Goal: Task Accomplishment & Management: Manage account settings

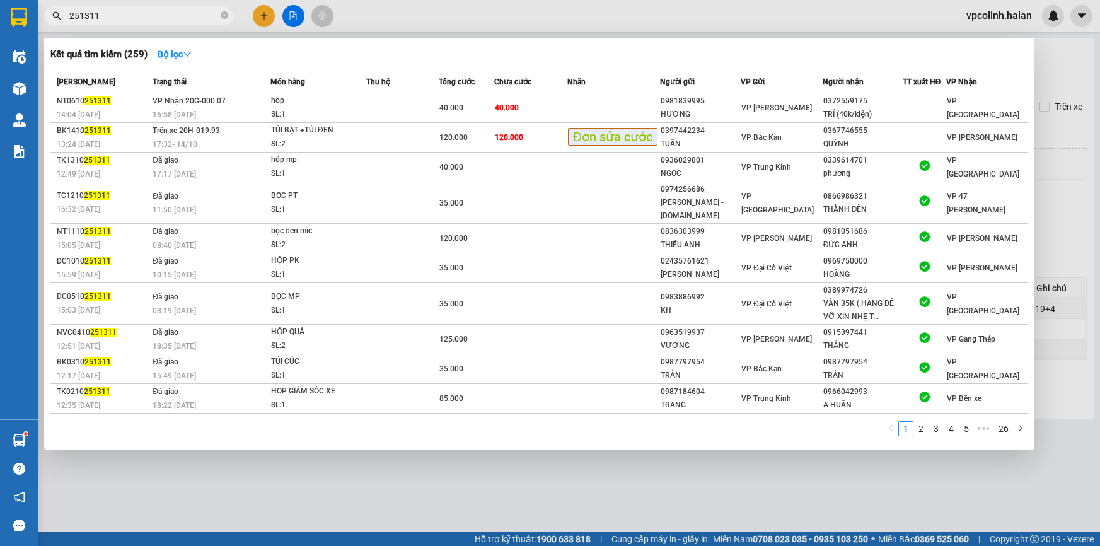
click at [125, 13] on input "251311" at bounding box center [143, 16] width 149 height 14
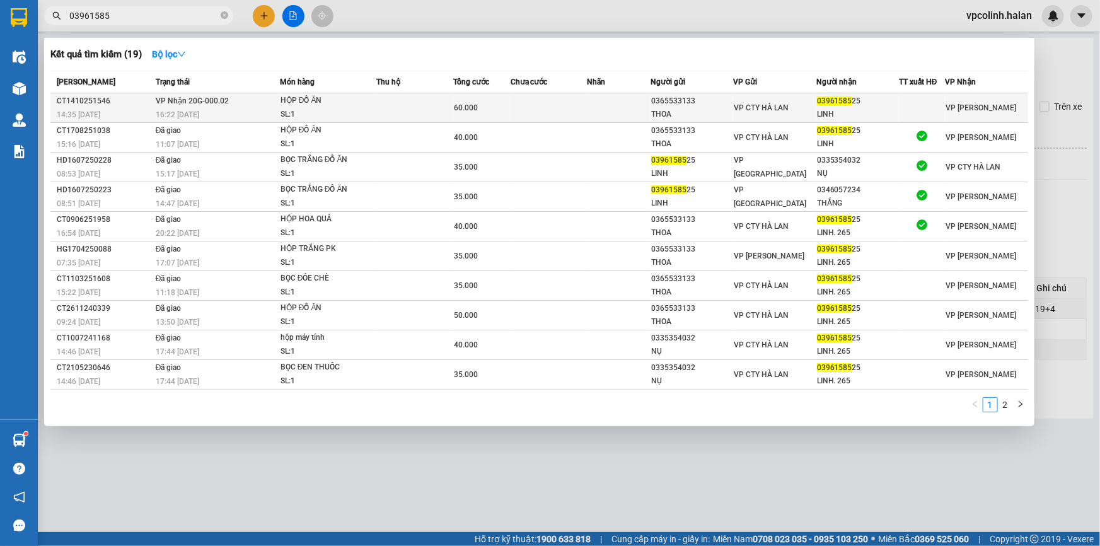
type input "03961585"
click at [590, 101] on td at bounding box center [619, 108] width 64 height 30
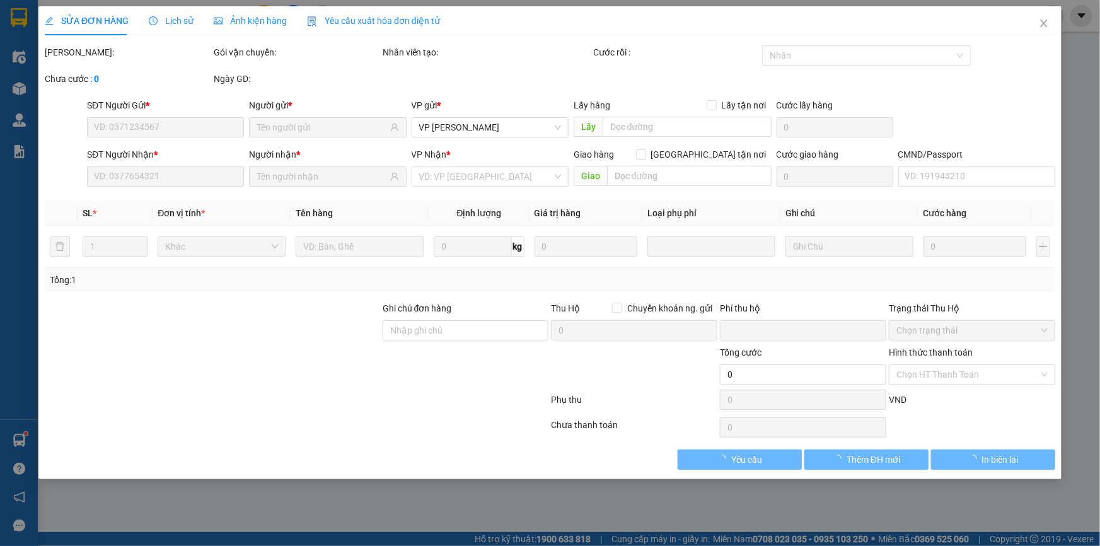
type input "0365533133"
type input "THOA"
type input "0396158525"
type input "LINH"
type input "0"
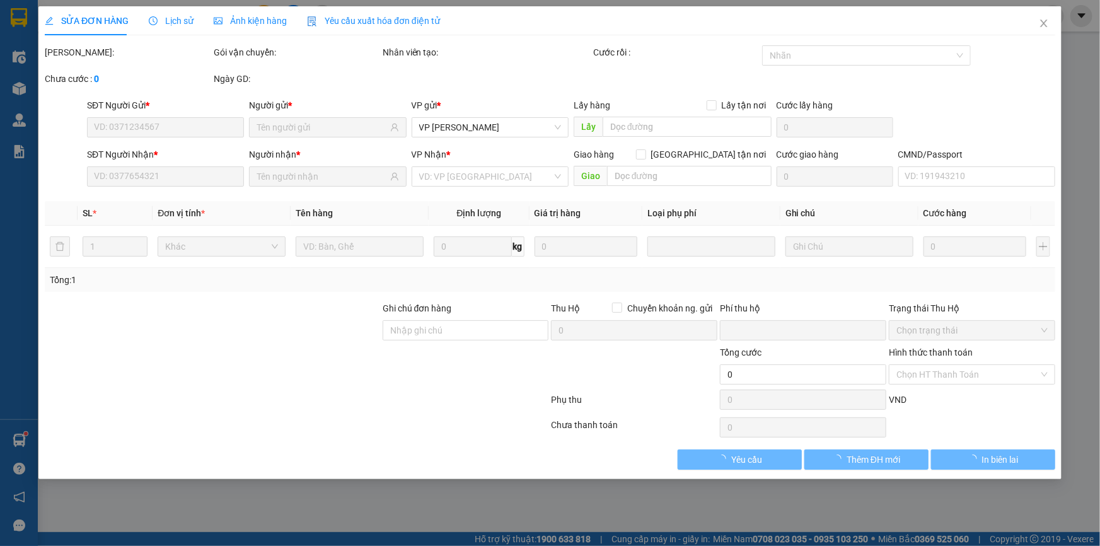
type input "60.000"
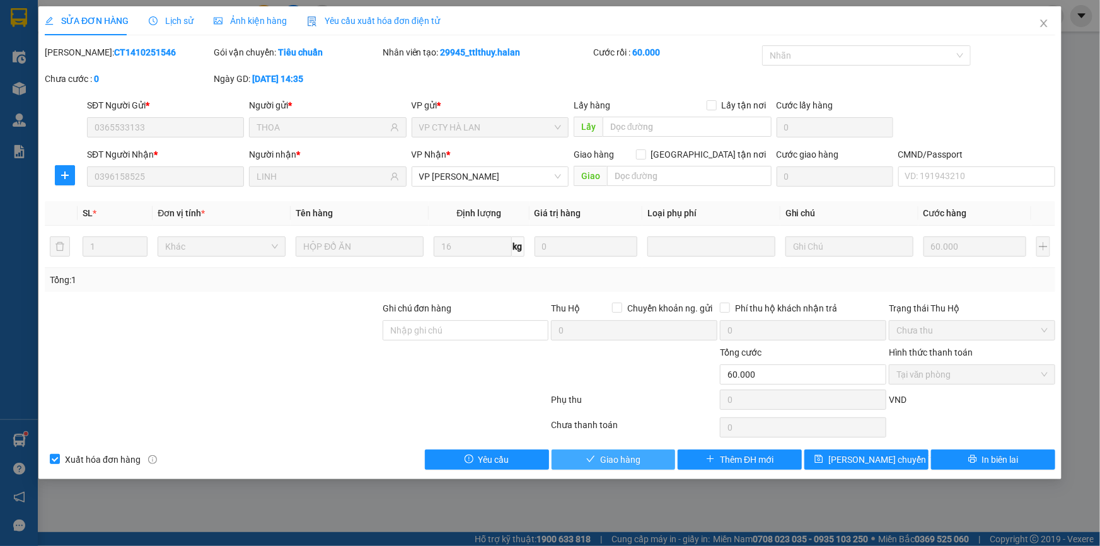
click at [625, 458] on span "Giao hàng" at bounding box center [620, 460] width 40 height 14
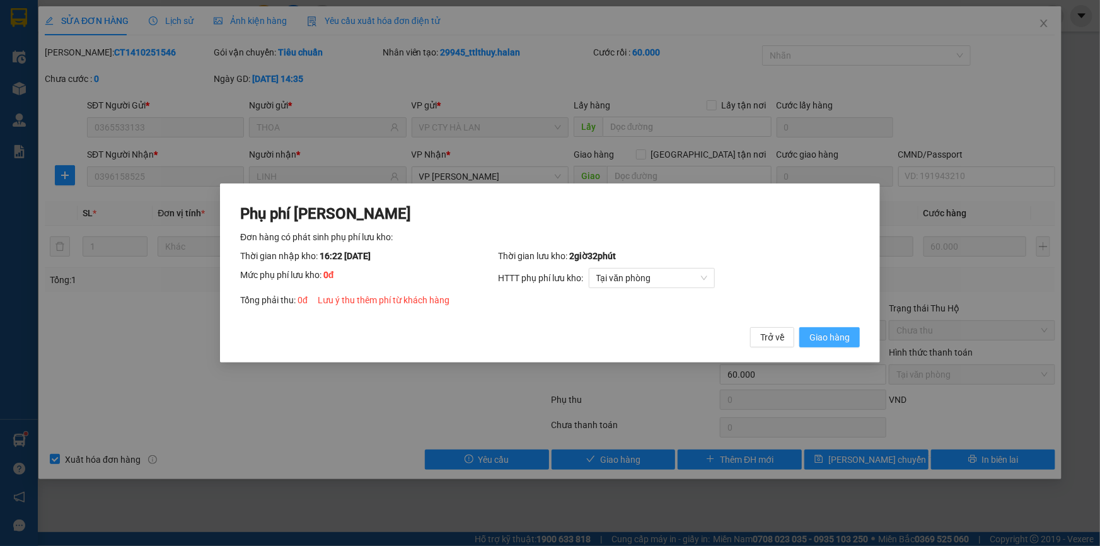
click at [810, 335] on span "Giao hàng" at bounding box center [830, 337] width 40 height 14
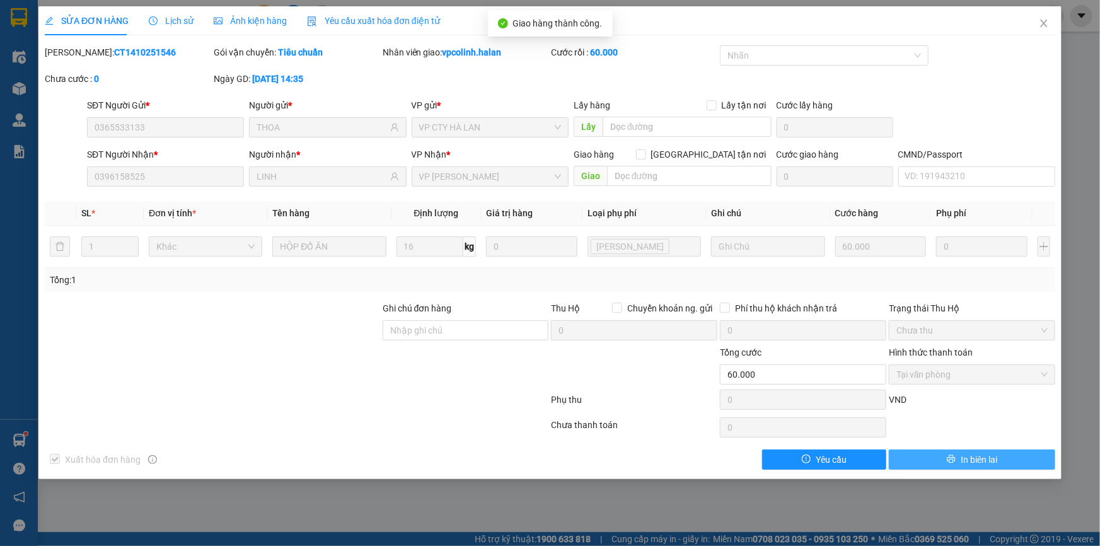
click at [994, 460] on span "In biên lai" at bounding box center [979, 460] width 37 height 14
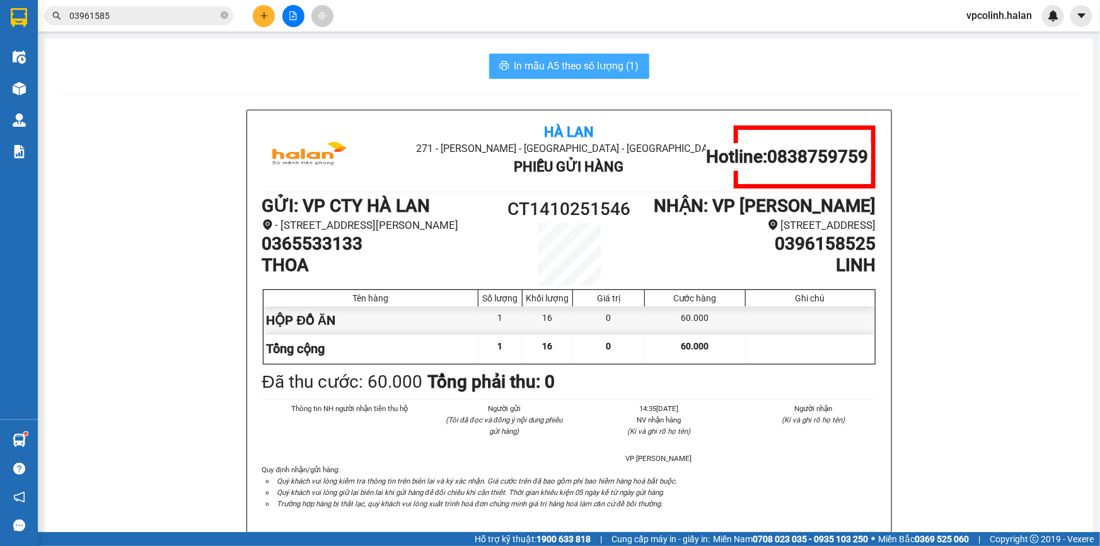
click at [590, 62] on span "In mẫu A5 theo số lượng (1)" at bounding box center [576, 66] width 125 height 16
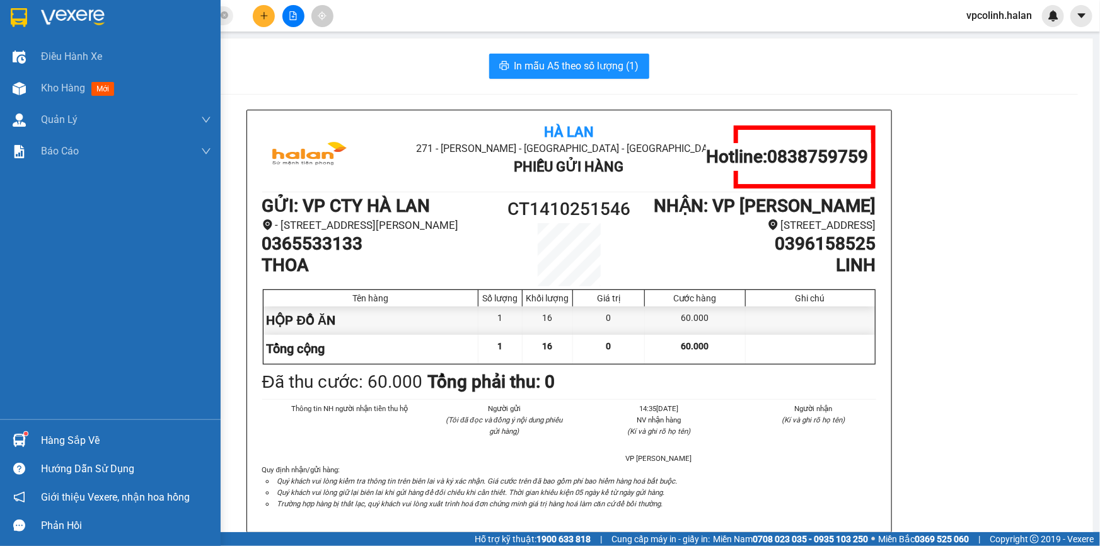
click at [38, 433] on div "Hàng sắp về" at bounding box center [110, 440] width 221 height 28
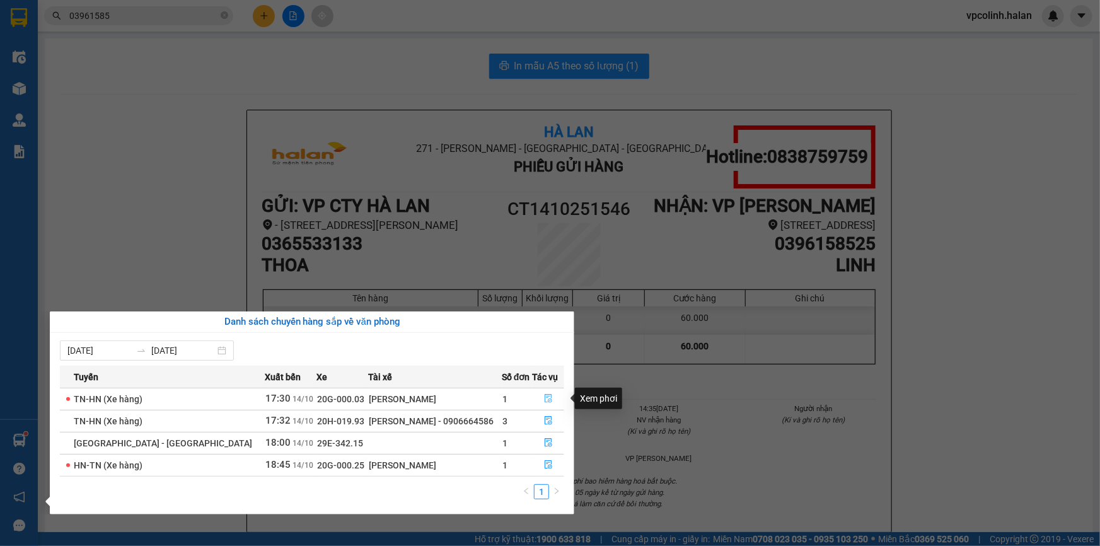
click at [544, 402] on icon "file-done" at bounding box center [548, 398] width 9 height 9
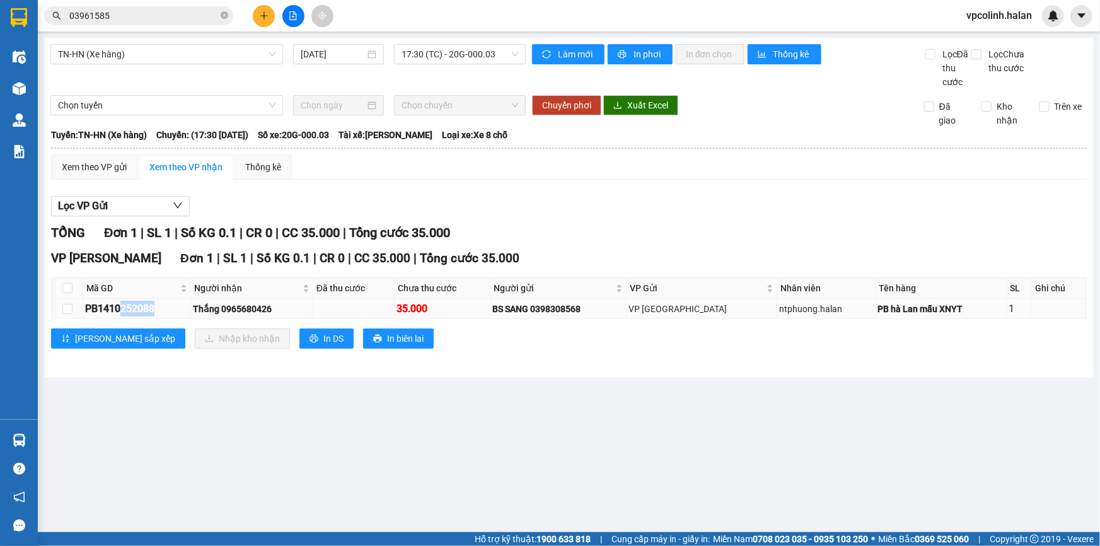
drag, startPoint x: 120, startPoint y: 307, endPoint x: 153, endPoint y: 308, distance: 32.2
click at [153, 308] on div "PB1410252088" at bounding box center [136, 309] width 103 height 16
copy div "252088"
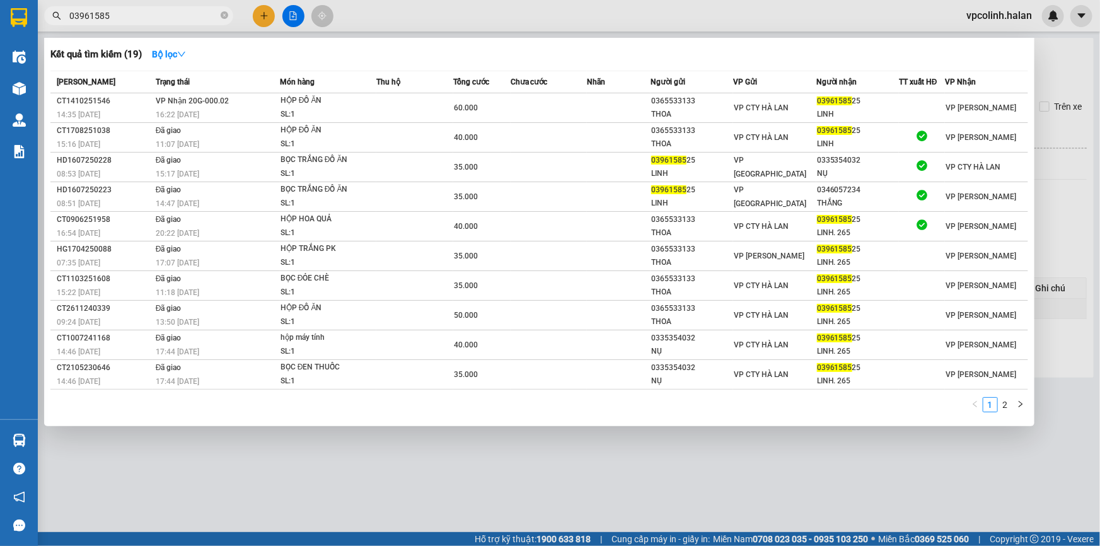
click at [179, 18] on input "03961585" at bounding box center [143, 16] width 149 height 14
paste input "252088"
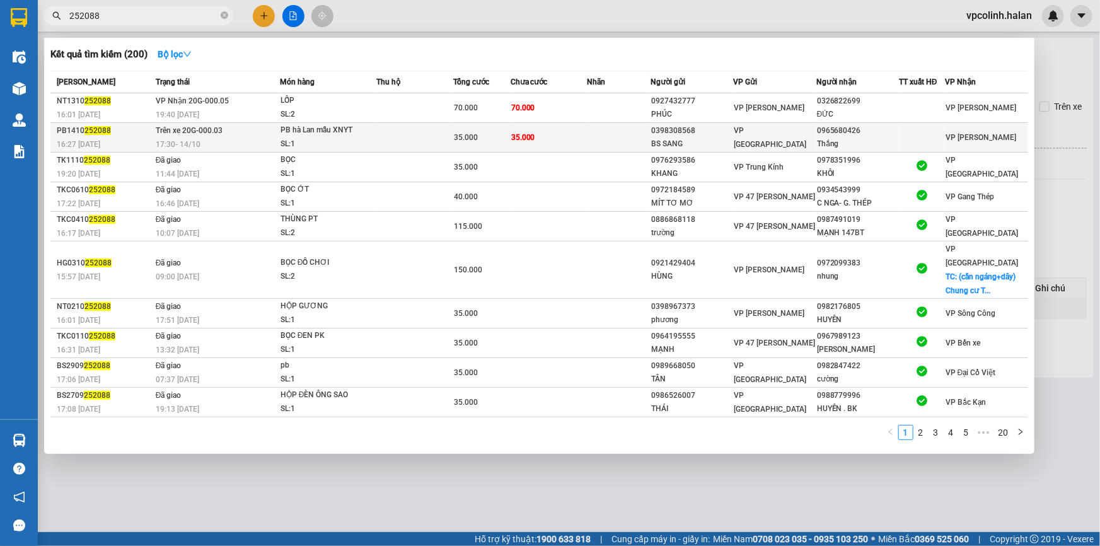
type input "252088"
click at [332, 125] on div "PB hà Lan mẫu XNYT" at bounding box center [328, 131] width 95 height 14
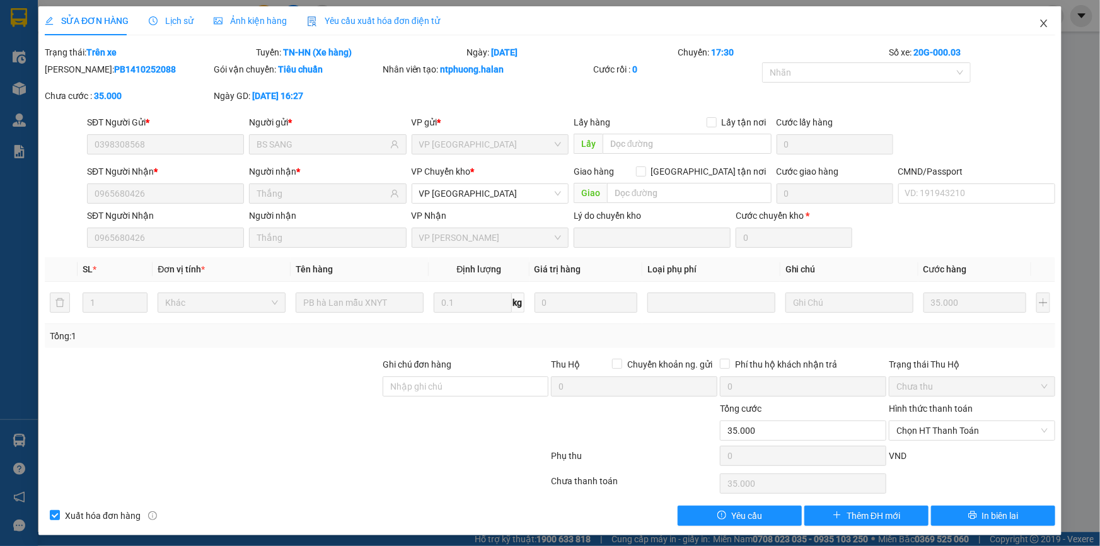
click at [1039, 28] on icon "close" at bounding box center [1044, 23] width 10 height 10
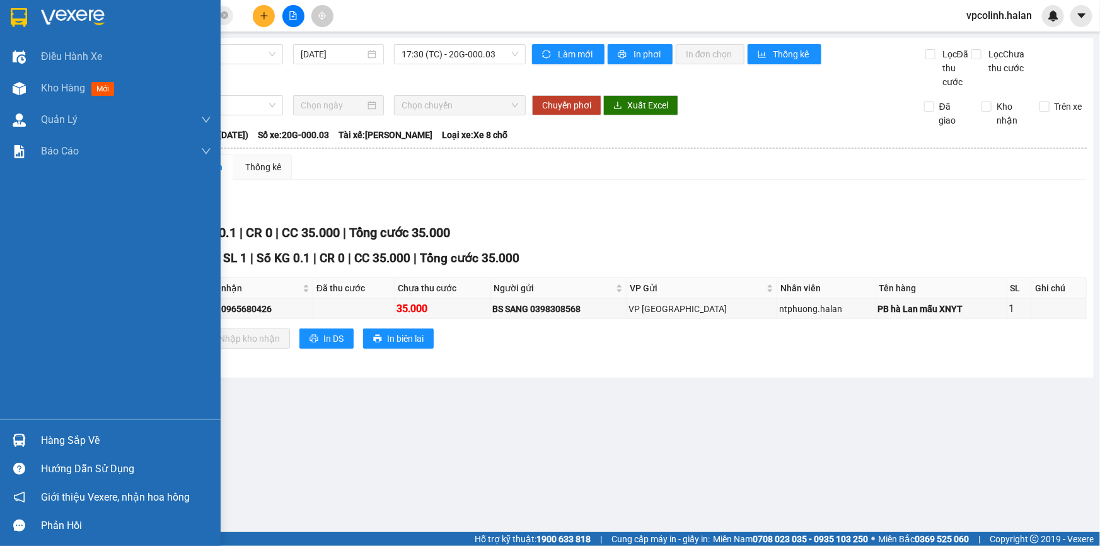
click at [1, 441] on div "Hàng sắp về" at bounding box center [110, 440] width 221 height 28
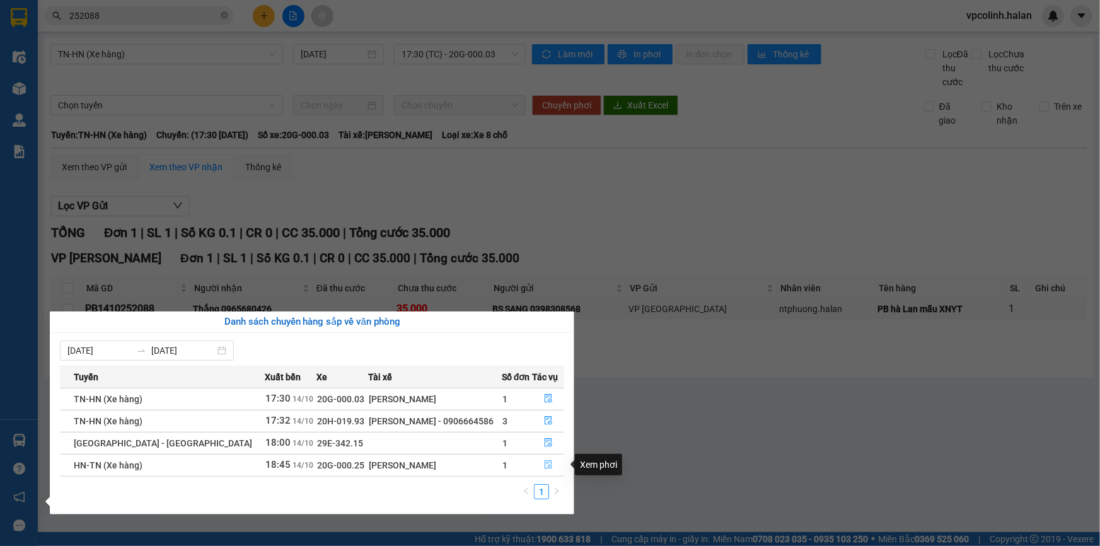
click at [547, 468] on icon "file-done" at bounding box center [548, 464] width 9 height 9
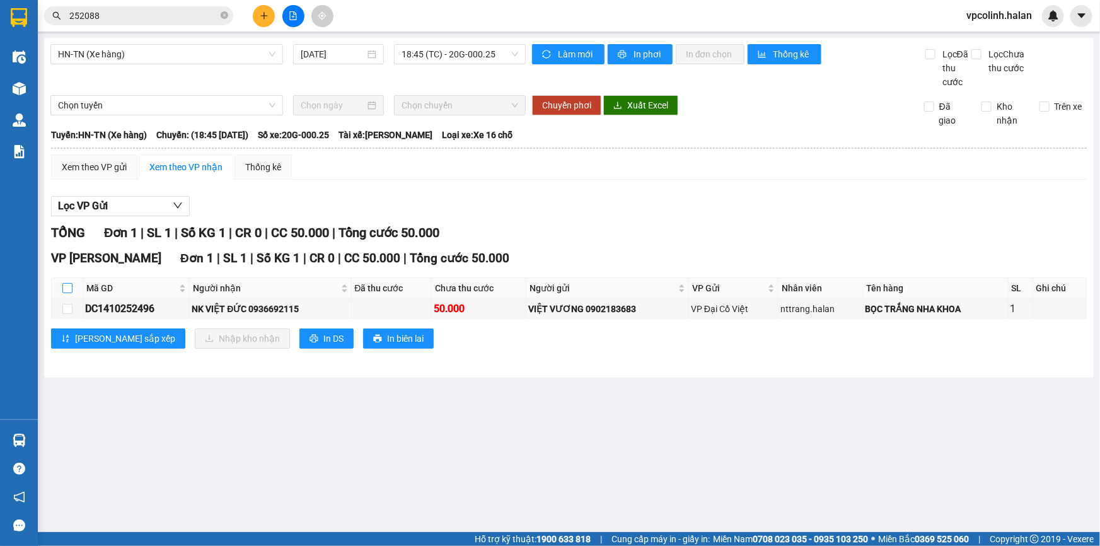
click at [70, 286] on input "checkbox" at bounding box center [67, 288] width 10 height 10
checkbox input "true"
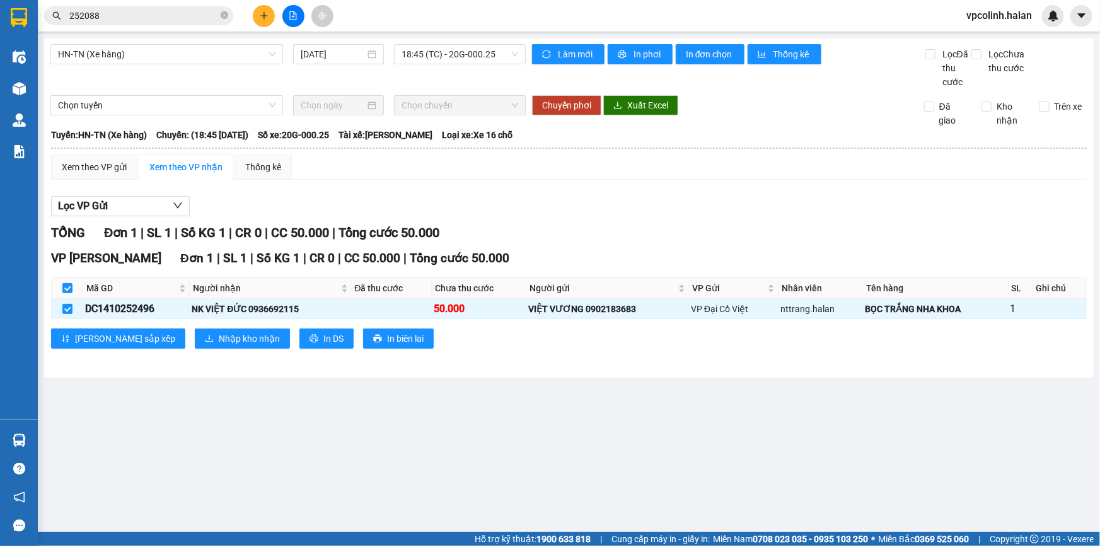
click at [216, 351] on div "VP Cổ Linh Đơn 1 | SL 1 | Số KG 1 | CR 0 | CC 50.000 | Tổng cước 50.000 Mã GD N…" at bounding box center [569, 303] width 1036 height 109
click at [205, 339] on icon "download" at bounding box center [209, 338] width 9 height 9
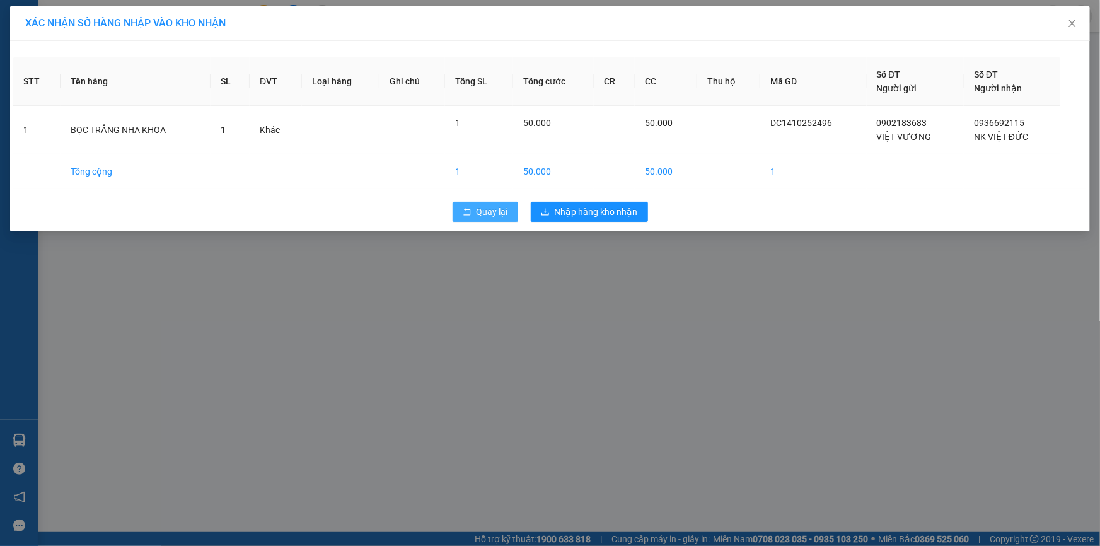
click at [492, 216] on span "Quay lại" at bounding box center [493, 212] width 32 height 14
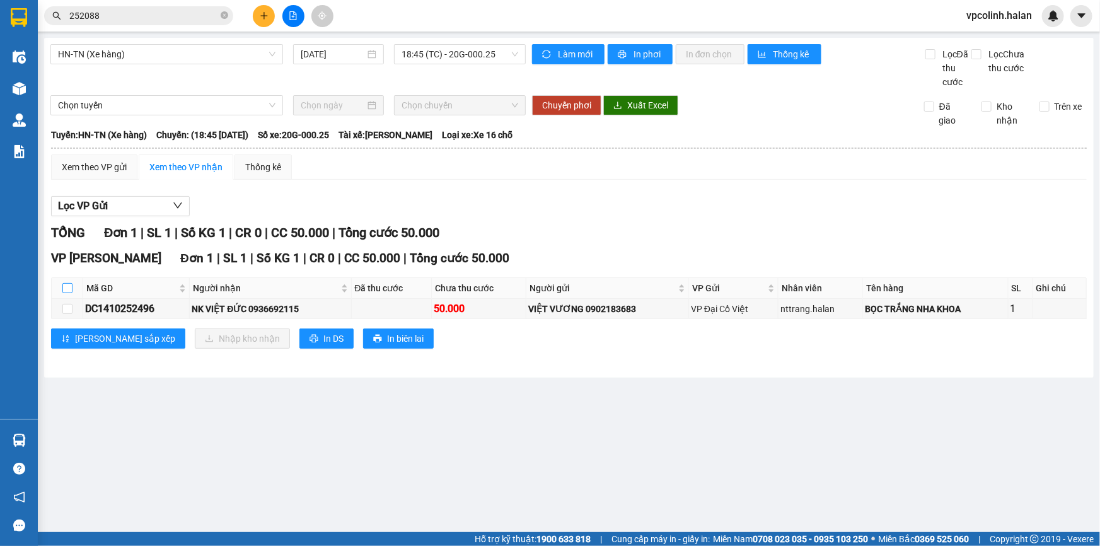
click at [62, 289] on th at bounding box center [68, 288] width 32 height 21
click at [68, 289] on input "checkbox" at bounding box center [67, 288] width 10 height 10
checkbox input "true"
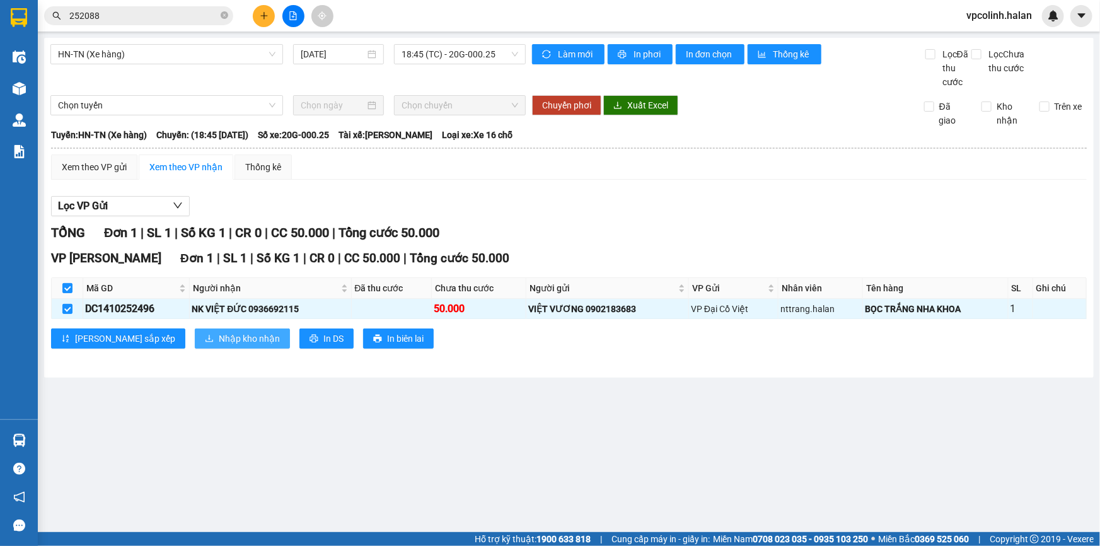
click at [207, 346] on button "Nhập kho nhận" at bounding box center [242, 338] width 95 height 20
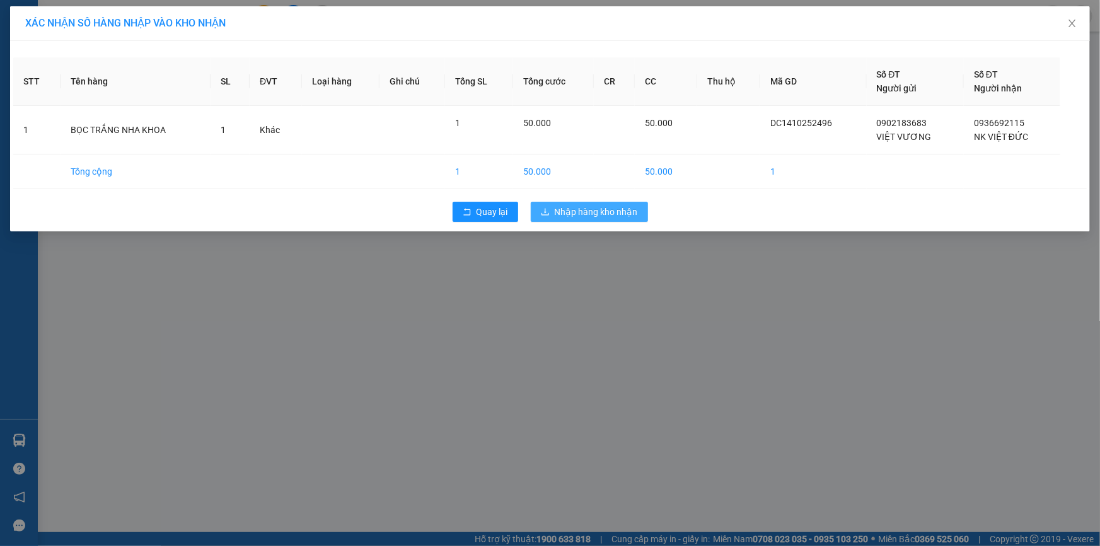
click at [571, 214] on span "Nhập hàng kho nhận" at bounding box center [596, 212] width 83 height 14
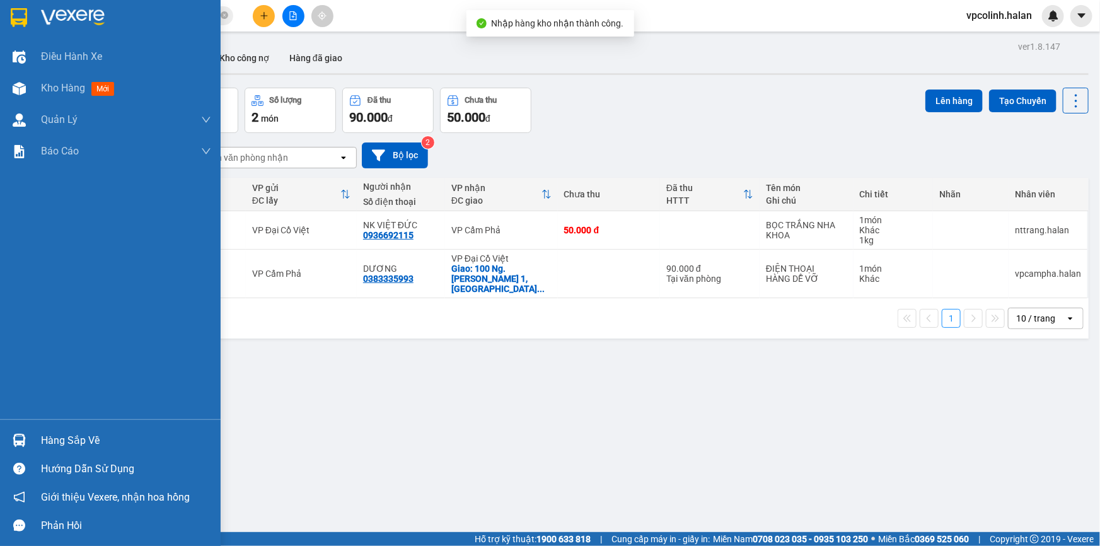
click at [16, 447] on img at bounding box center [19, 440] width 13 height 13
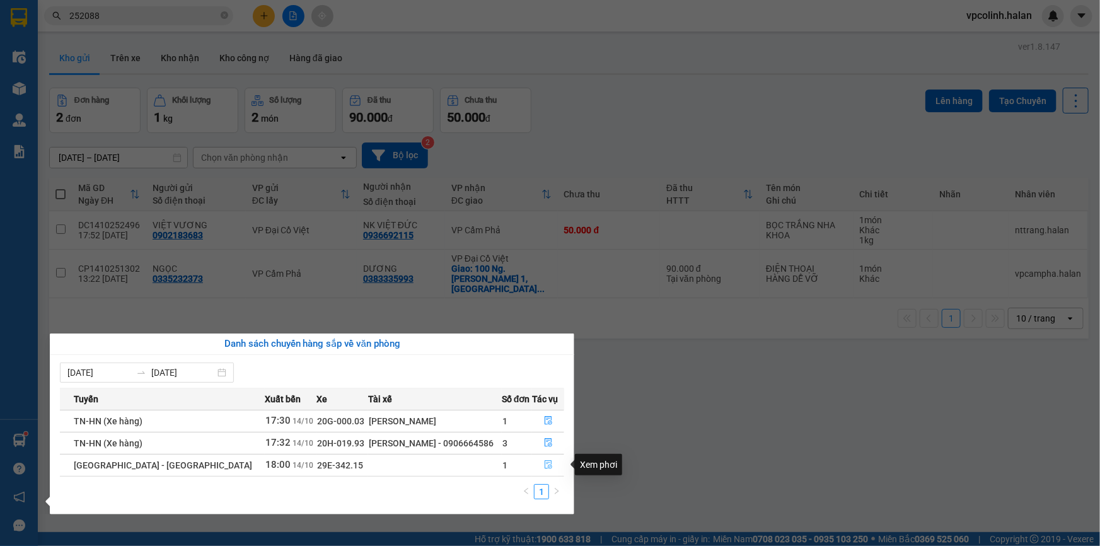
click at [537, 462] on button "button" at bounding box center [548, 465] width 31 height 20
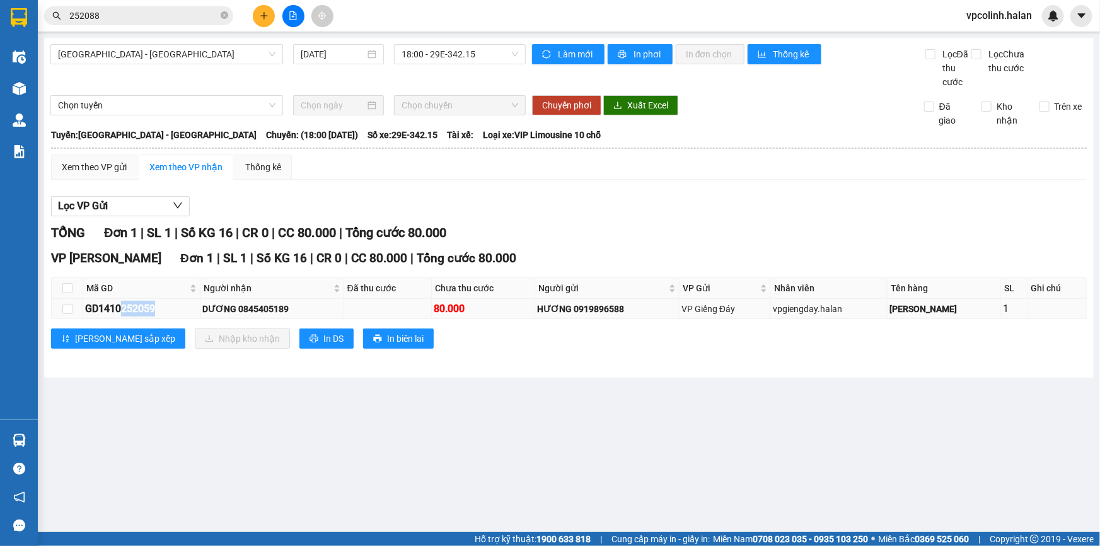
drag, startPoint x: 120, startPoint y: 306, endPoint x: 157, endPoint y: 302, distance: 36.8
click at [157, 302] on div "GD1410252059" at bounding box center [141, 309] width 113 height 16
copy div "252059"
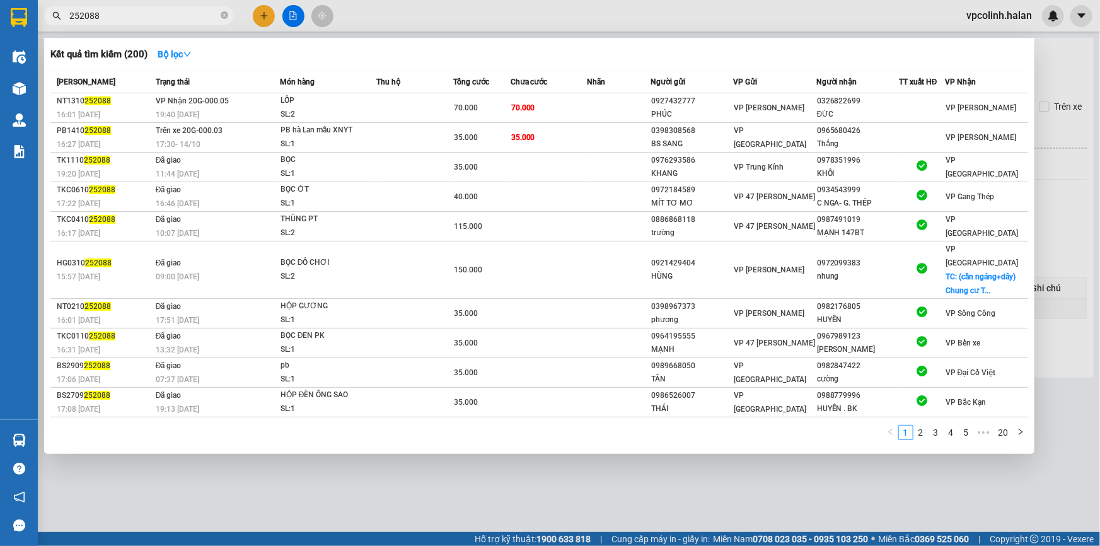
click at [124, 13] on input "252088" at bounding box center [143, 16] width 149 height 14
paste input "59"
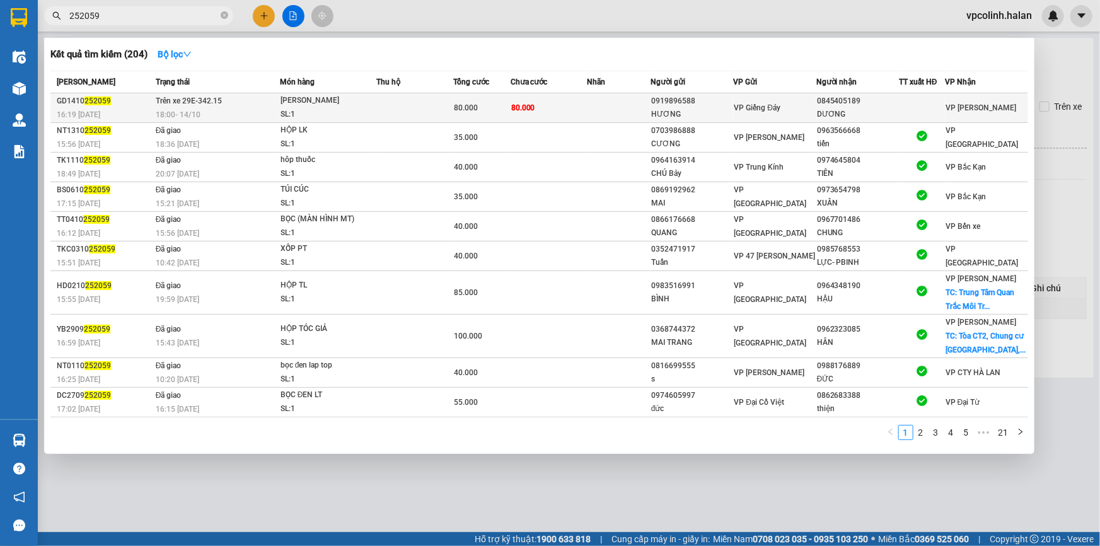
type input "252059"
click at [548, 118] on td "80.000" at bounding box center [549, 108] width 76 height 30
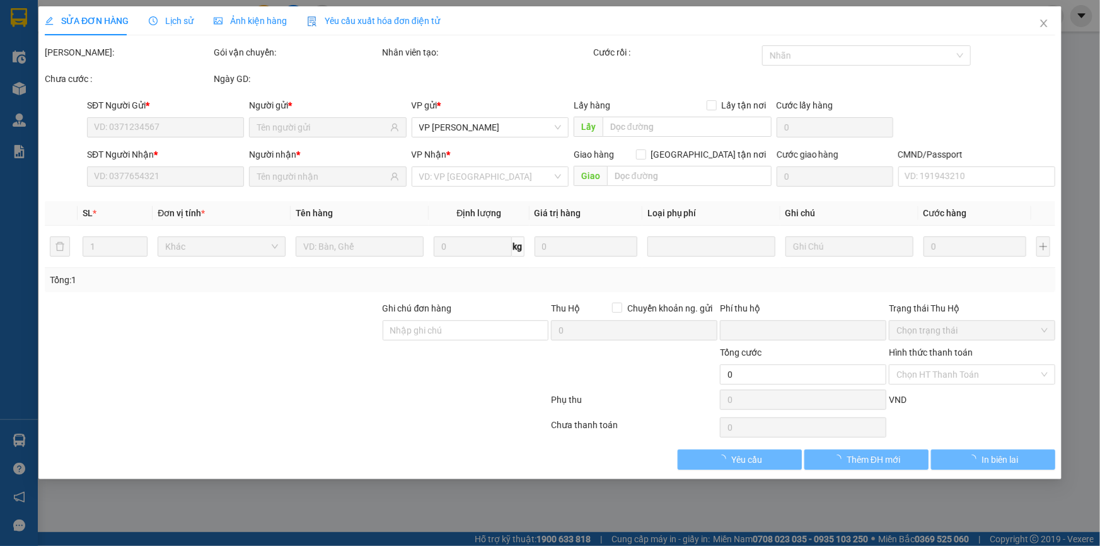
type input "0919896588"
type input "HƯƠNG"
type input "0845405189"
type input "DƯƠNG"
type input "0"
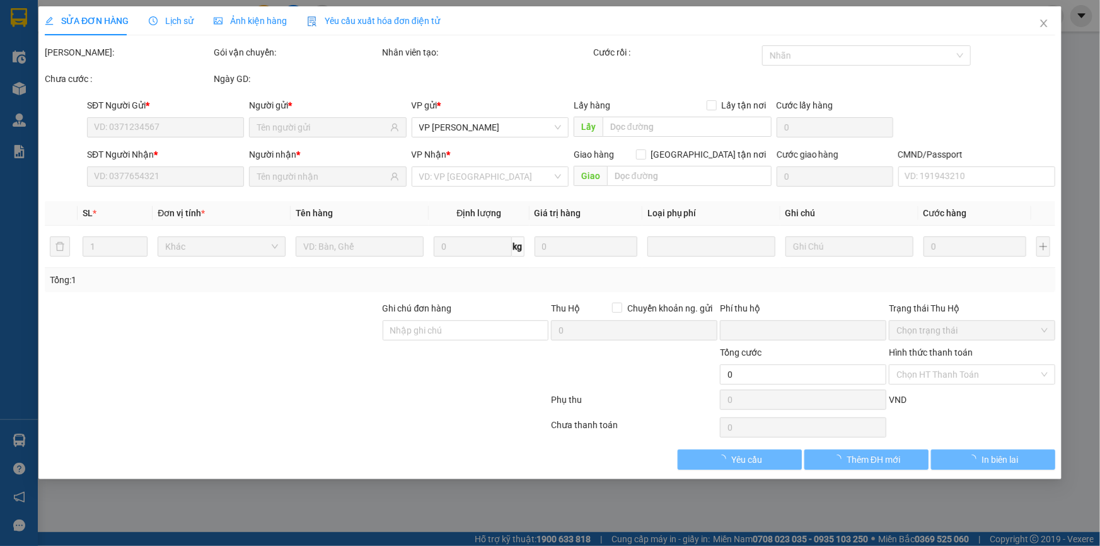
type input "80.000"
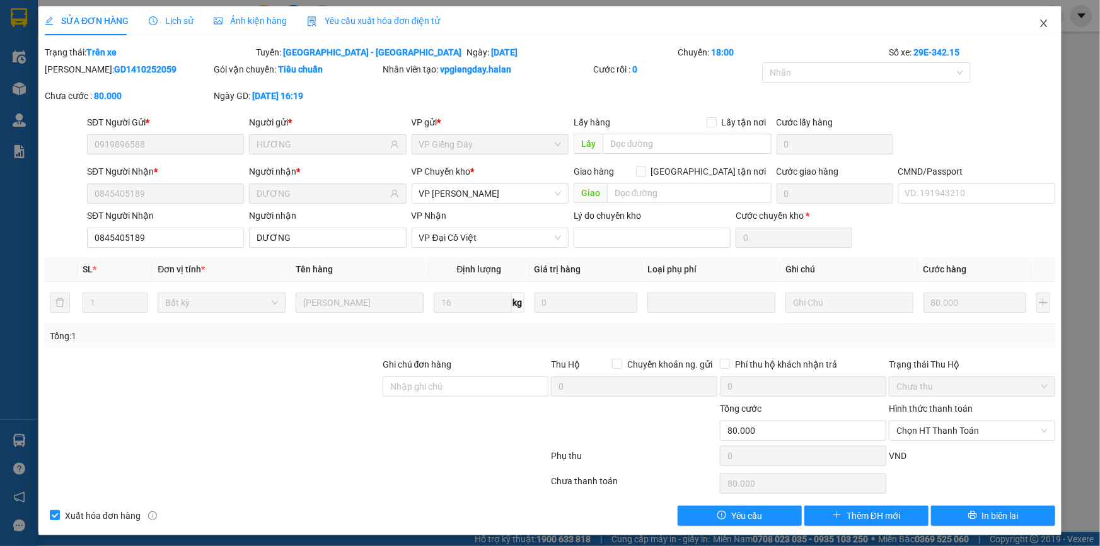
click at [1039, 25] on icon "close" at bounding box center [1044, 23] width 10 height 10
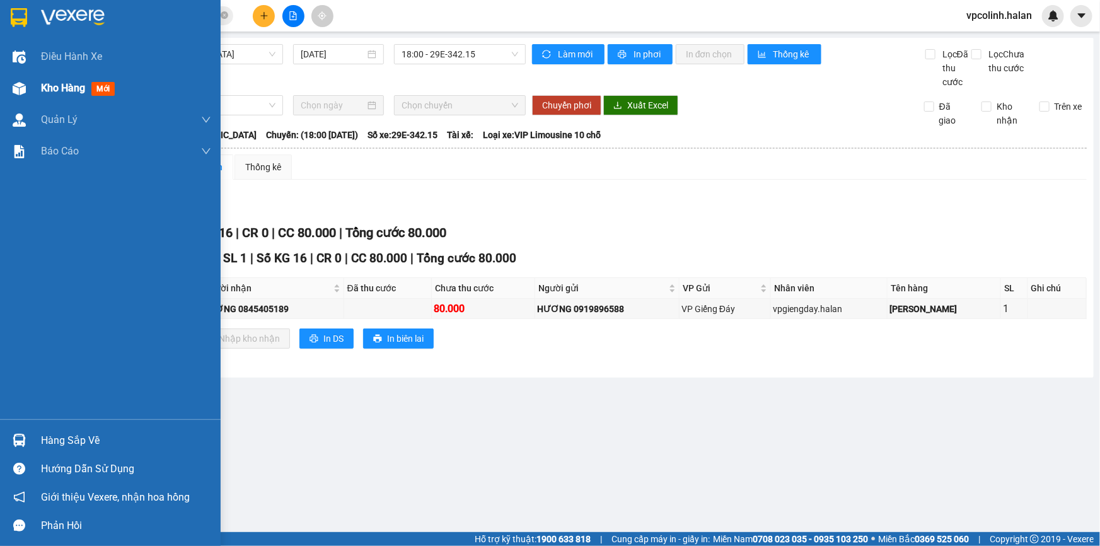
click at [13, 88] on img at bounding box center [19, 88] width 13 height 13
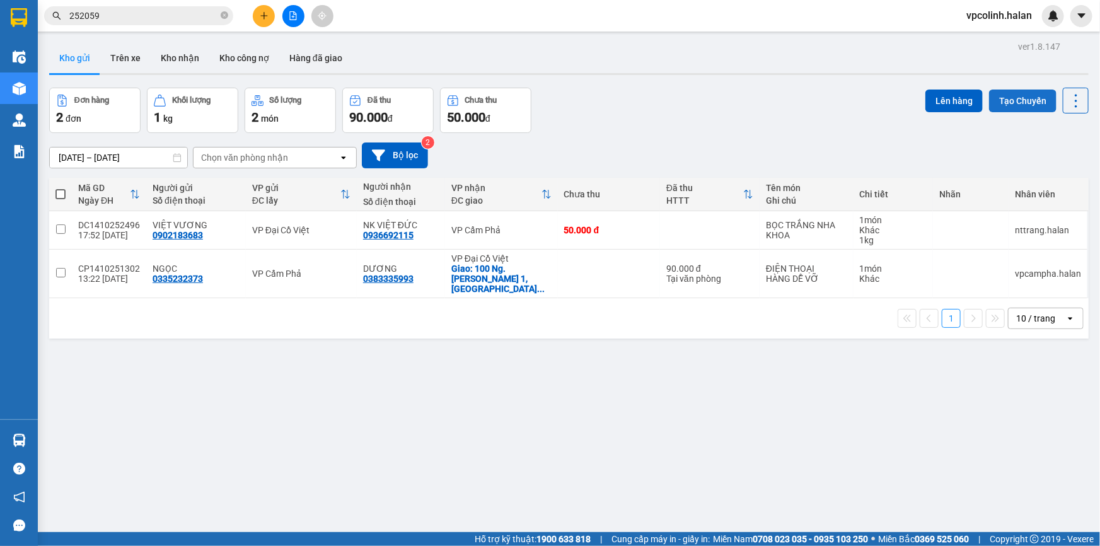
click at [1002, 108] on button "Tạo Chuyến" at bounding box center [1022, 101] width 67 height 23
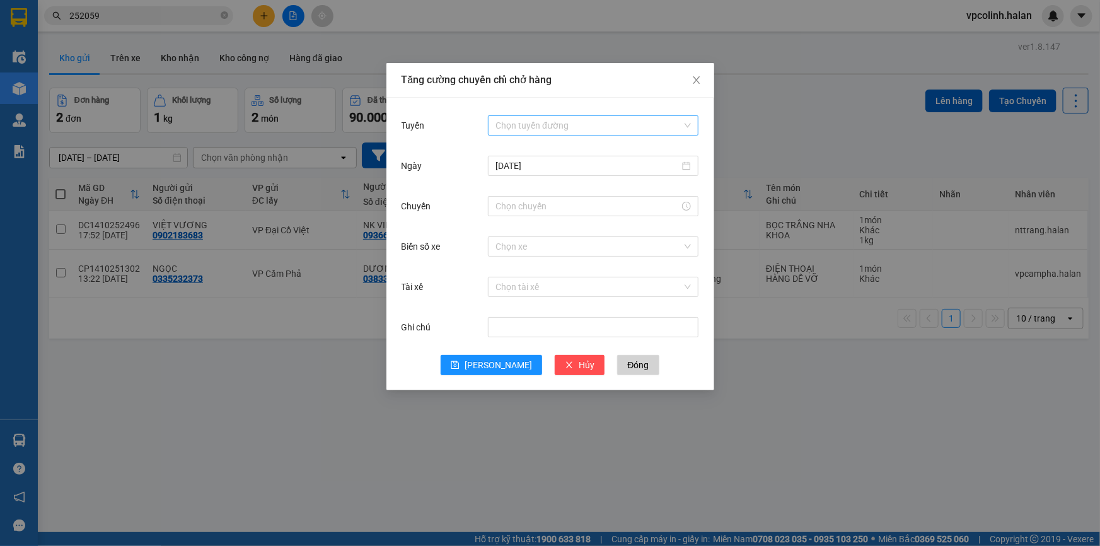
drag, startPoint x: 617, startPoint y: 103, endPoint x: 592, endPoint y: 120, distance: 29.6
click at [618, 107] on div "Tuyến Chọn tuyến đường [DATE] Chuyến Biển số xe Chọn xe Tài xế Chọn tài xế Ghi …" at bounding box center [550, 244] width 328 height 293
click at [589, 120] on input "Tuyến" at bounding box center [589, 125] width 187 height 19
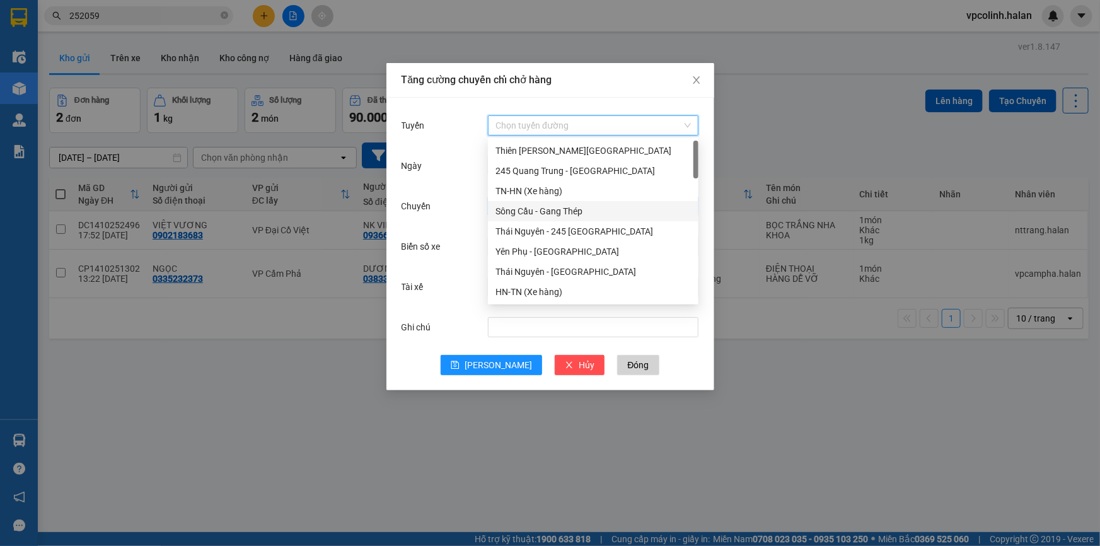
click at [516, 197] on div "TN-HN (Xe hàng)" at bounding box center [593, 191] width 195 height 14
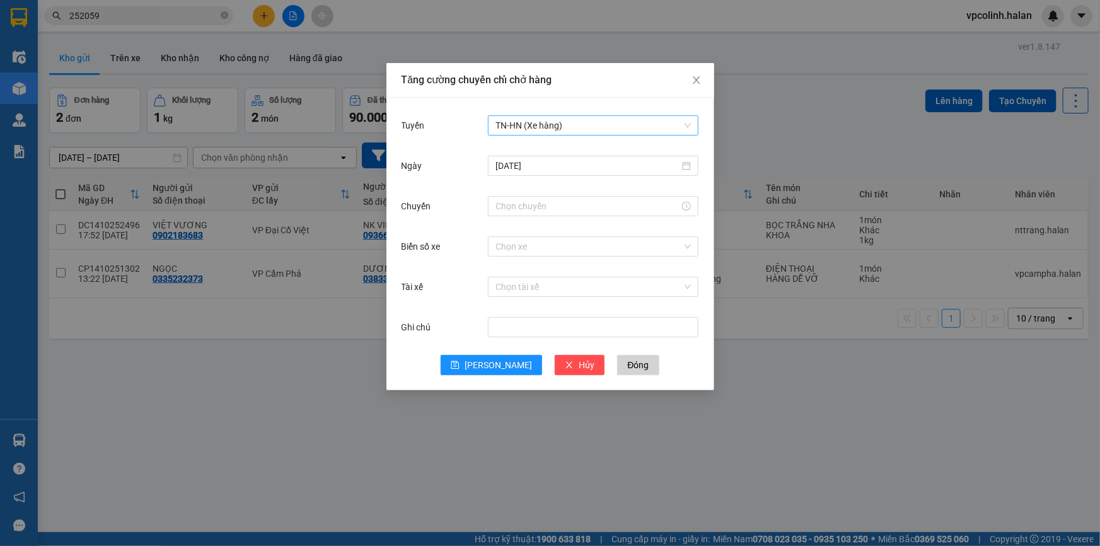
click at [545, 134] on div "TN-HN (Xe hàng)" at bounding box center [593, 125] width 211 height 25
click at [524, 137] on div "TN-HN (Xe hàng)" at bounding box center [593, 125] width 211 height 25
click at [531, 124] on span "TN-HN (Xe hàng)" at bounding box center [593, 125] width 195 height 19
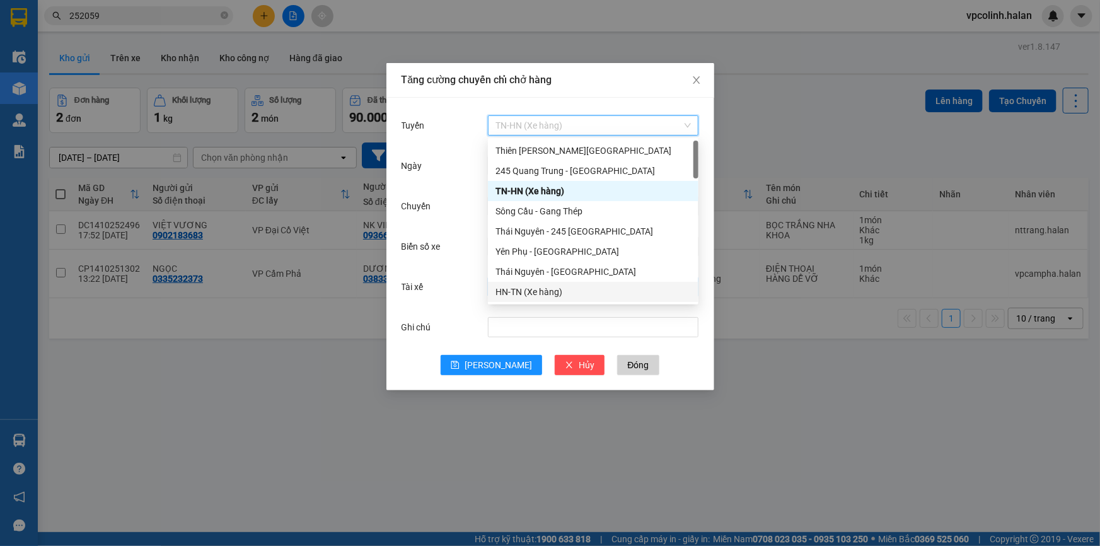
click at [512, 293] on div "HN-TN (Xe hàng)" at bounding box center [593, 292] width 195 height 14
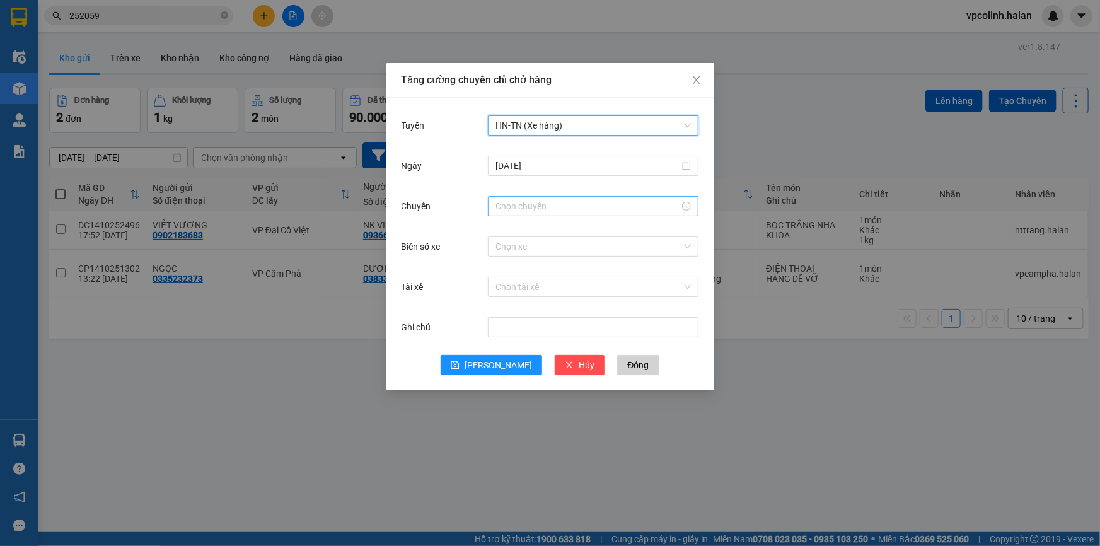
click at [521, 206] on input "Chuyến" at bounding box center [588, 206] width 184 height 14
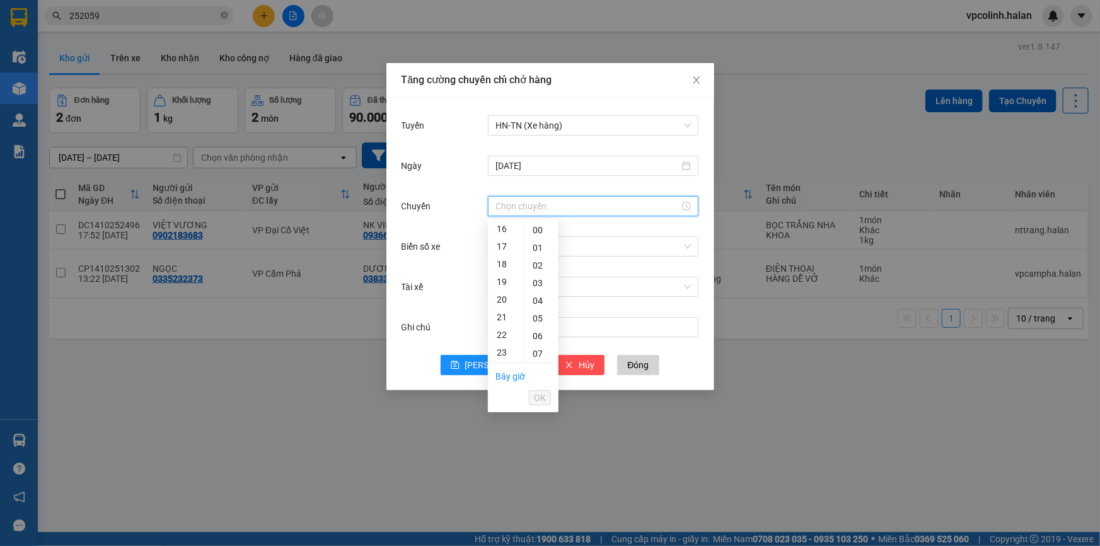
scroll to position [344, 0]
click at [504, 222] on div "19" at bounding box center [505, 222] width 35 height 18
click at [539, 286] on div "45" at bounding box center [541, 280] width 35 height 18
type input "19:45"
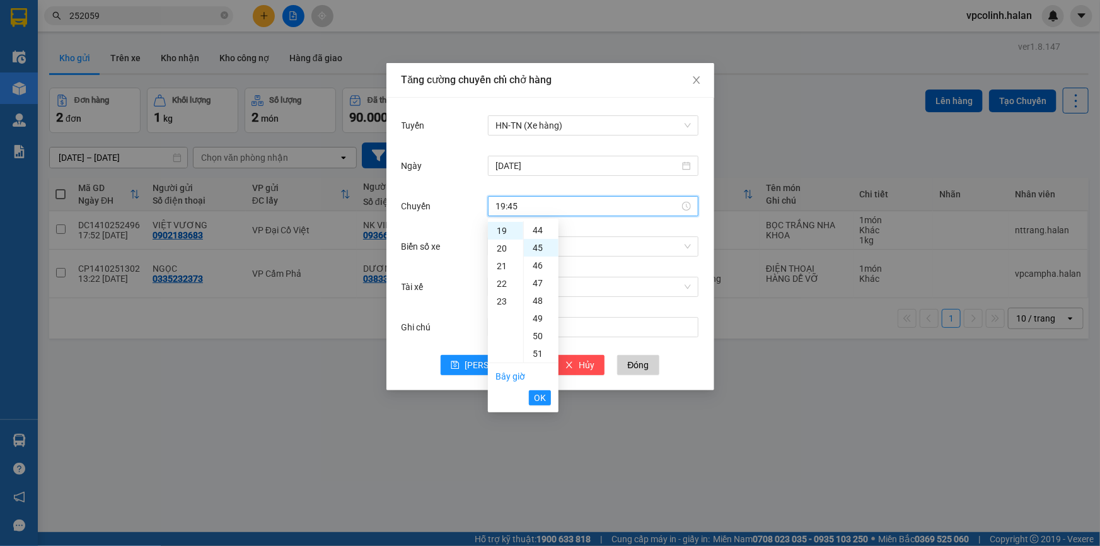
scroll to position [794, 0]
click at [533, 402] on button "OK" at bounding box center [540, 397] width 22 height 15
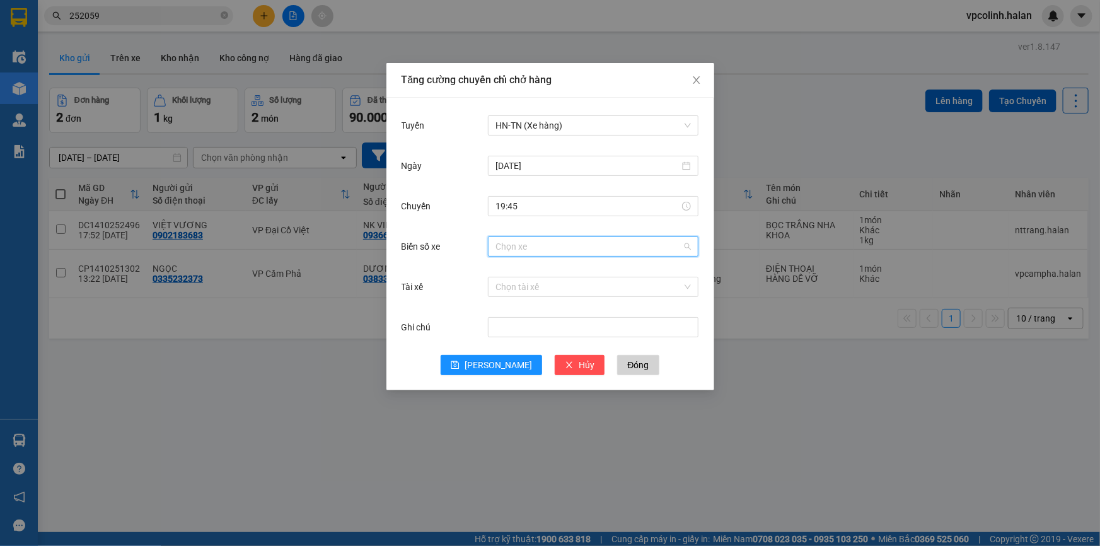
click at [532, 248] on input "Biển số xe" at bounding box center [589, 246] width 187 height 19
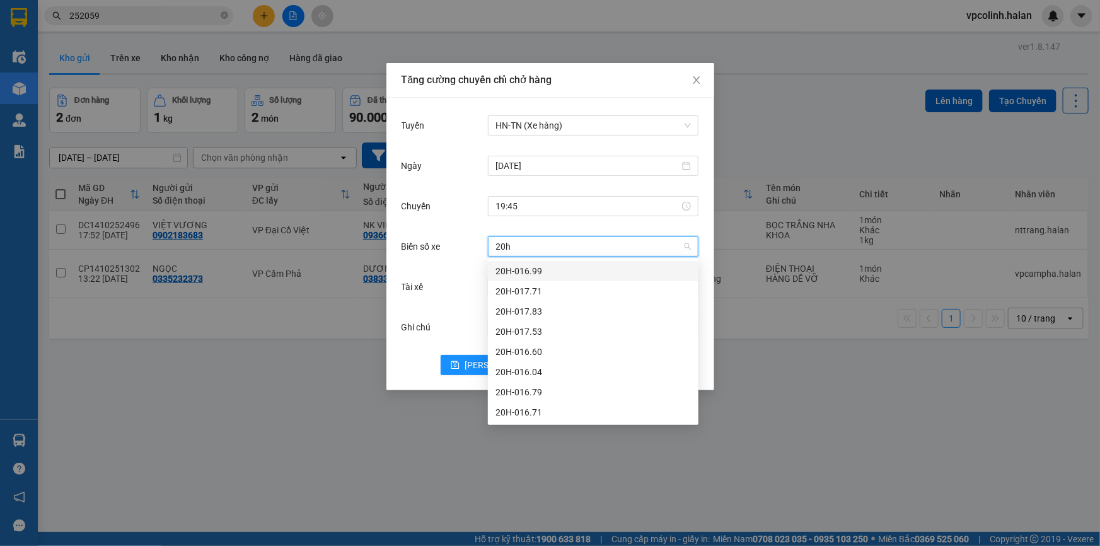
type input "20h-"
click at [539, 392] on div "20H-019.93" at bounding box center [593, 393] width 195 height 14
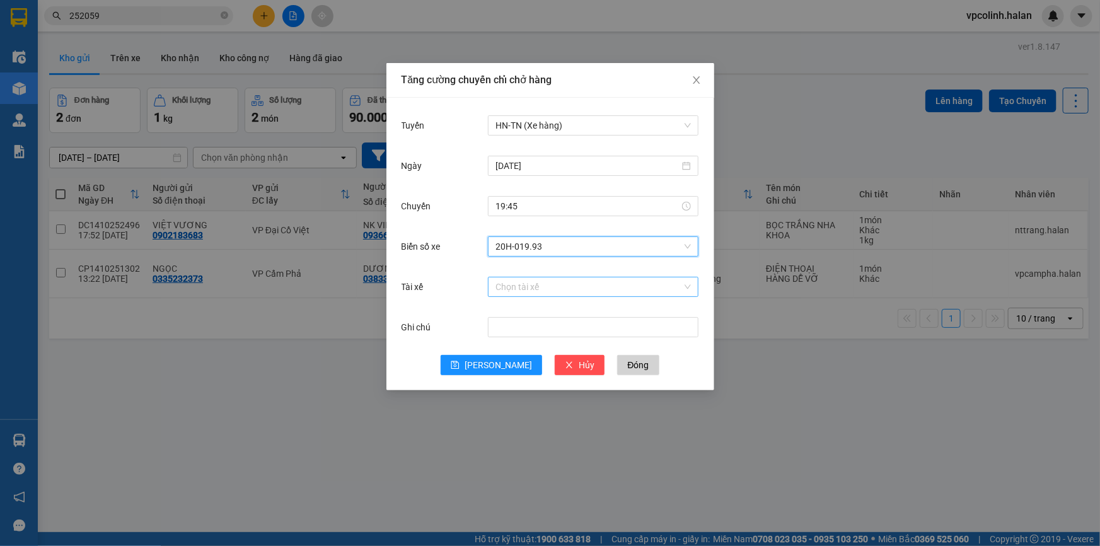
click at [533, 289] on input "Tài xế" at bounding box center [589, 286] width 187 height 19
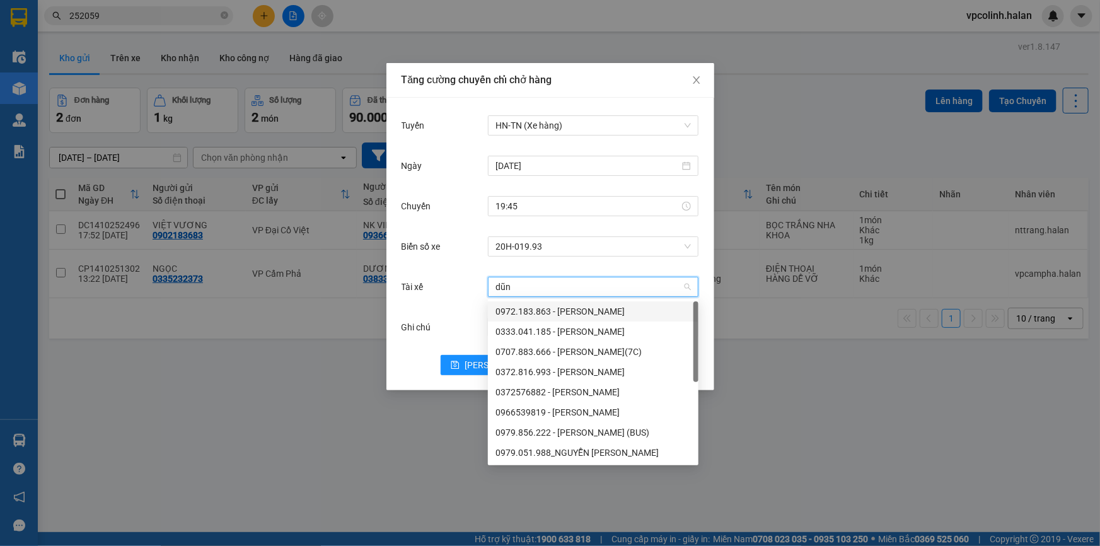
type input "dũng"
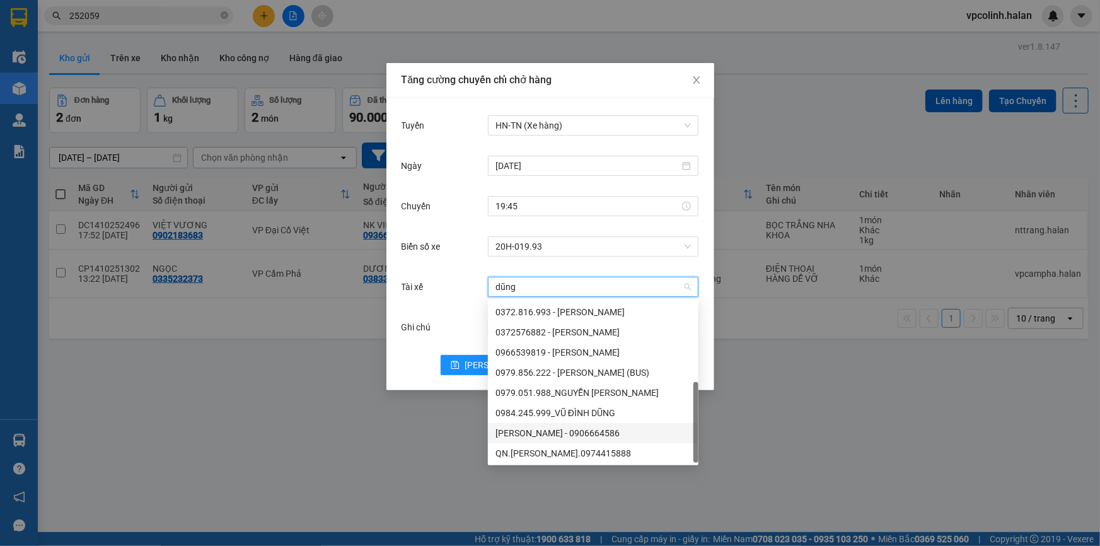
click at [562, 430] on div "[PERSON_NAME] - 0906664586" at bounding box center [593, 433] width 195 height 14
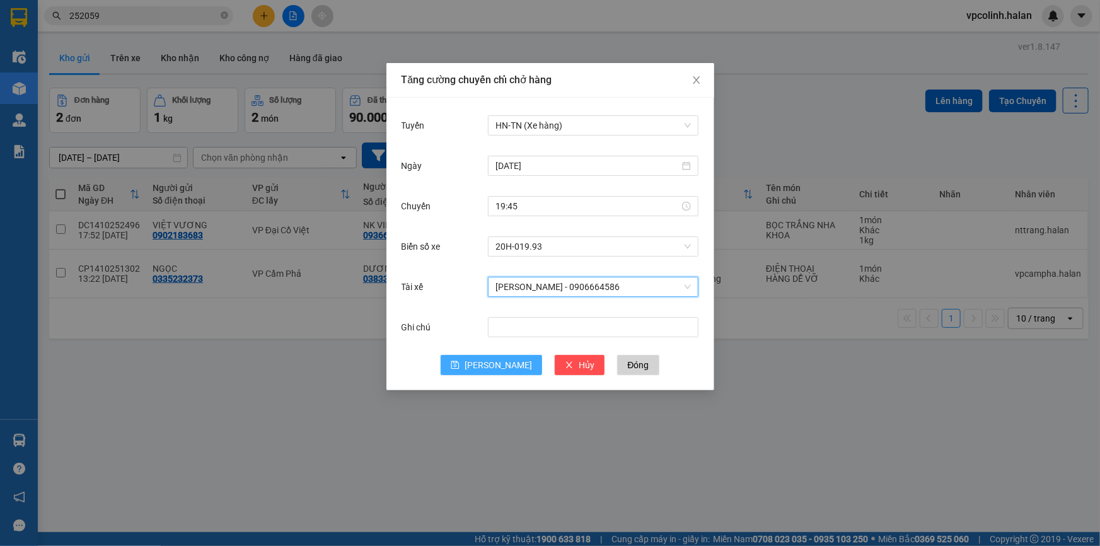
click at [505, 359] on span "[PERSON_NAME]" at bounding box center [498, 365] width 67 height 14
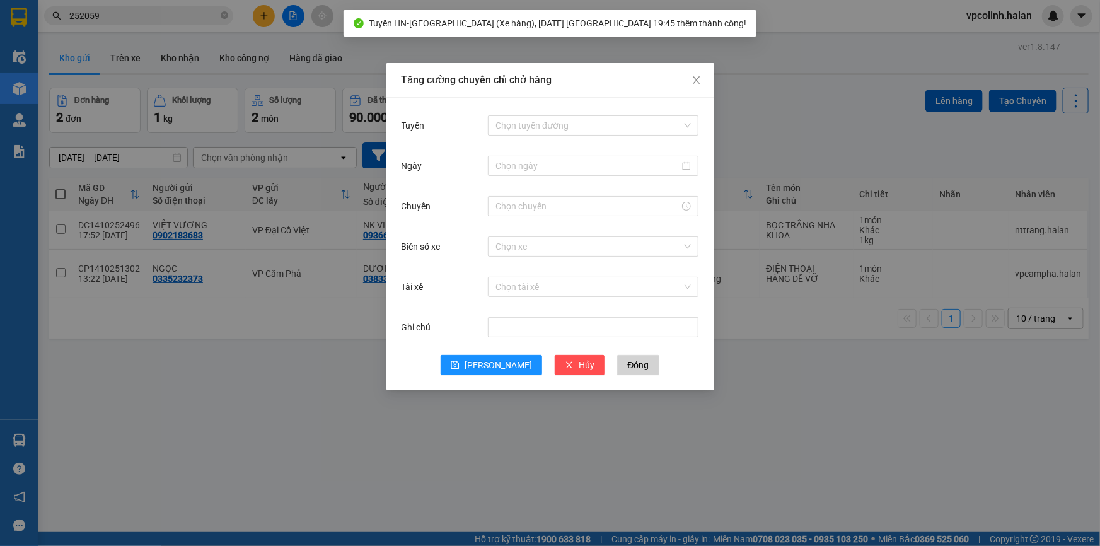
click at [490, 426] on div "Tăng cường chuyến chỉ chở hàng Tuyến Chọn tuyến đường Ngày Chuyến Biển số xe Ch…" at bounding box center [550, 273] width 1100 height 546
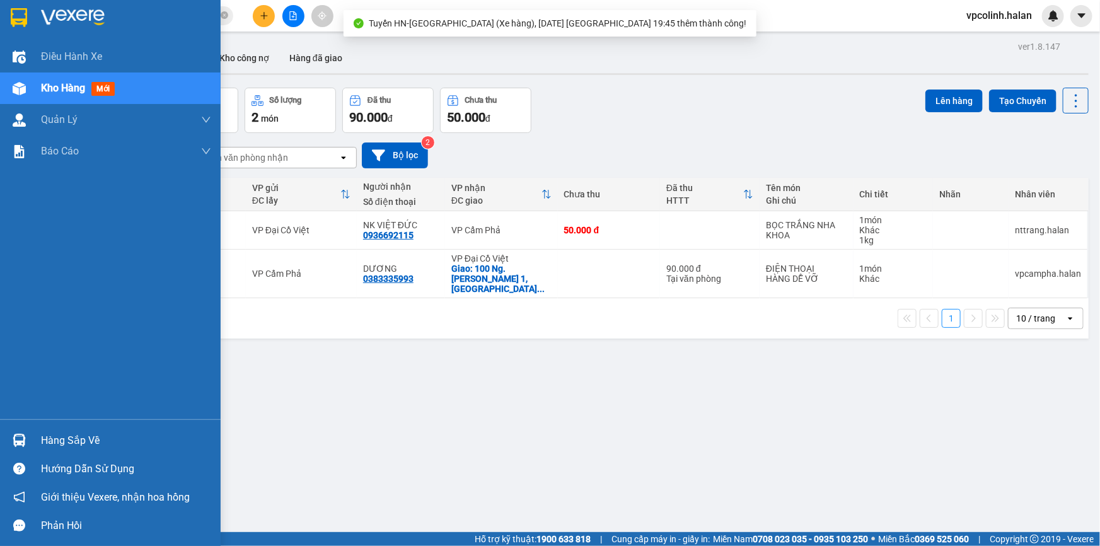
click at [21, 426] on div "Hàng sắp về" at bounding box center [110, 440] width 221 height 28
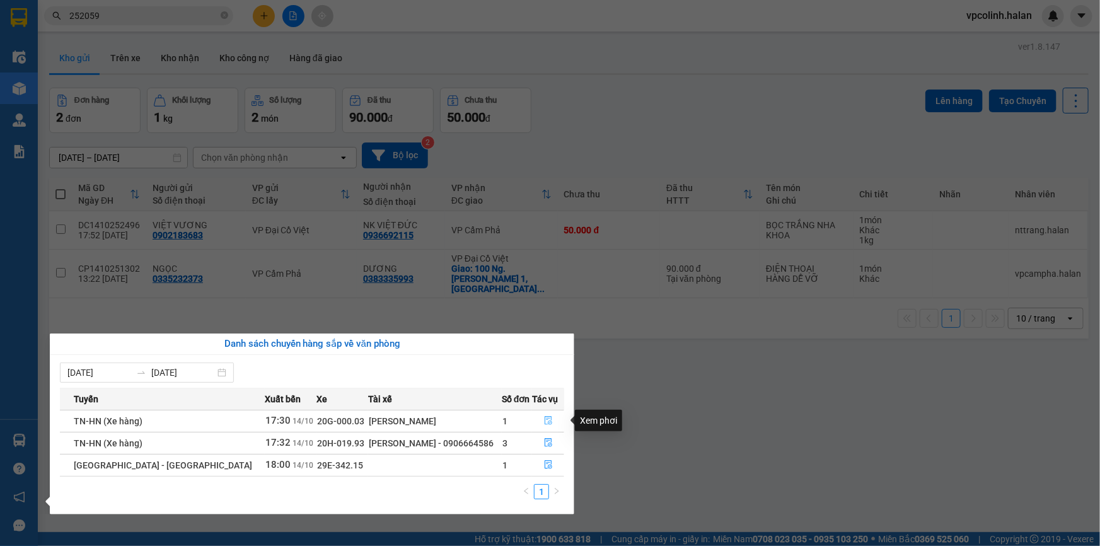
click at [554, 421] on button "button" at bounding box center [548, 421] width 31 height 20
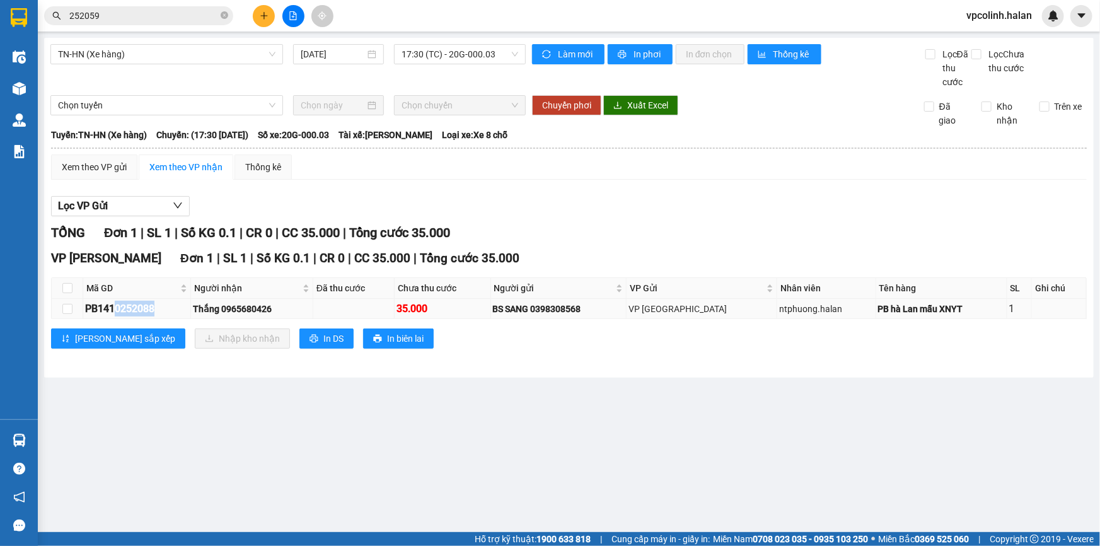
drag, startPoint x: 113, startPoint y: 311, endPoint x: 149, endPoint y: 315, distance: 36.8
click at [162, 315] on div "PB1410252088" at bounding box center [136, 309] width 103 height 16
copy div "0252088"
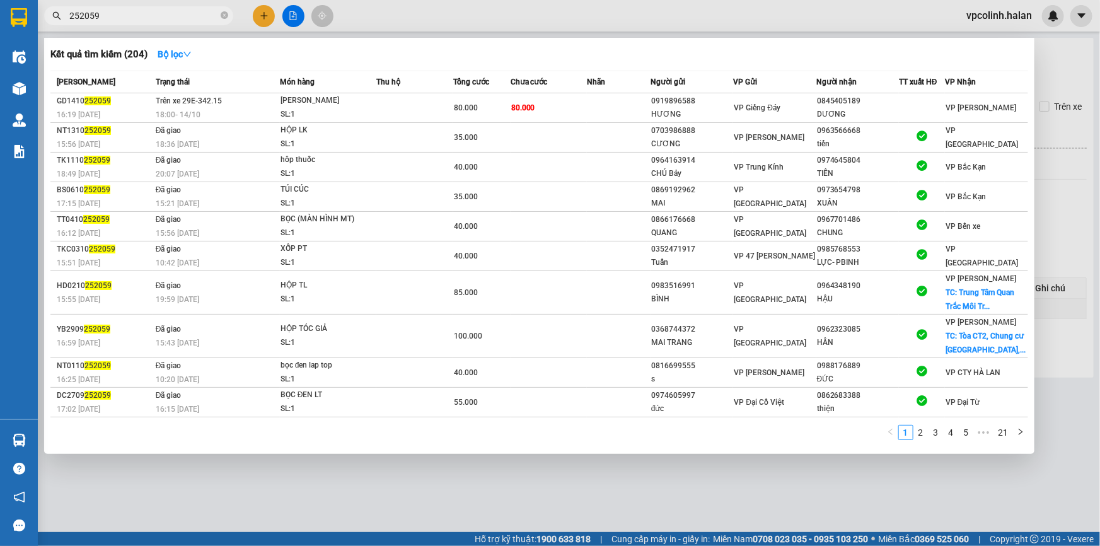
click at [113, 12] on input "252059" at bounding box center [143, 16] width 149 height 14
paste input "0252088"
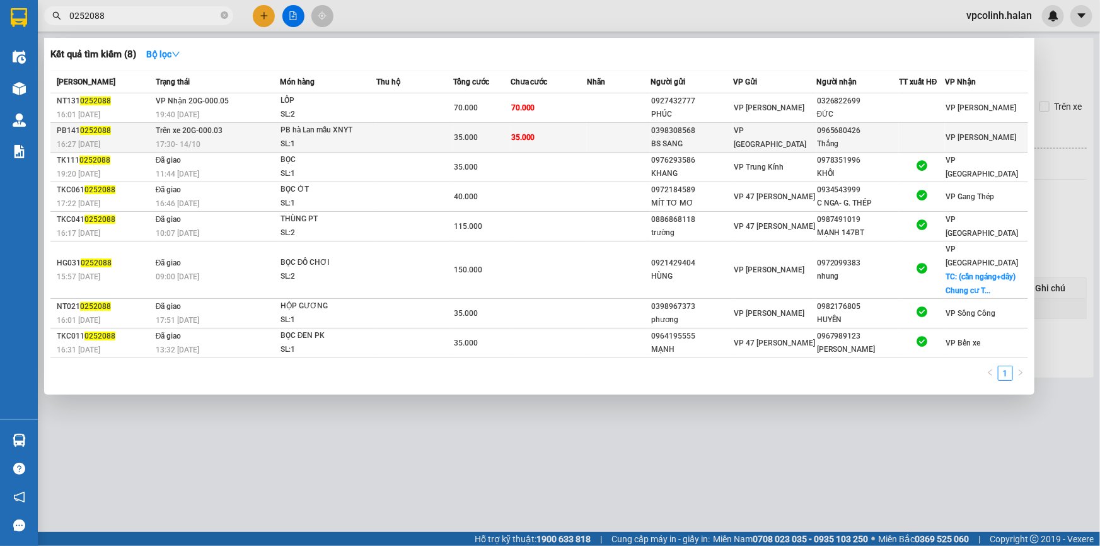
type input "0252088"
click at [243, 140] on div "17:30 [DATE]" at bounding box center [218, 144] width 124 height 14
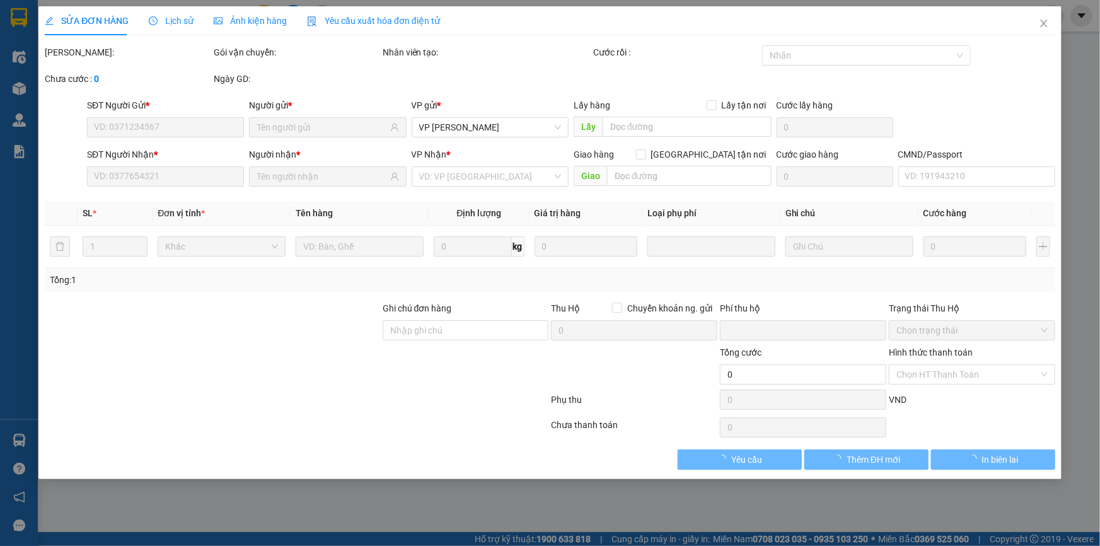
type input "0398308568"
type input "BS SANG"
type input "0965680426"
type input "Thắng"
type input "0"
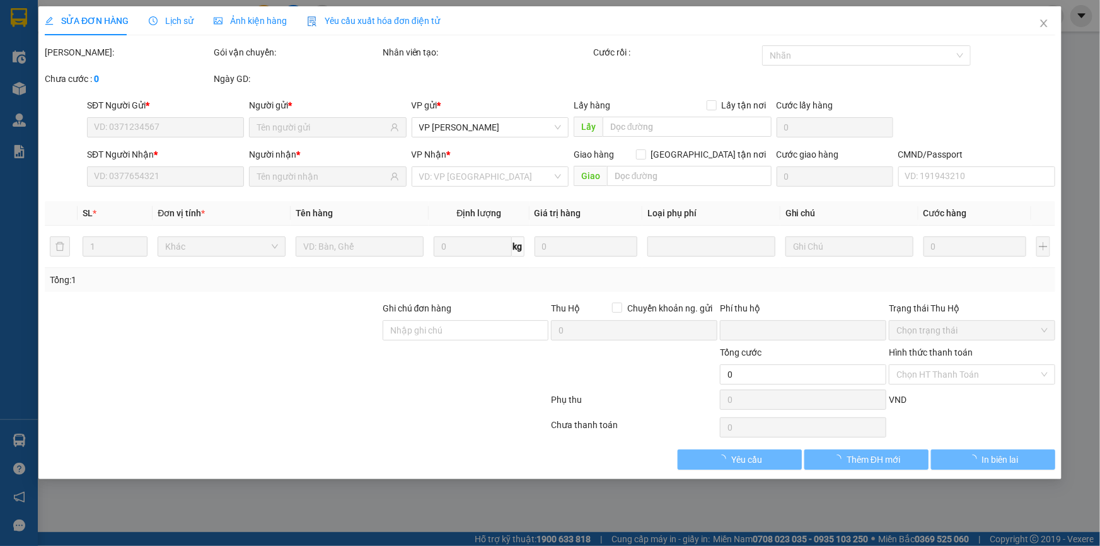
type input "35.000"
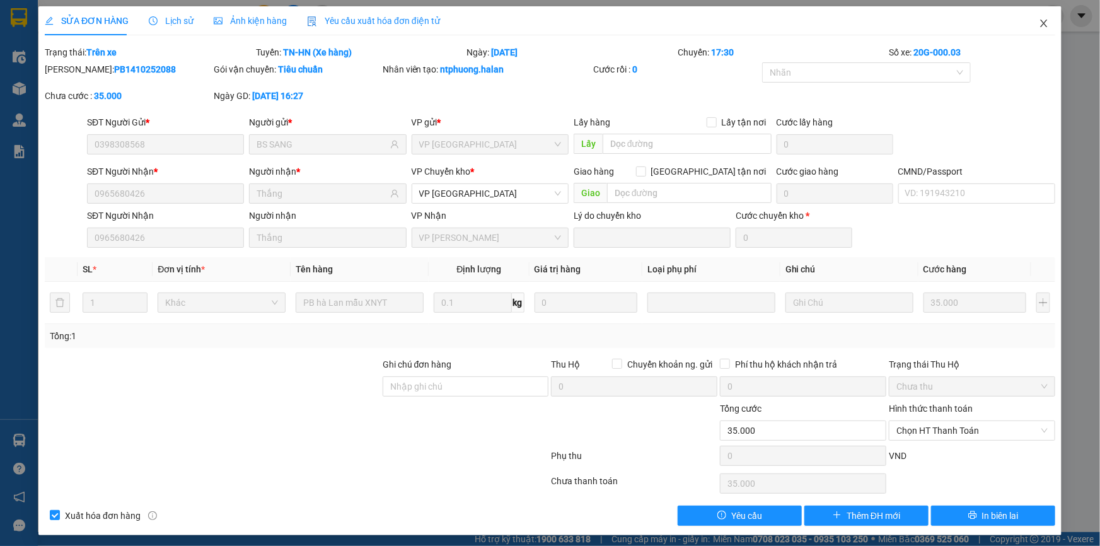
click at [1026, 31] on span "Close" at bounding box center [1043, 23] width 35 height 35
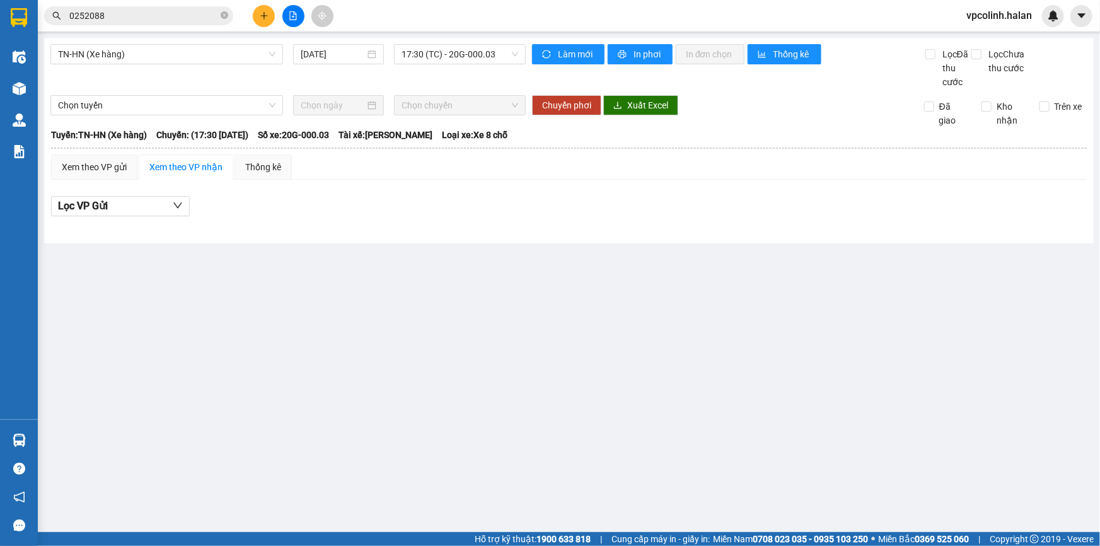
click at [50, 434] on main "TN-HN (Xe hàng) [DATE] 17:30 (TC) - 20G-000.03 Làm mới In phơi In đơn chọn Thốn…" at bounding box center [550, 266] width 1100 height 532
click at [34, 441] on div "Hàng sắp về" at bounding box center [19, 440] width 38 height 28
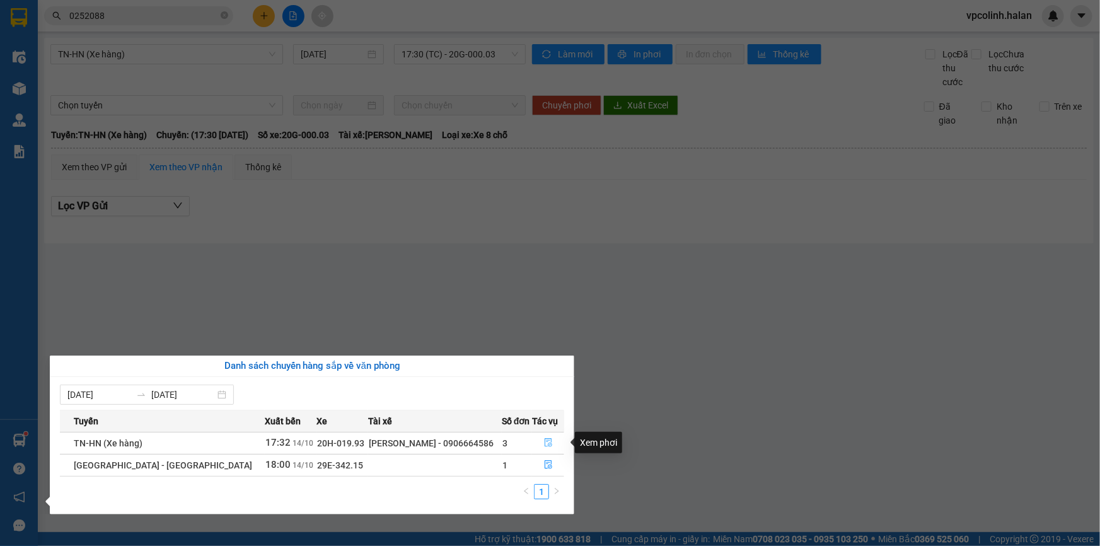
click at [545, 446] on icon "file-done" at bounding box center [549, 442] width 8 height 9
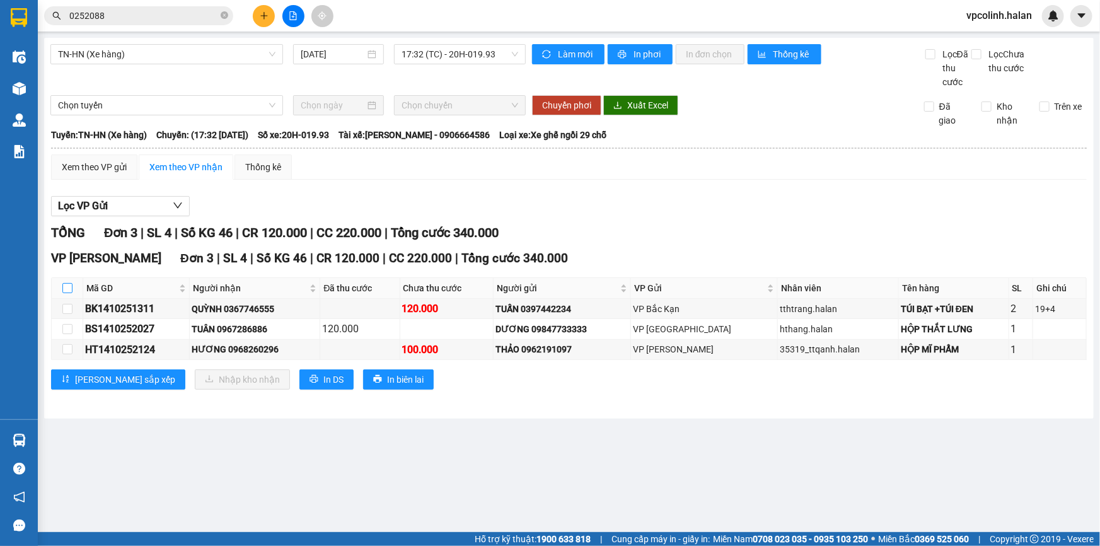
click at [69, 291] on input "checkbox" at bounding box center [67, 288] width 10 height 10
checkbox input "true"
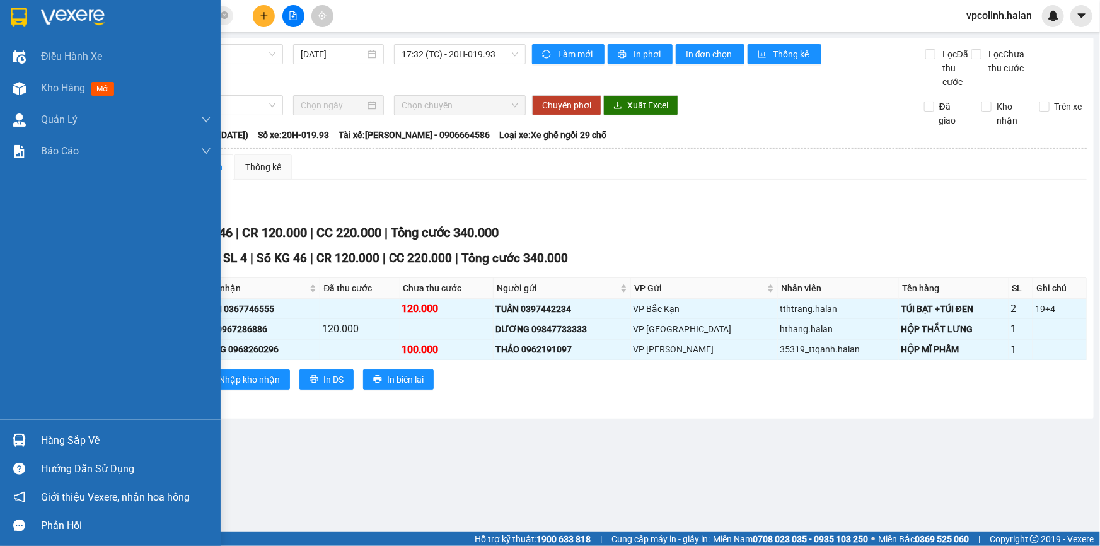
click at [21, 433] on div at bounding box center [19, 440] width 22 height 22
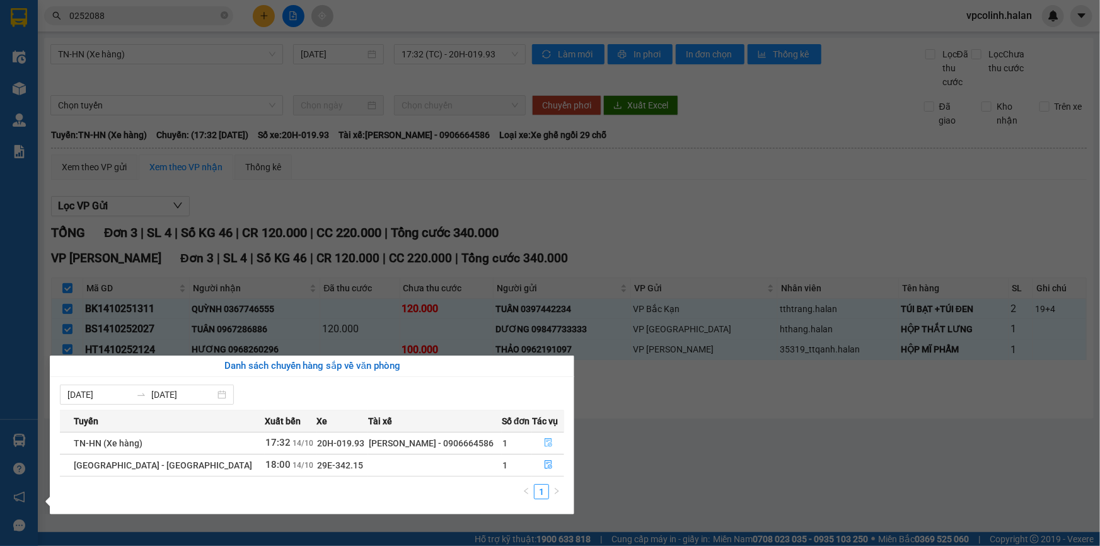
click at [547, 438] on icon "file-done" at bounding box center [548, 442] width 9 height 9
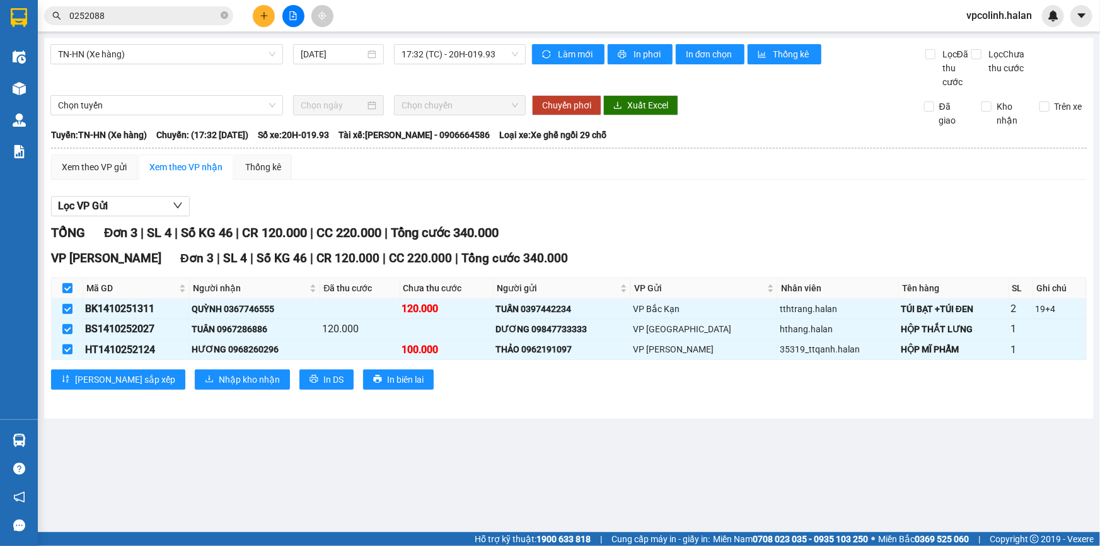
click at [33, 89] on div "Kho hàng mới" at bounding box center [19, 89] width 38 height 32
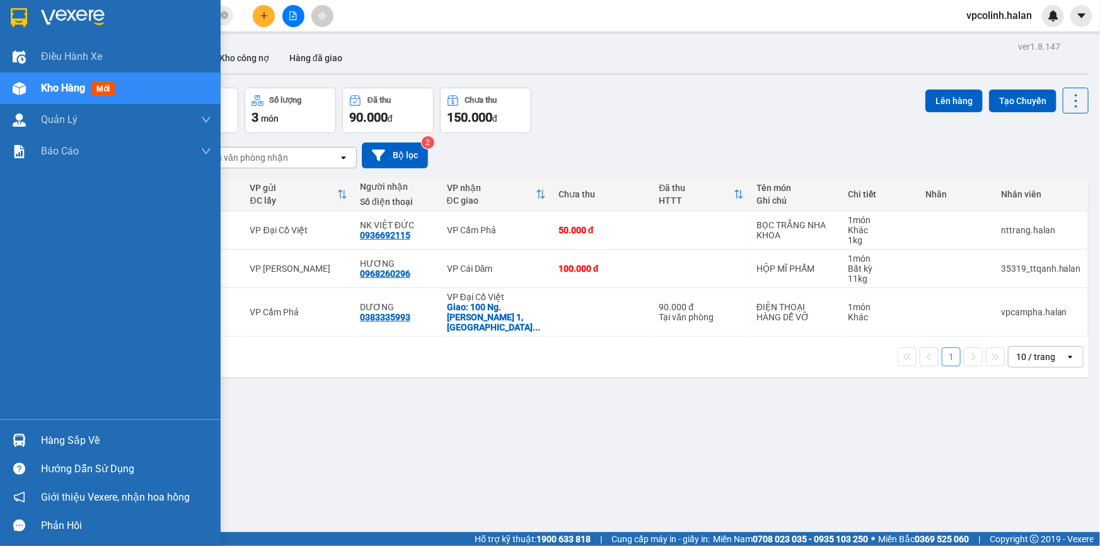
click at [13, 433] on div at bounding box center [19, 440] width 22 height 22
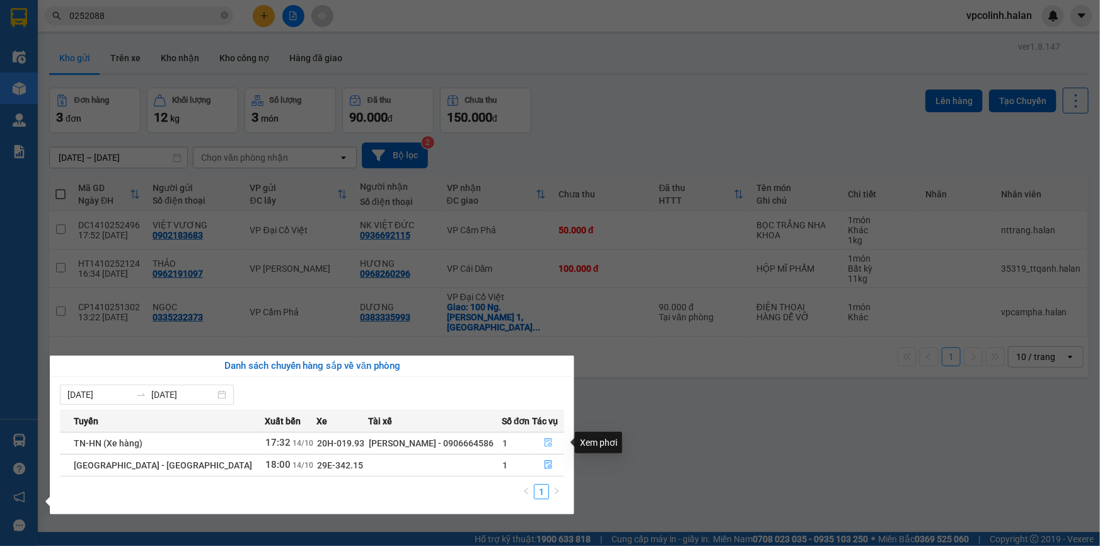
drag, startPoint x: 554, startPoint y: 441, endPoint x: 543, endPoint y: 442, distance: 10.7
click at [554, 442] on button "button" at bounding box center [548, 443] width 31 height 20
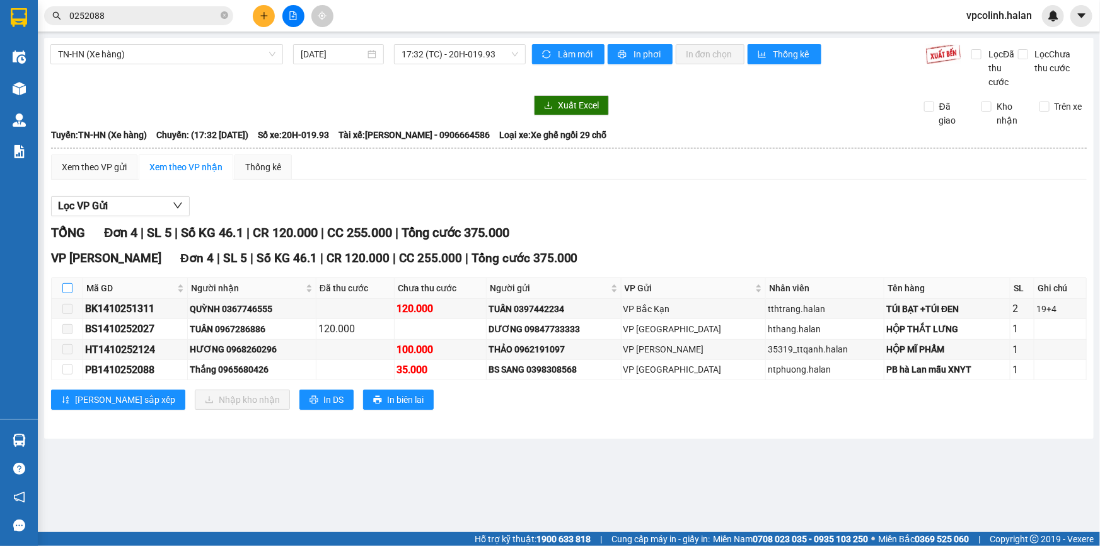
click at [69, 286] on input "checkbox" at bounding box center [67, 288] width 10 height 10
checkbox input "true"
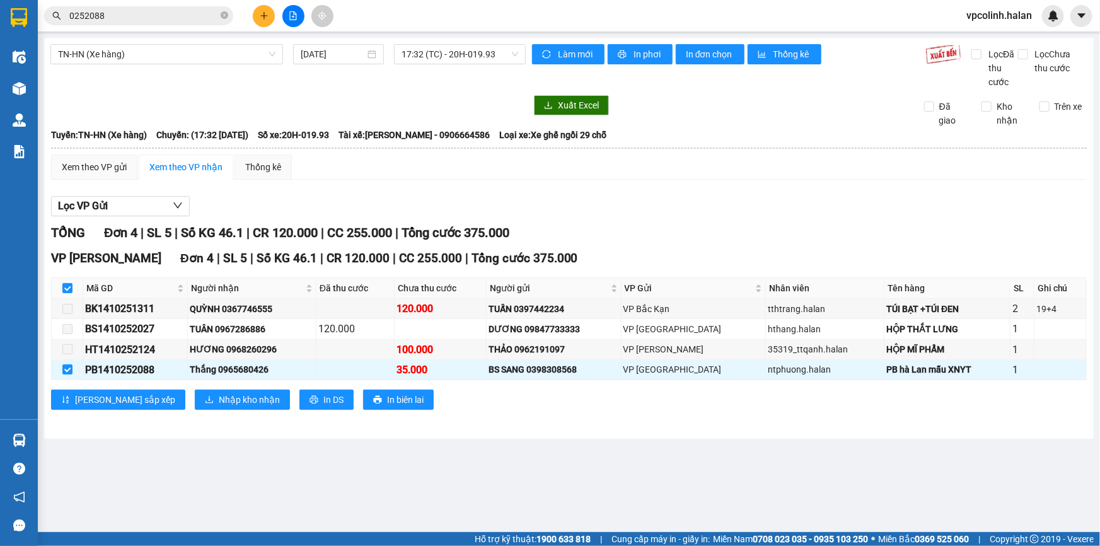
click at [167, 380] on div "VP [GEOGRAPHIC_DATA] 4 | SL 5 | Số KG 46.1 | CR 120.000 | CC 255.000 | Tổng cướ…" at bounding box center [569, 334] width 1036 height 170
click at [219, 395] on span "Nhập kho nhận" at bounding box center [249, 400] width 61 height 14
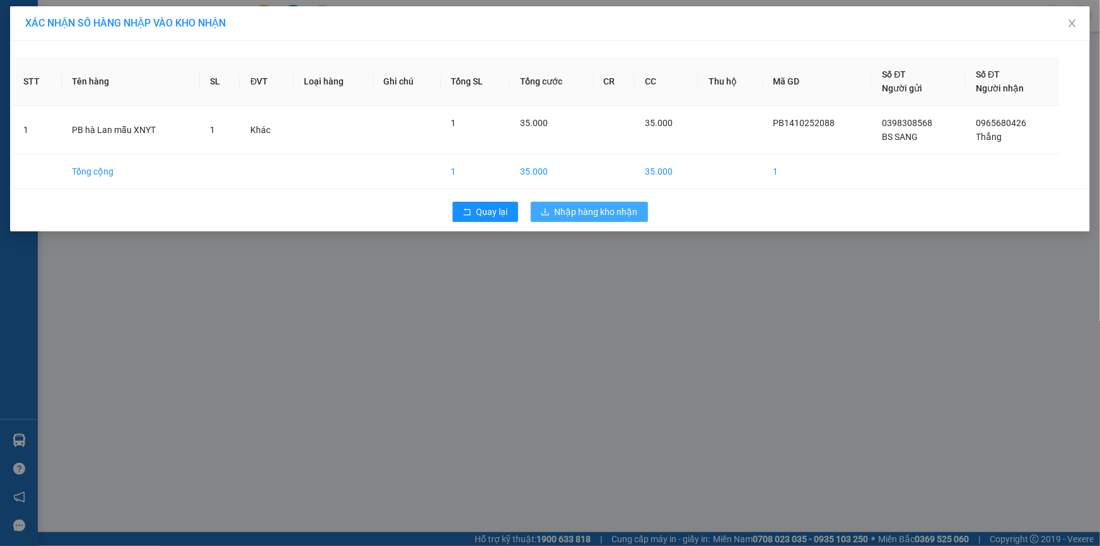
click at [598, 202] on button "Nhập hàng kho nhận" at bounding box center [589, 212] width 117 height 20
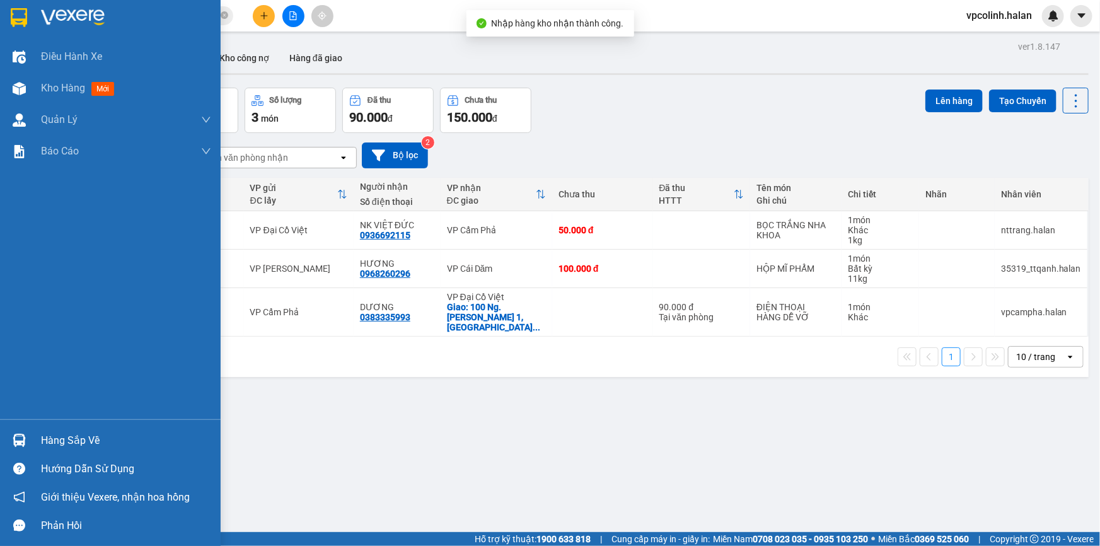
click at [23, 444] on img at bounding box center [19, 440] width 13 height 13
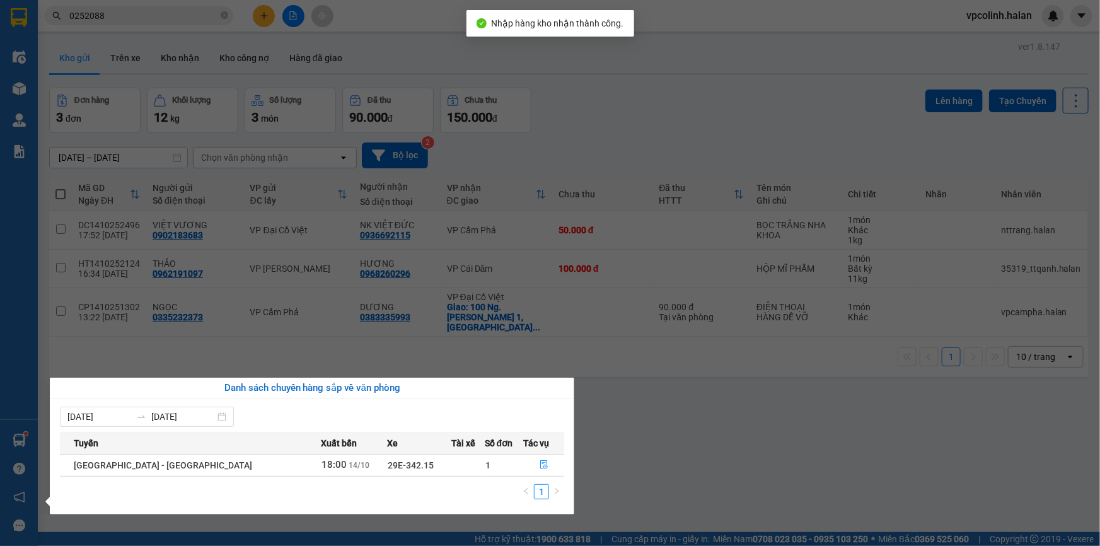
click at [670, 440] on section "Kết quả tìm kiếm ( 8 ) Bộ lọc Mã ĐH Trạng thái Món hàng Thu hộ Tổng cước Chưa c…" at bounding box center [550, 273] width 1100 height 546
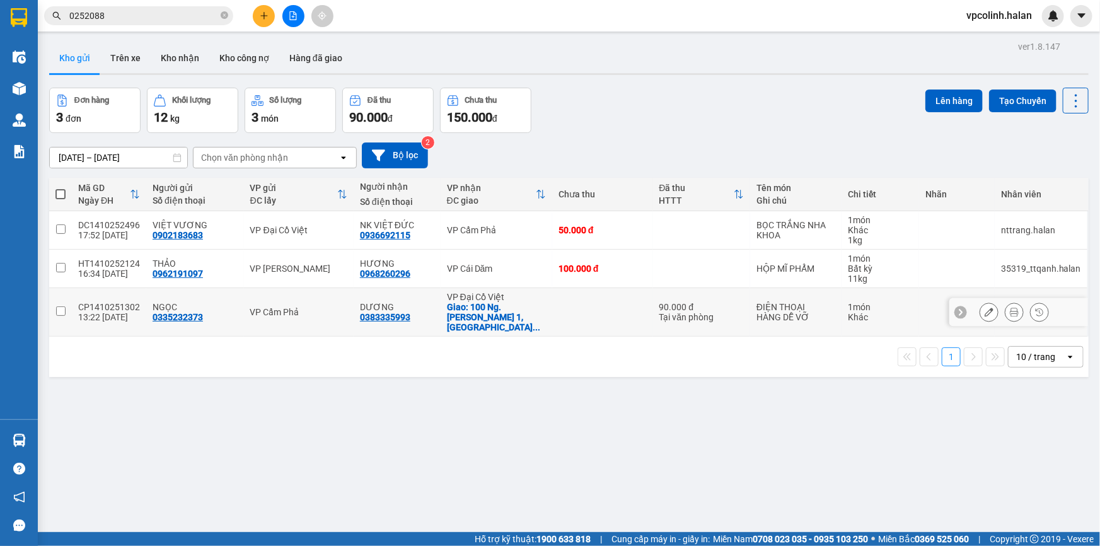
drag, startPoint x: 612, startPoint y: 318, endPoint x: 634, endPoint y: 337, distance: 29.5
click at [614, 318] on td at bounding box center [602, 312] width 101 height 49
checkbox input "true"
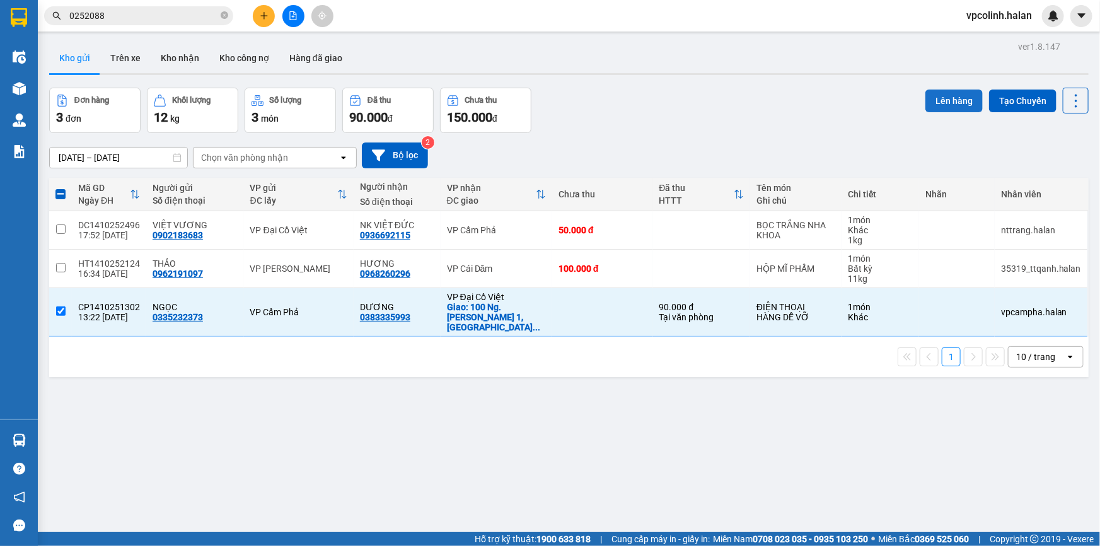
click at [941, 101] on button "Lên hàng" at bounding box center [954, 101] width 57 height 23
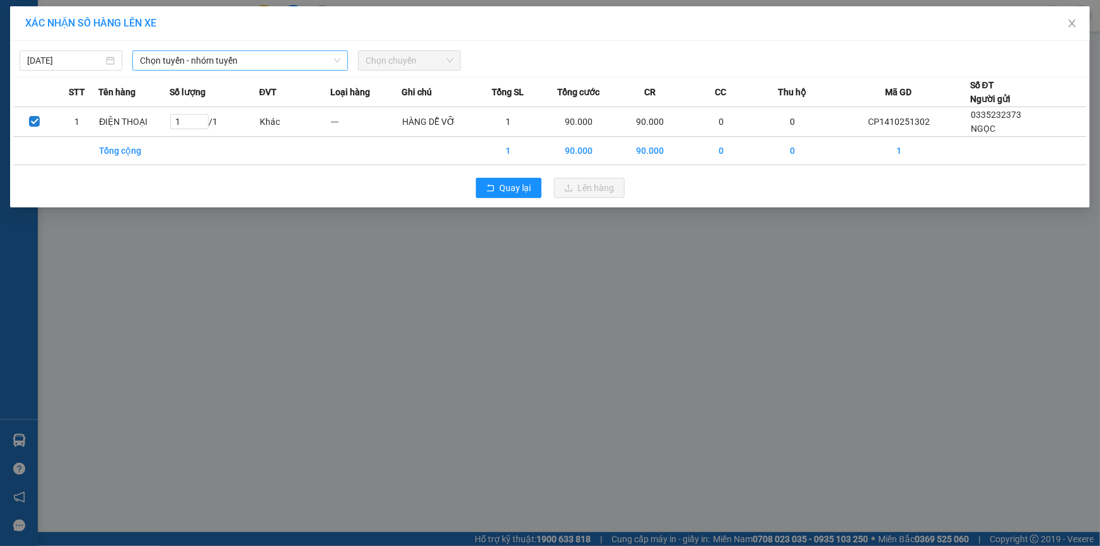
click at [244, 62] on span "Chọn tuyến - nhóm tuyến" at bounding box center [240, 60] width 200 height 19
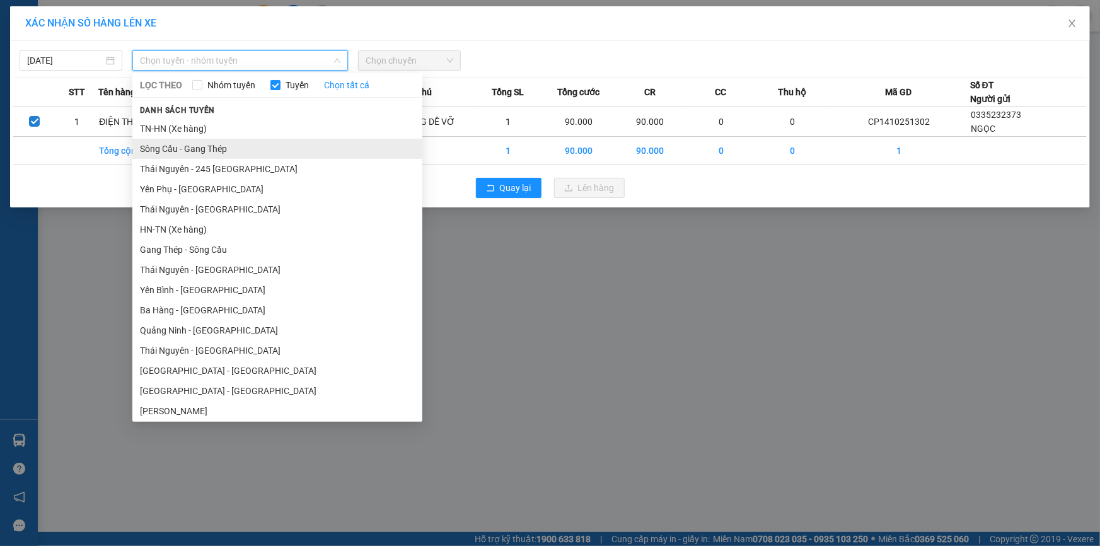
scroll to position [57, 0]
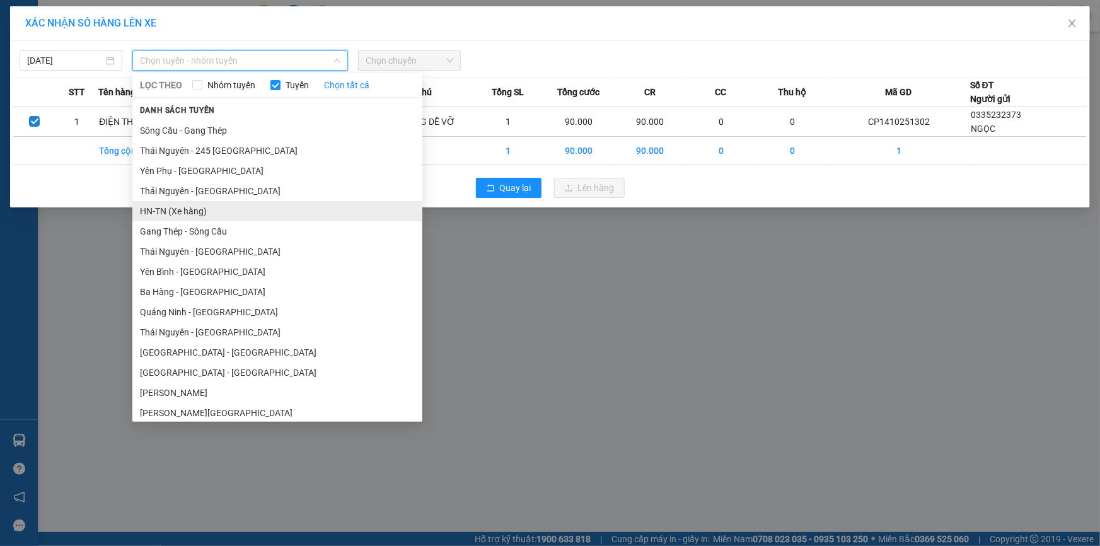
click at [156, 206] on li "HN-TN (Xe hàng)" at bounding box center [277, 211] width 290 height 20
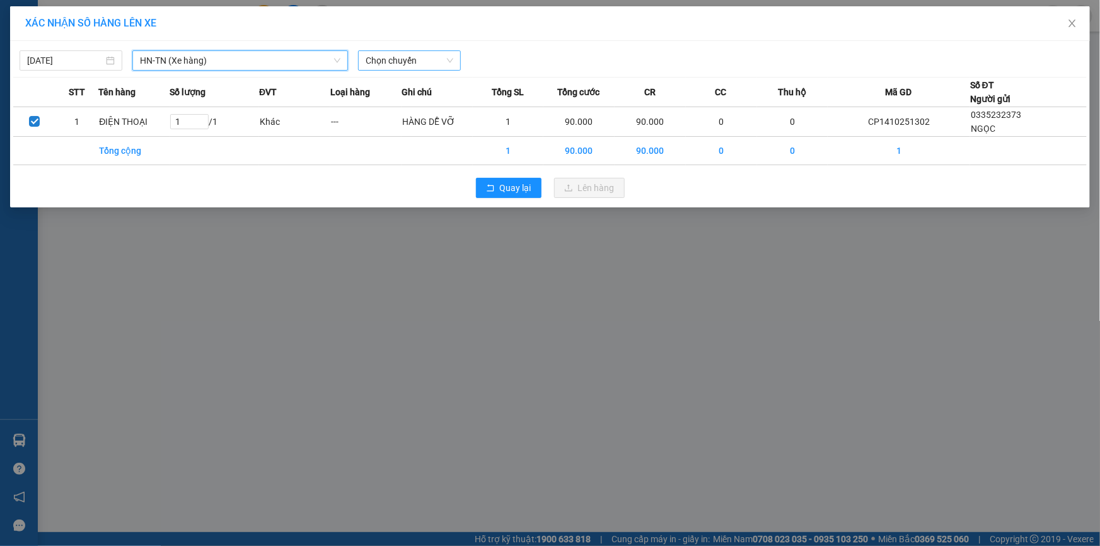
click at [429, 61] on span "Chọn chuyến" at bounding box center [410, 60] width 88 height 19
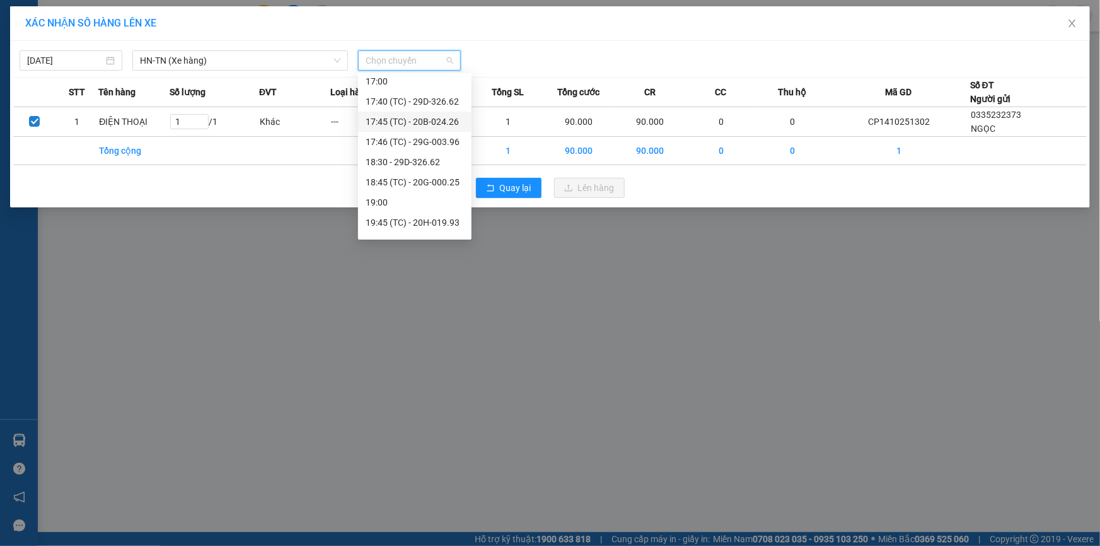
scroll to position [686, 0]
click at [420, 205] on div "19:45 (TC) - 20H-019.93" at bounding box center [415, 207] width 98 height 14
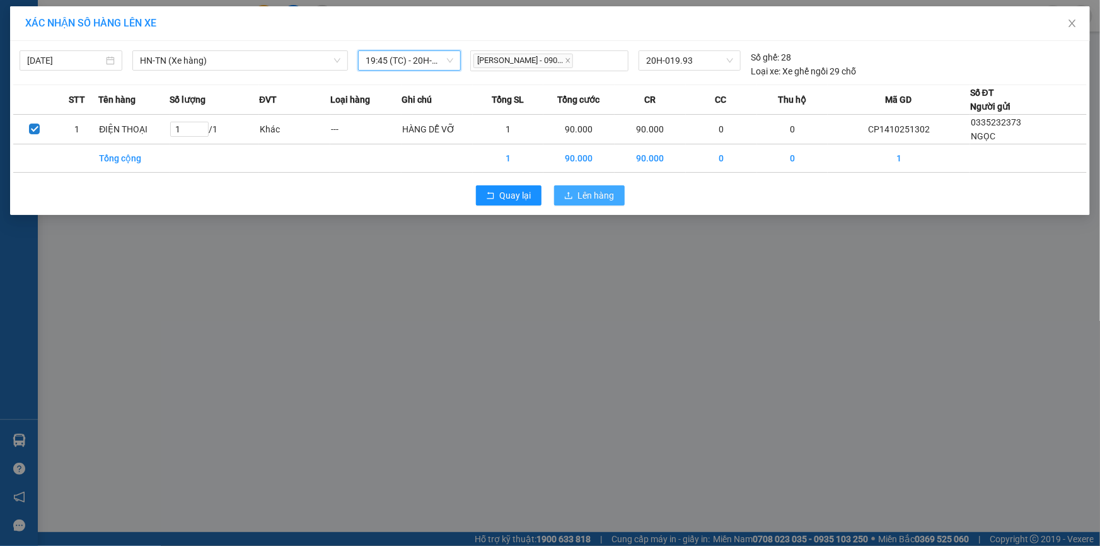
click at [582, 197] on span "Lên hàng" at bounding box center [596, 196] width 37 height 14
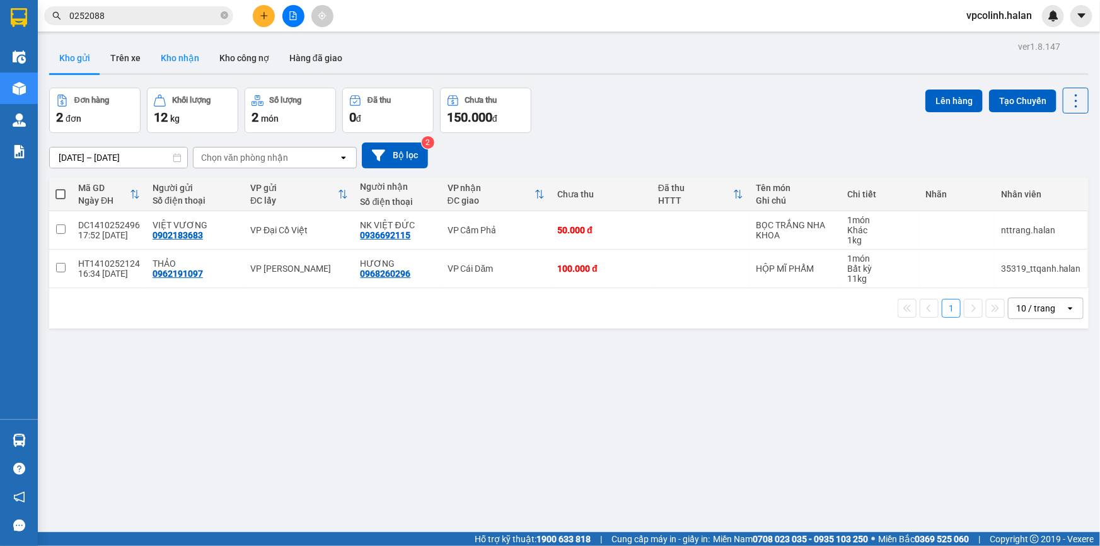
click at [172, 58] on button "Kho nhận" at bounding box center [180, 58] width 59 height 30
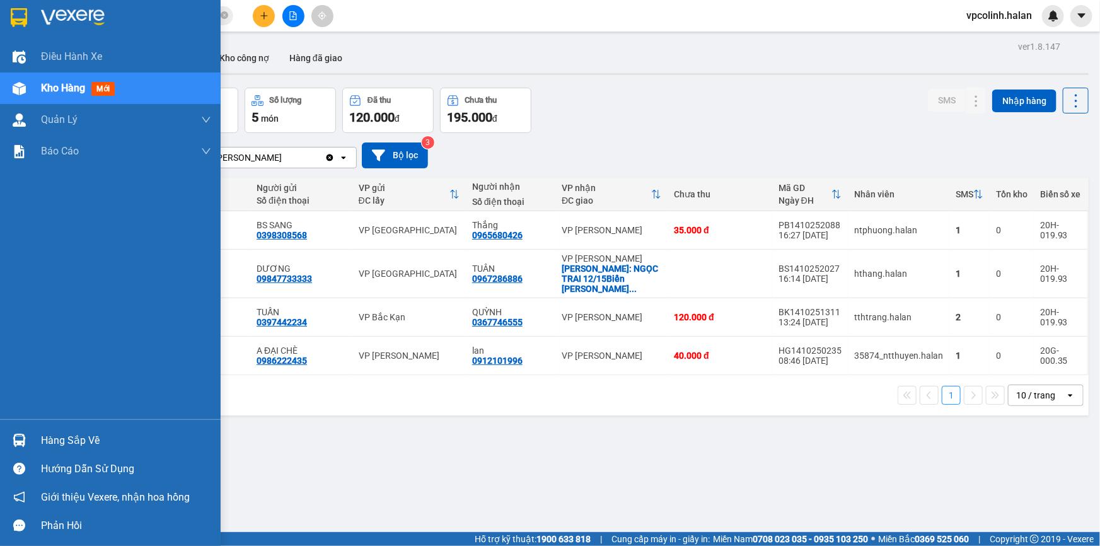
click at [28, 440] on div at bounding box center [19, 440] width 22 height 22
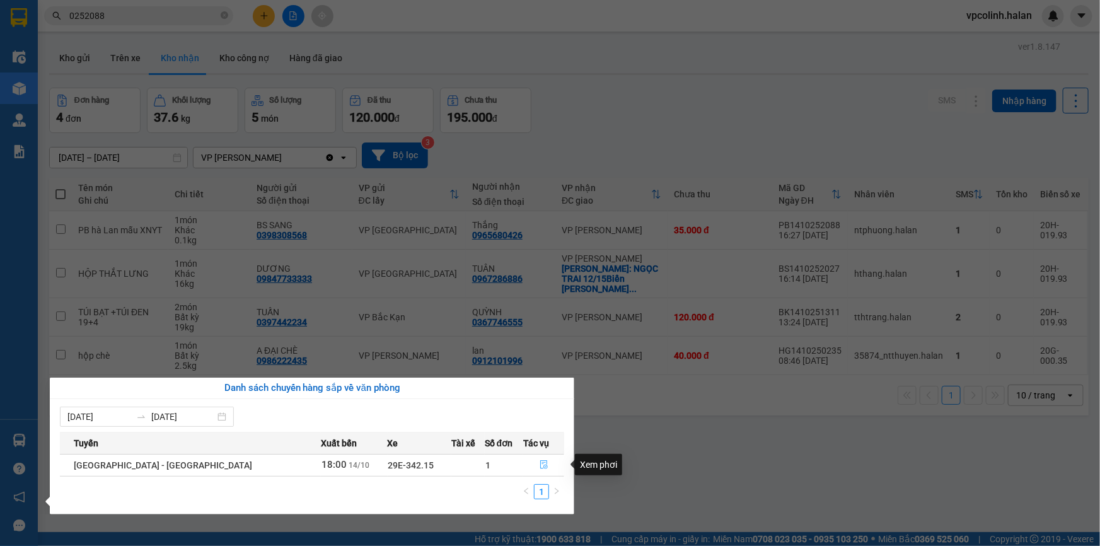
click at [528, 466] on button "button" at bounding box center [544, 465] width 40 height 20
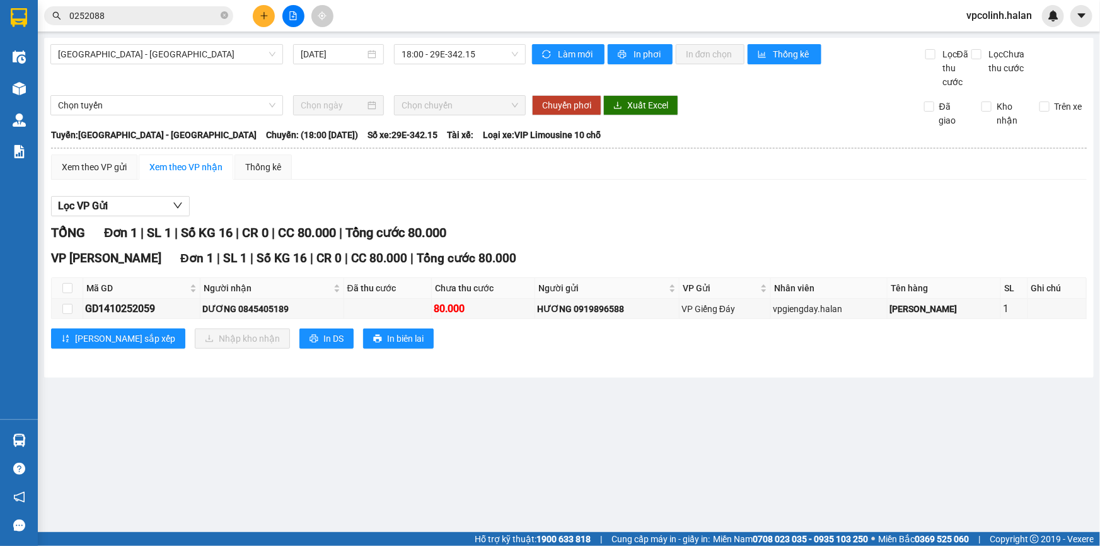
click at [59, 286] on th at bounding box center [68, 288] width 32 height 21
click at [71, 289] on input "checkbox" at bounding box center [67, 288] width 10 height 10
checkbox input "true"
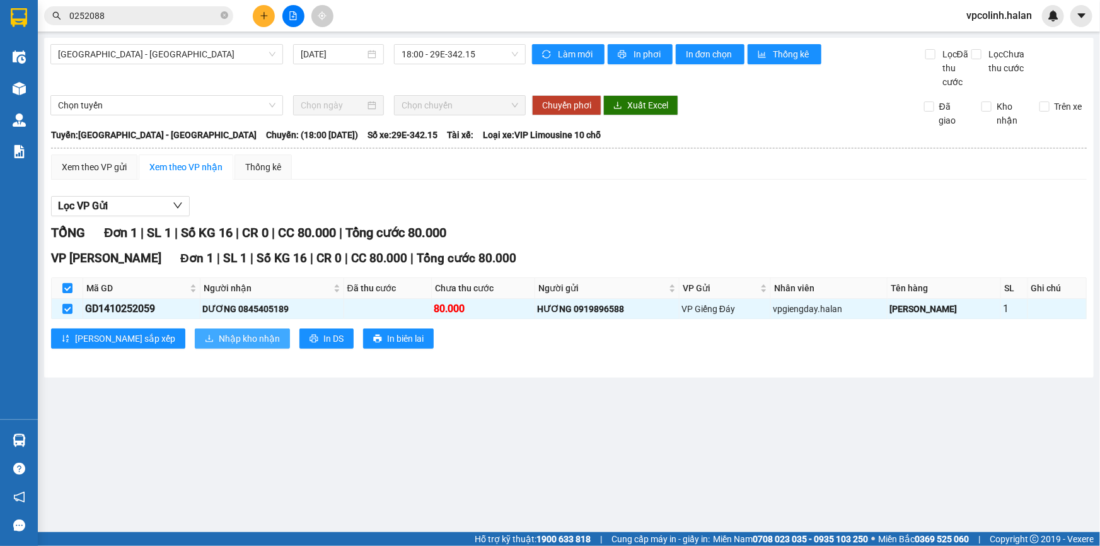
click at [195, 328] on button "Nhập kho nhận" at bounding box center [242, 338] width 95 height 20
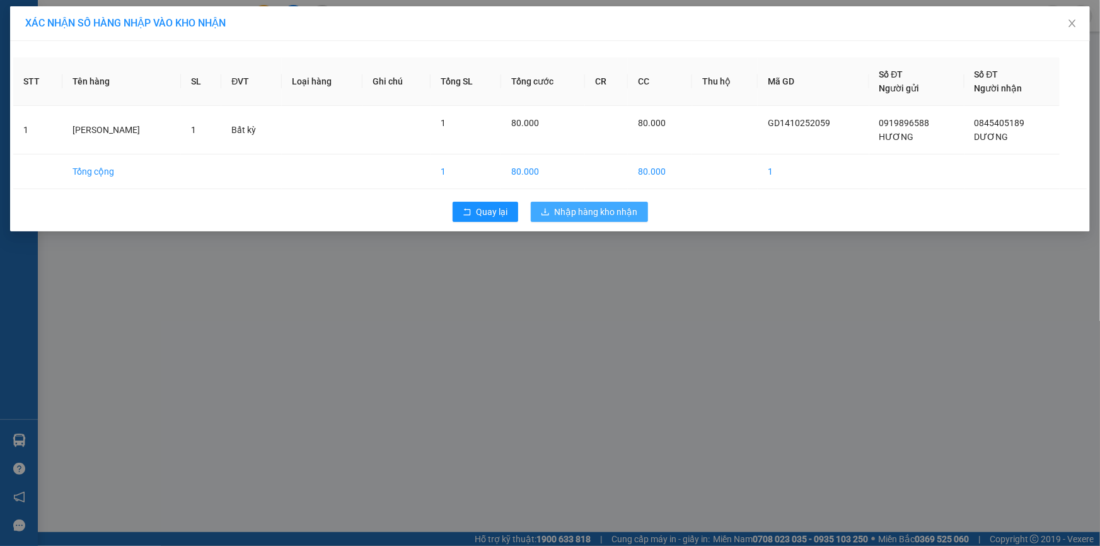
click at [567, 207] on span "Nhập hàng kho nhận" at bounding box center [596, 212] width 83 height 14
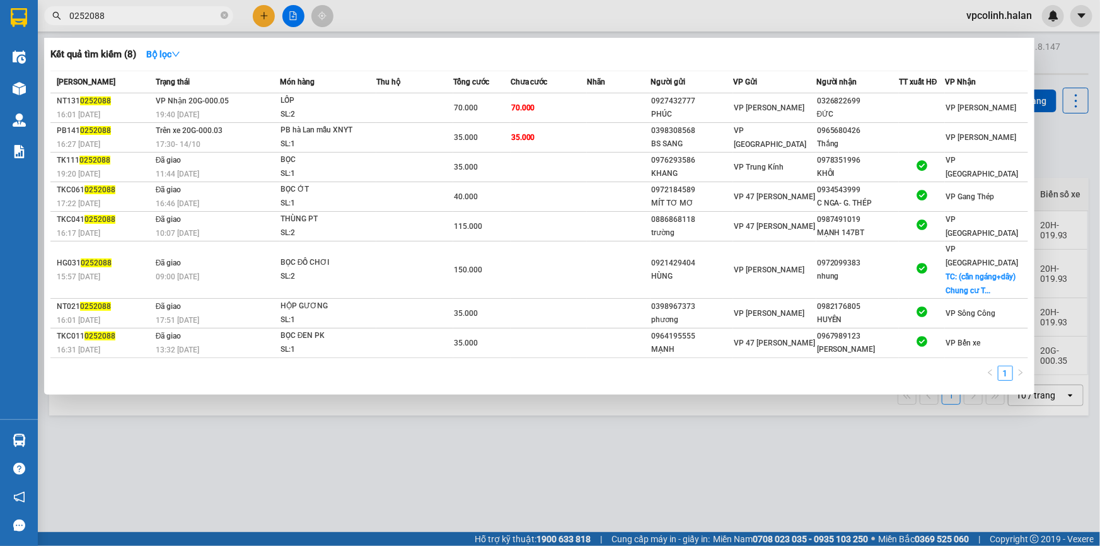
click at [161, 21] on input "0252088" at bounding box center [143, 16] width 149 height 14
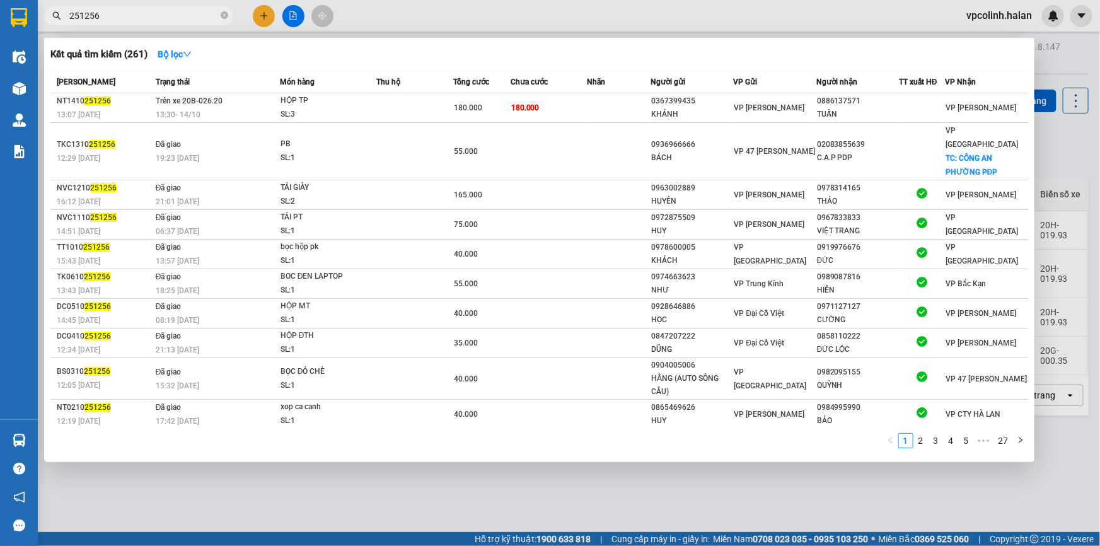
type input "251256"
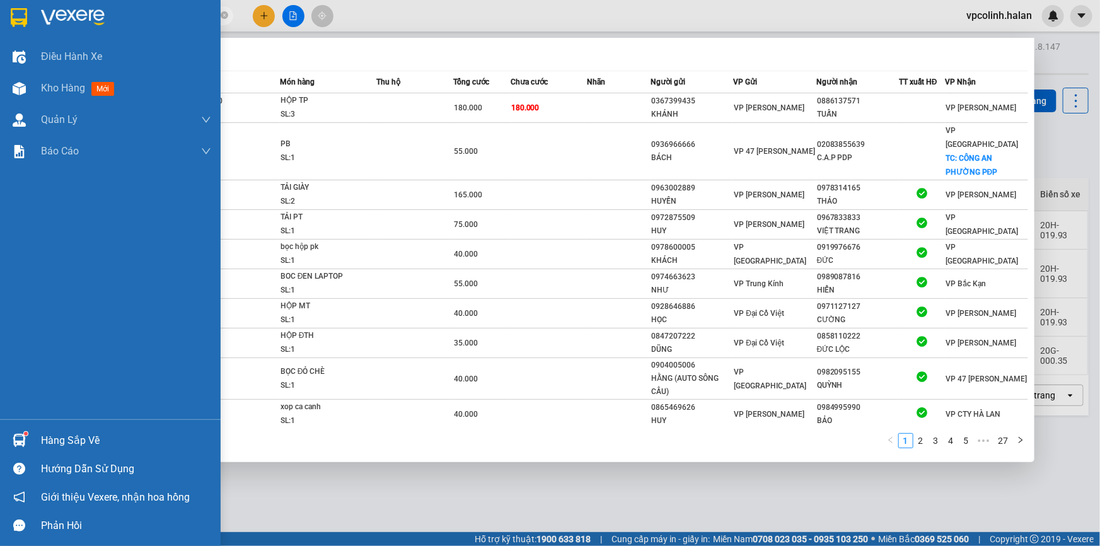
click at [8, 441] on div at bounding box center [19, 440] width 22 height 22
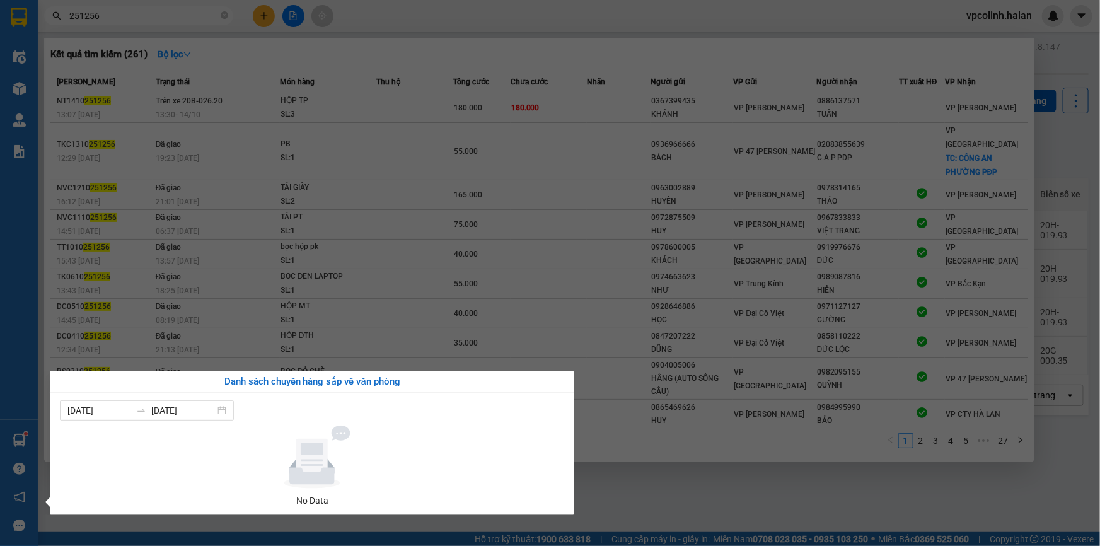
click at [341, 309] on section "Kết quả tìm kiếm ( 261 ) Bộ lọc Mã ĐH Trạng thái Món hàng Thu hộ Tổng cước Chưa…" at bounding box center [550, 273] width 1100 height 546
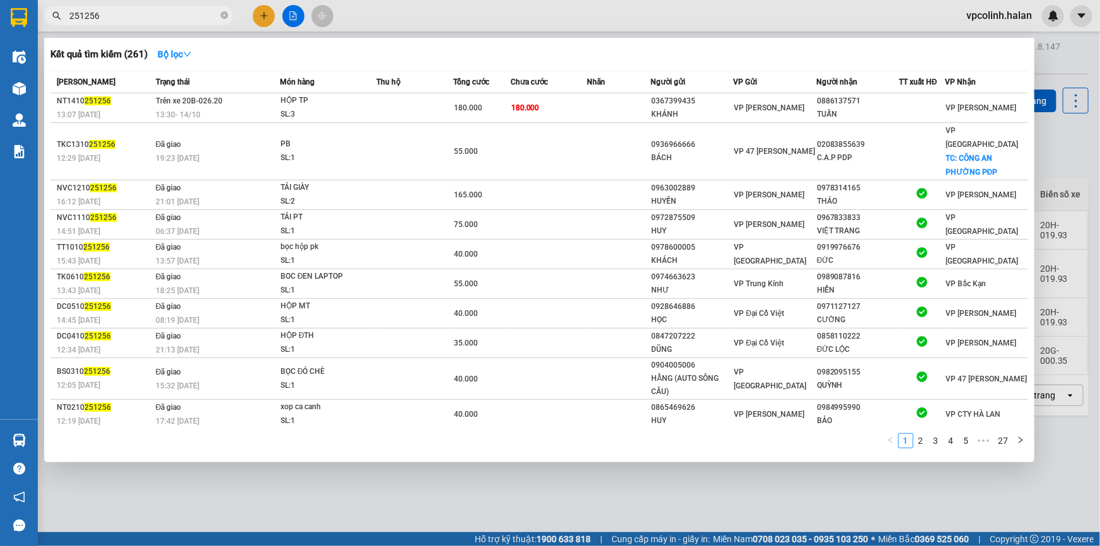
click at [172, 18] on input "251256" at bounding box center [143, 16] width 149 height 14
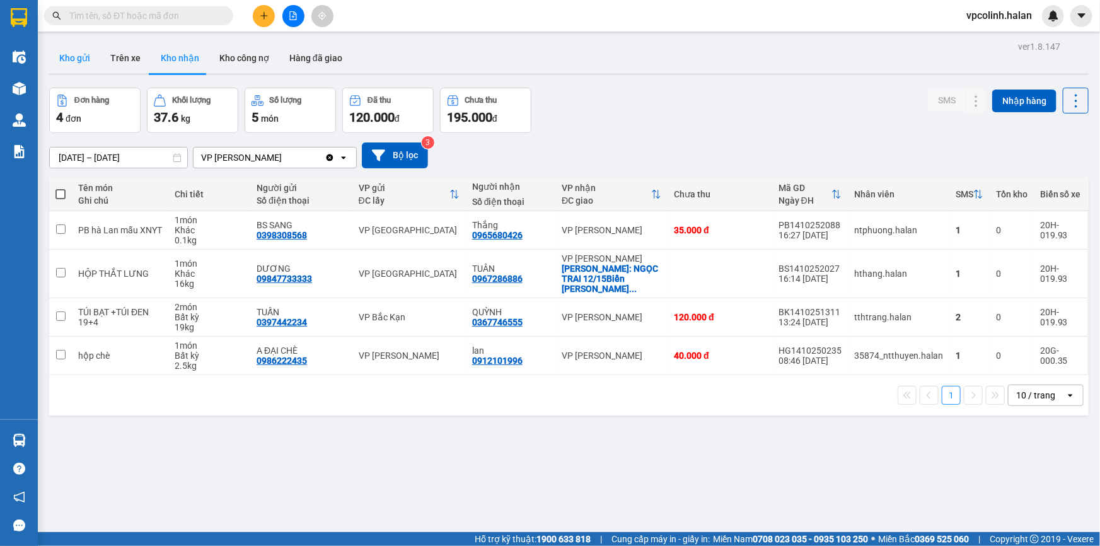
click at [77, 60] on button "Kho gửi" at bounding box center [74, 58] width 51 height 30
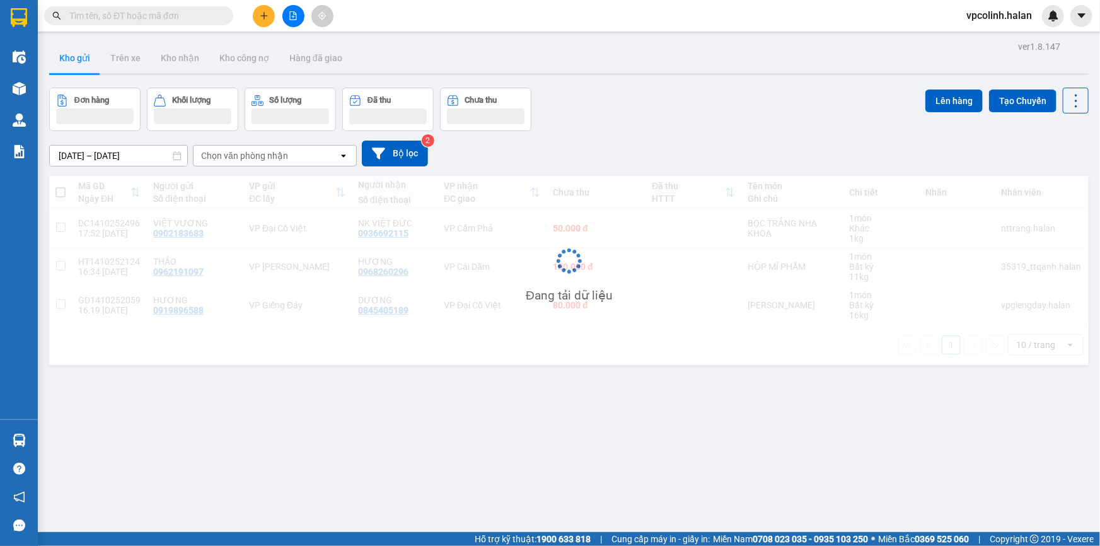
click at [192, 18] on input "text" at bounding box center [143, 16] width 149 height 14
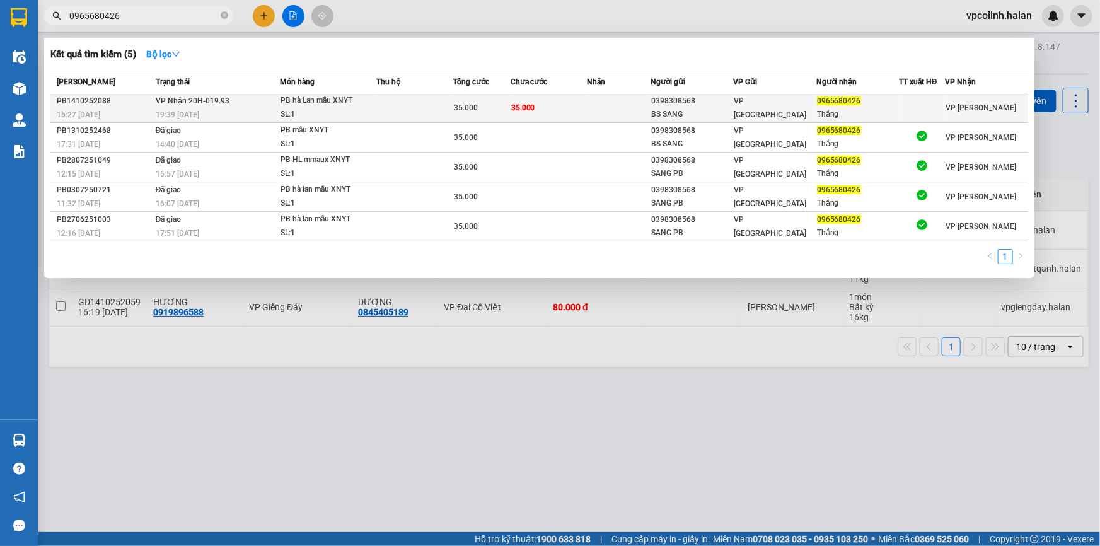
type input "0965680426"
click at [372, 105] on div "PB hà Lan mẫu XNYT" at bounding box center [328, 101] width 95 height 14
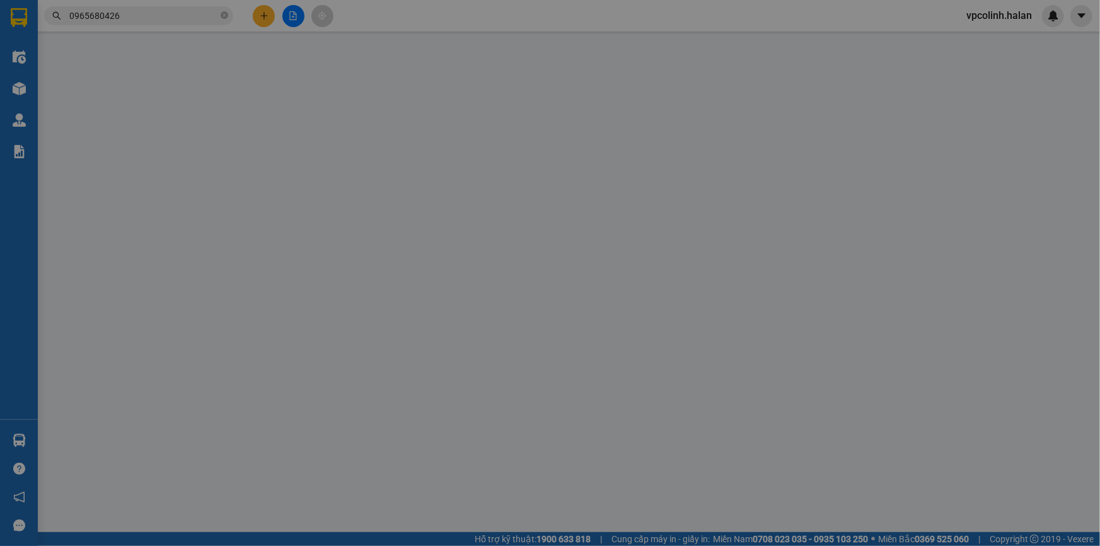
type input "0398308568"
type input "BS SANG"
type input "0965680426"
type input "Thắng"
type input "0"
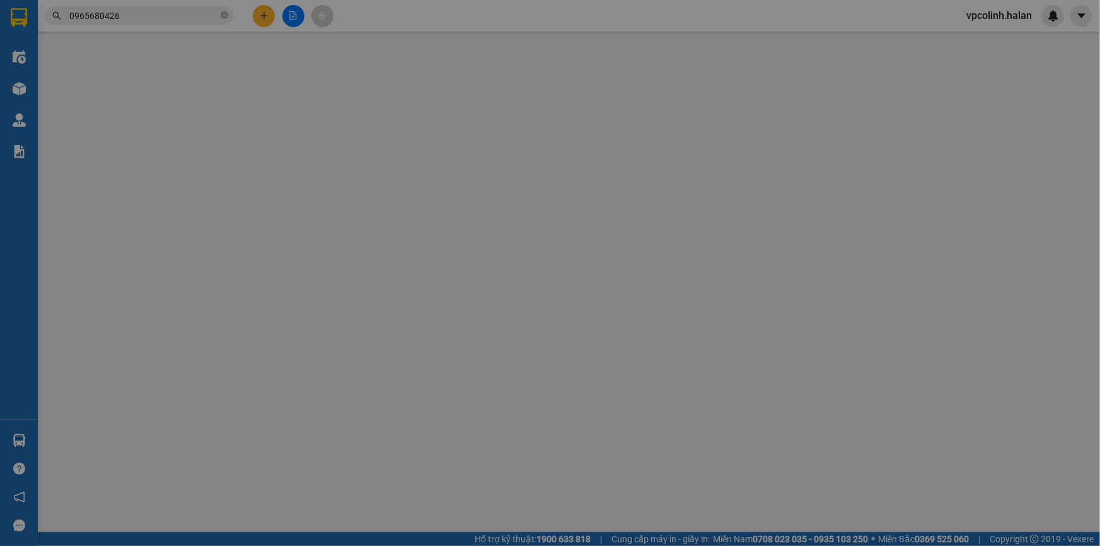
type input "35.000"
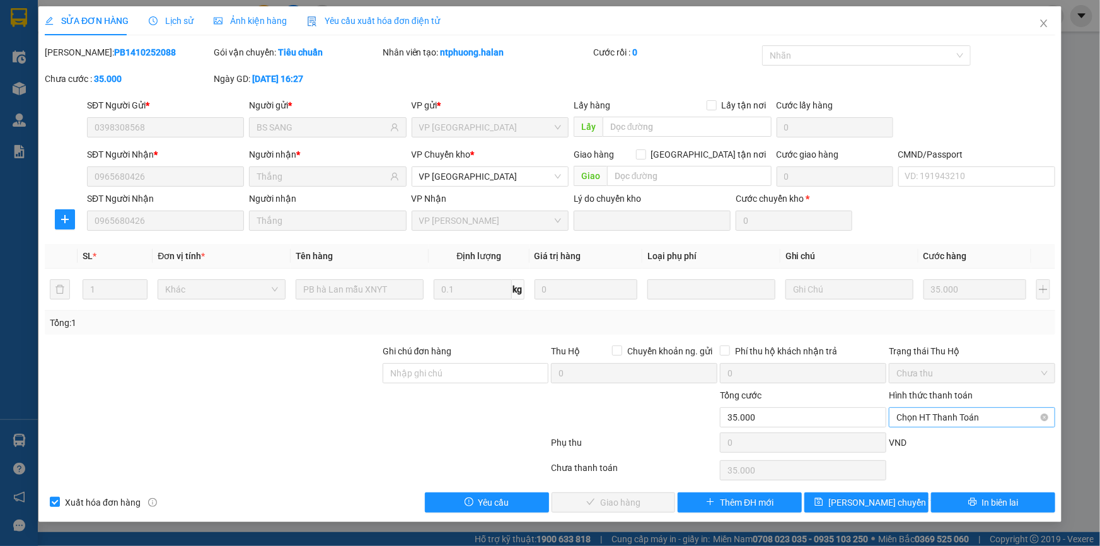
click at [934, 423] on span "Chọn HT Thanh Toán" at bounding box center [972, 417] width 151 height 19
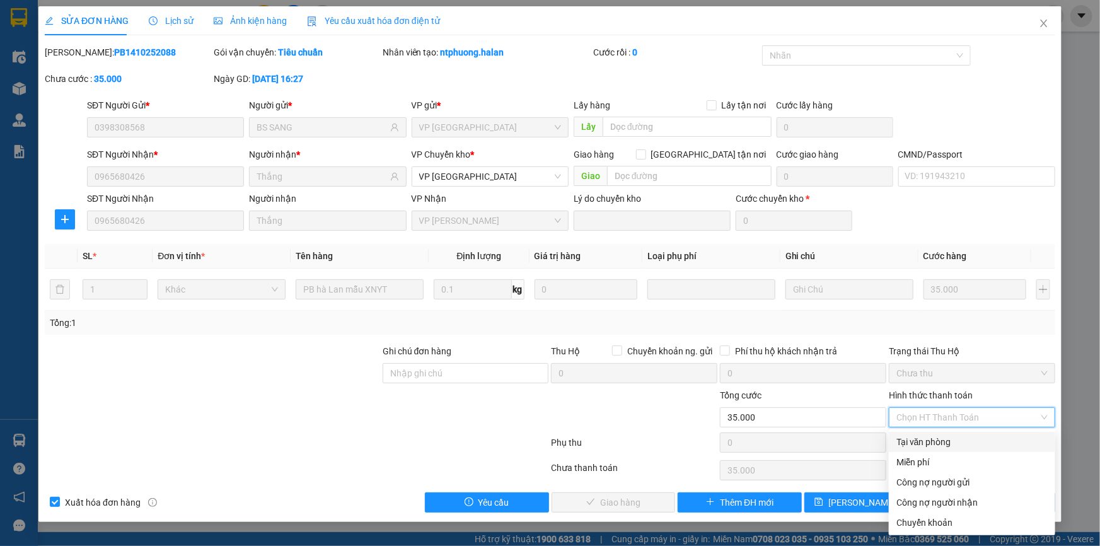
click at [917, 436] on div "Tại văn phòng" at bounding box center [972, 442] width 151 height 14
type input "0"
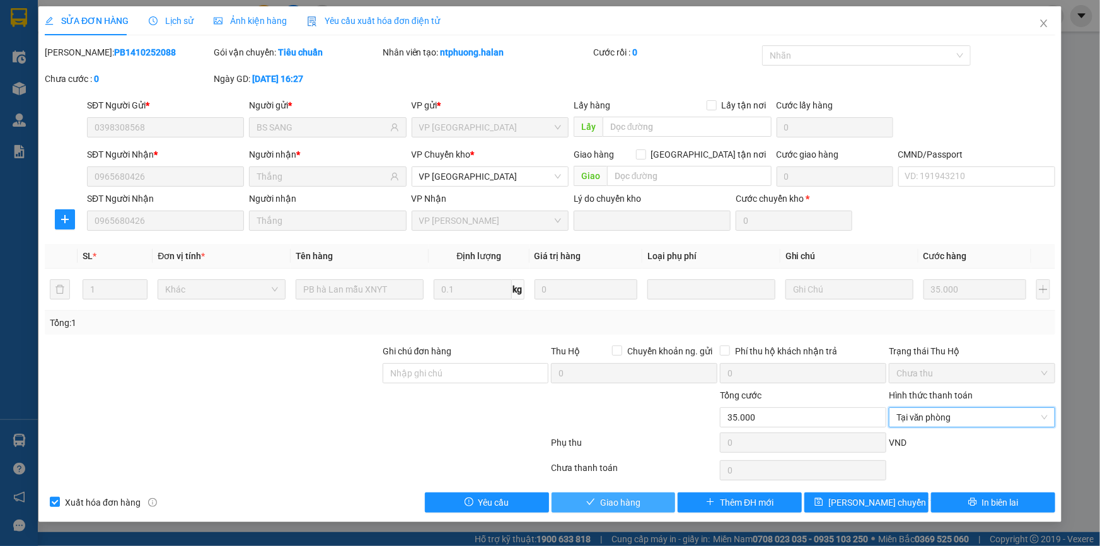
click at [642, 509] on button "Giao hàng" at bounding box center [614, 502] width 124 height 20
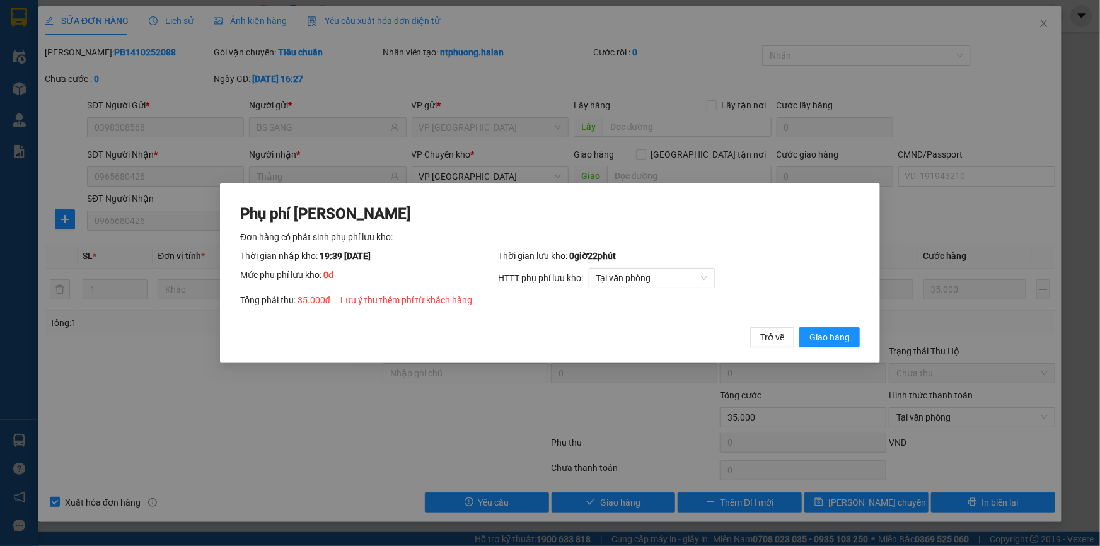
click at [841, 321] on div "Phụ phí [PERSON_NAME] hàng có phát sinh phụ phí lưu kho: Thời gian nhập kho: 19…" at bounding box center [550, 276] width 620 height 144
click at [849, 342] on span "Giao hàng" at bounding box center [830, 337] width 40 height 14
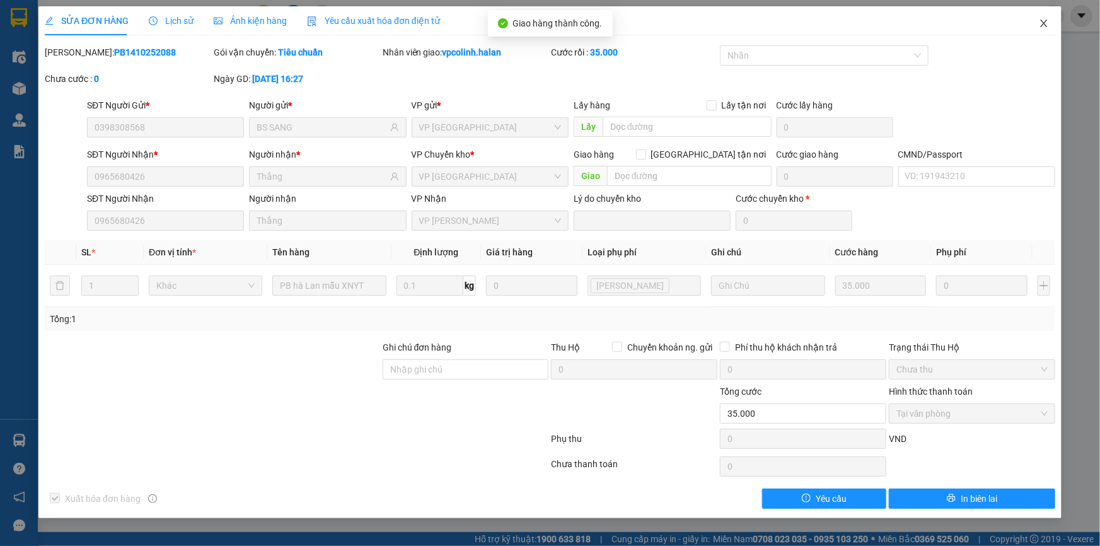
drag, startPoint x: 1043, startPoint y: 20, endPoint x: 1038, endPoint y: 31, distance: 12.4
click at [1045, 20] on icon "close" at bounding box center [1044, 23] width 10 height 10
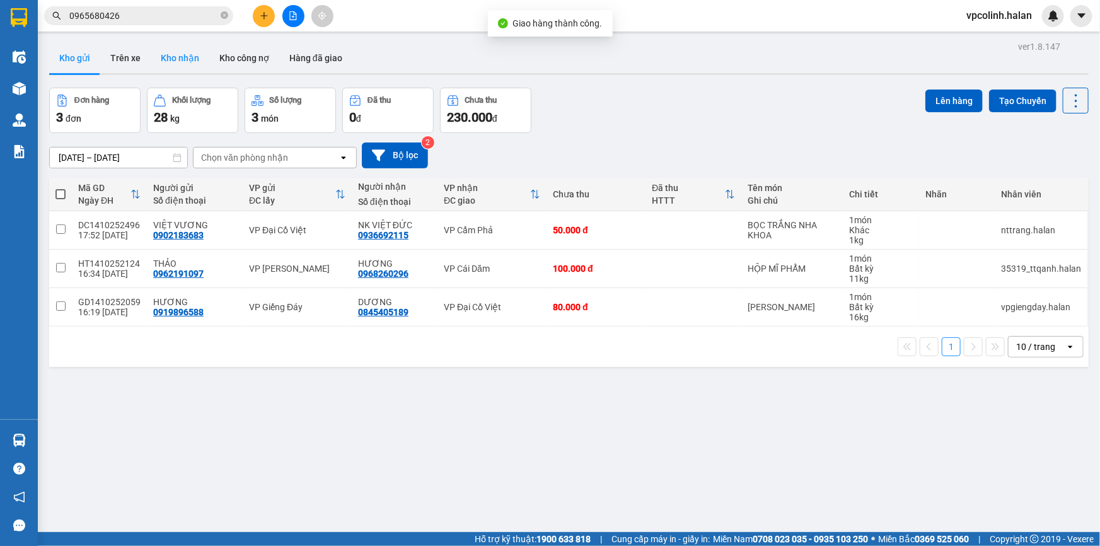
click at [174, 59] on button "Kho nhận" at bounding box center [180, 58] width 59 height 30
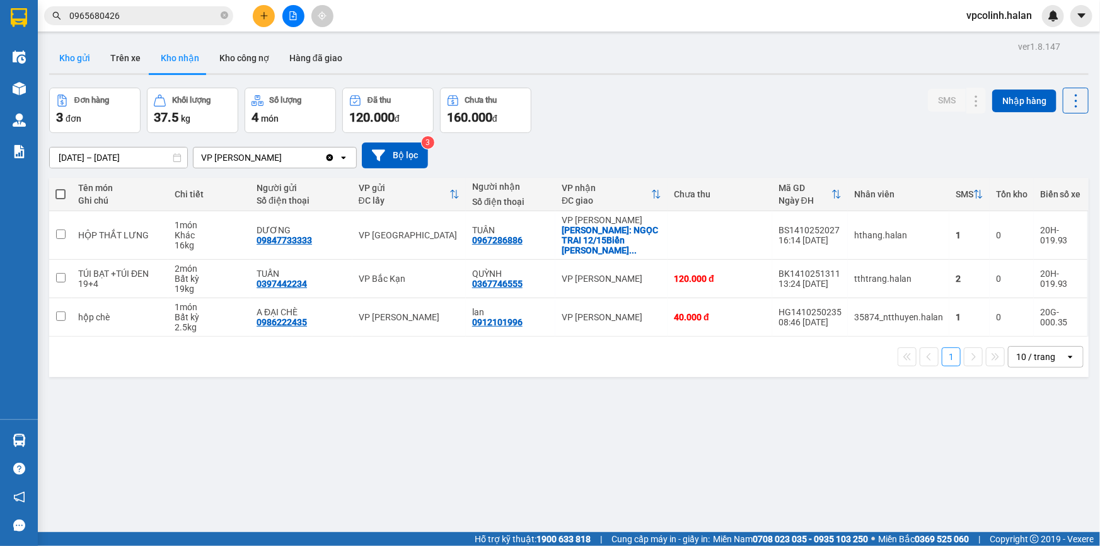
click at [74, 59] on button "Kho gửi" at bounding box center [74, 58] width 51 height 30
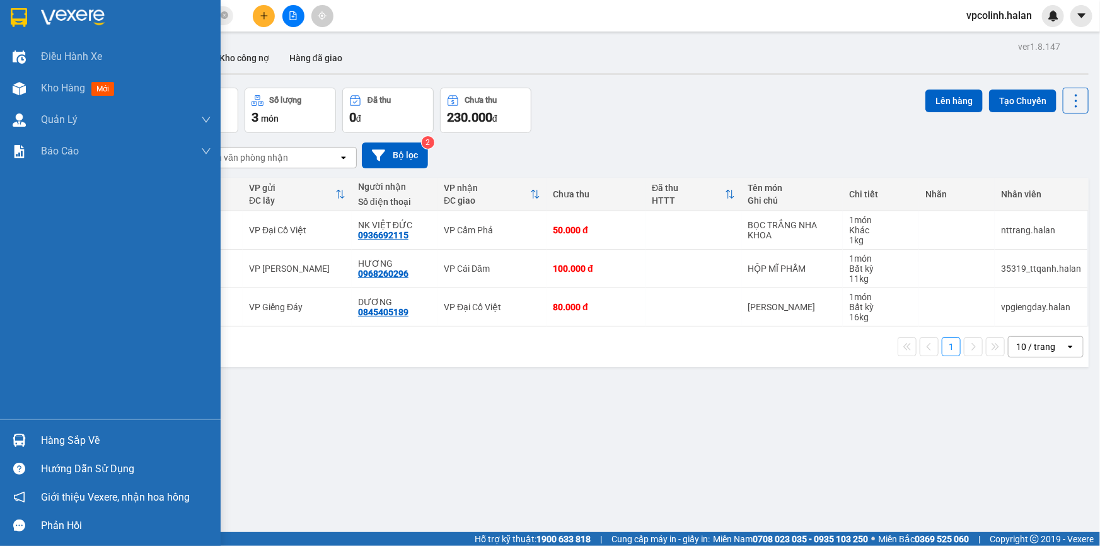
click at [23, 443] on img at bounding box center [19, 440] width 13 height 13
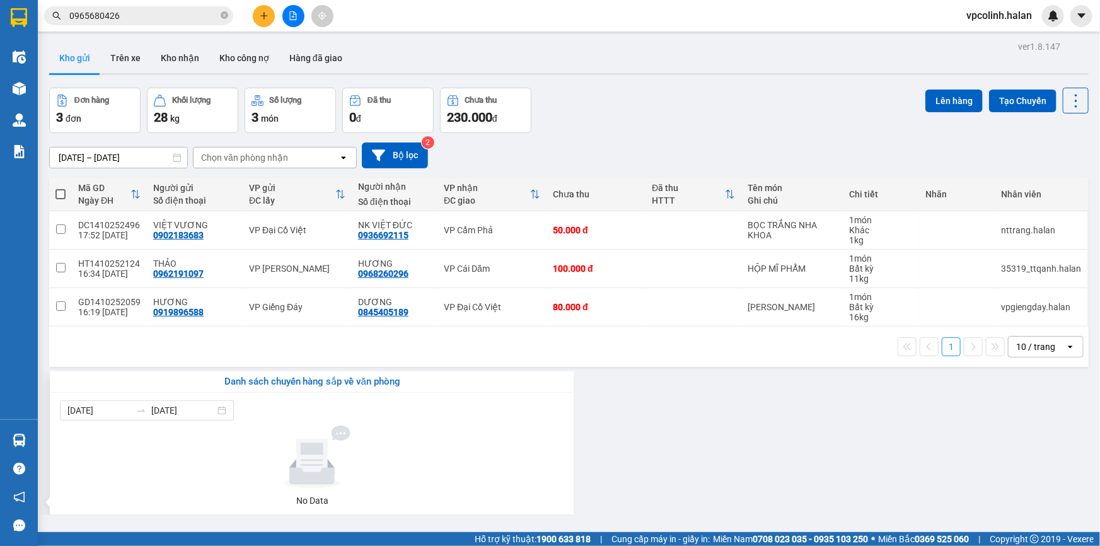
click at [621, 443] on section "Kết quả tìm kiếm ( 5 ) Bộ lọc Mã ĐH Trạng thái Món hàng Thu hộ Tổng cước Chưa c…" at bounding box center [550, 273] width 1100 height 546
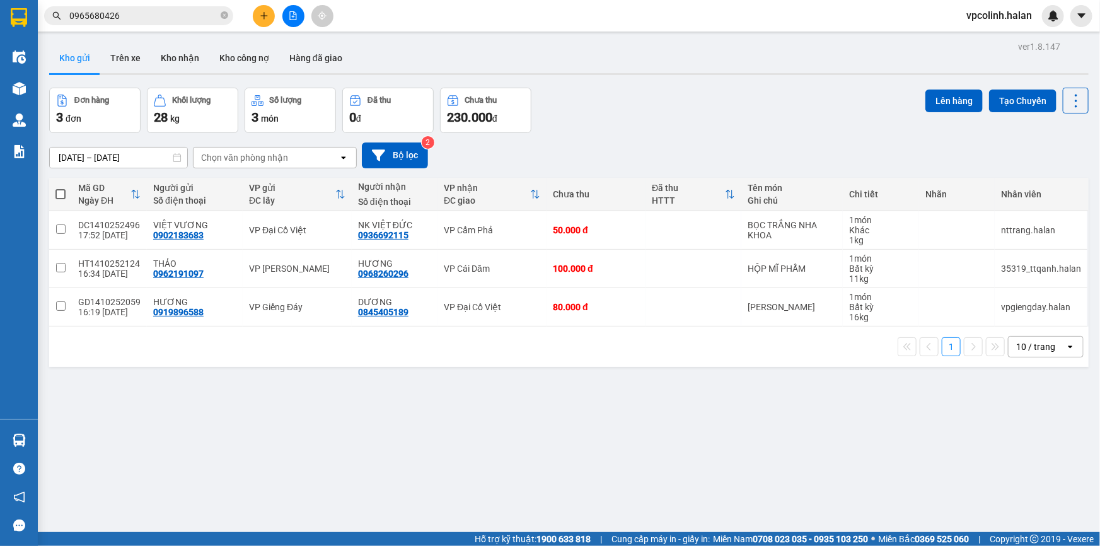
click at [255, 14] on button at bounding box center [264, 16] width 22 height 22
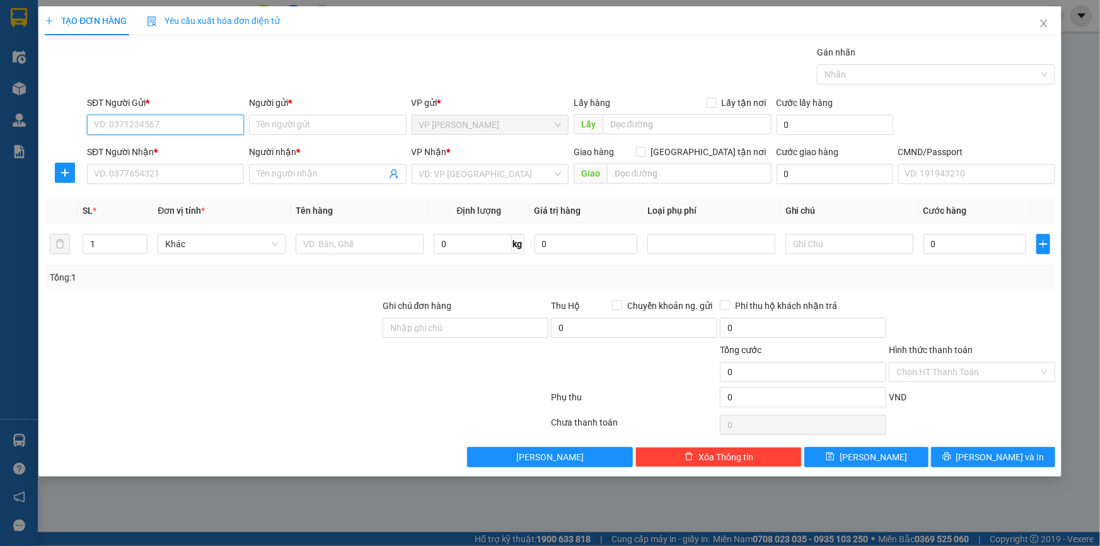
click at [132, 124] on input "SĐT Người Gửi *" at bounding box center [165, 125] width 157 height 20
type input "0866097833"
click at [214, 151] on div "0866097833 - [GEOGRAPHIC_DATA]" at bounding box center [166, 150] width 142 height 14
type input "BÉ DUNG"
type input "0866097833"
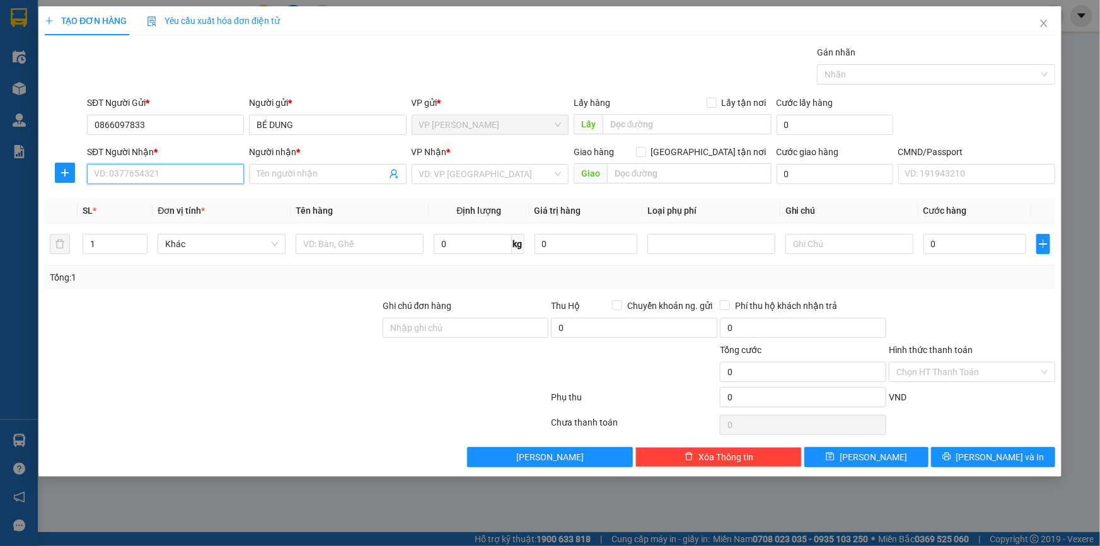
click at [209, 182] on input "SĐT Người Nhận *" at bounding box center [165, 174] width 157 height 20
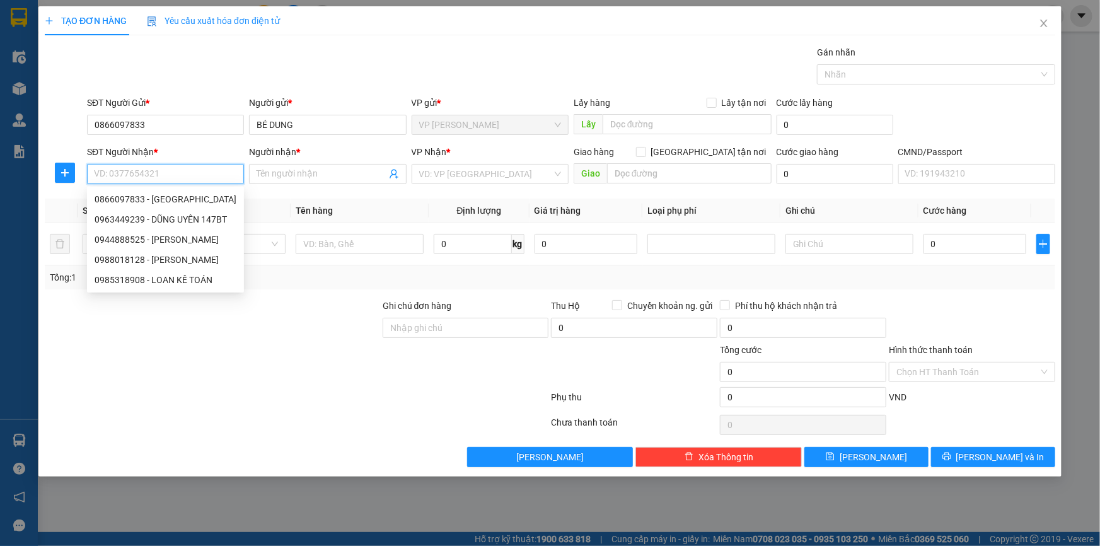
click at [178, 194] on div "0866097833 - [GEOGRAPHIC_DATA]" at bounding box center [166, 199] width 142 height 14
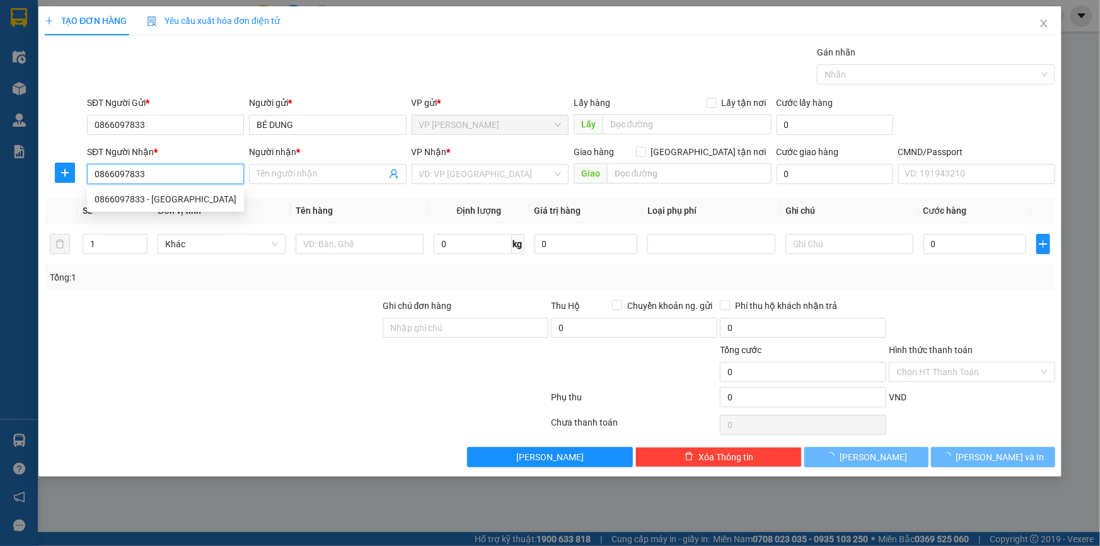
type input "0866097833"
type input "BÉ DUNG"
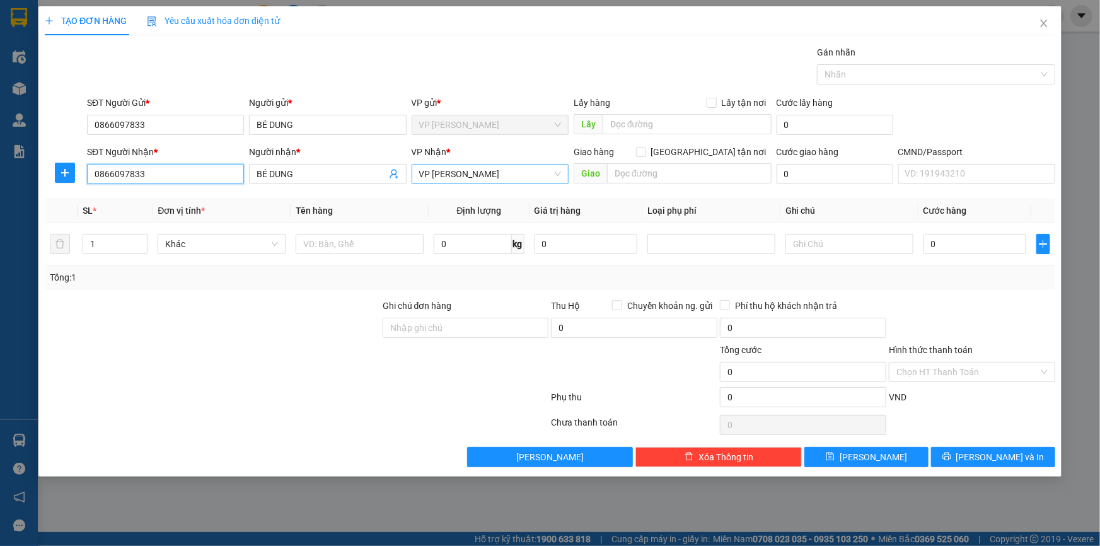
click at [438, 172] on span "VP [PERSON_NAME]" at bounding box center [490, 174] width 142 height 19
type input "cty"
click at [440, 198] on div "VP CTY HÀ LAN" at bounding box center [490, 199] width 142 height 14
click at [404, 252] on input "text" at bounding box center [360, 244] width 128 height 20
type input "d"
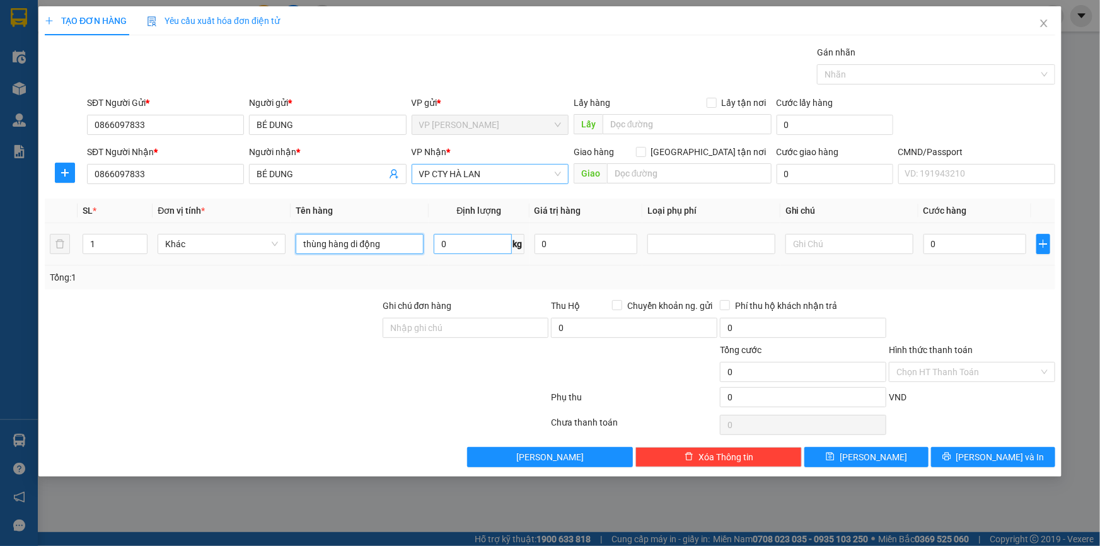
type input "thùng hàng di động"
click at [487, 253] on div "0 kg" at bounding box center [479, 243] width 90 height 25
drag, startPoint x: 450, startPoint y: 272, endPoint x: 458, endPoint y: 267, distance: 9.5
click at [452, 271] on div "Tổng: 1" at bounding box center [550, 277] width 1001 height 14
click at [465, 255] on div "0 kg" at bounding box center [479, 243] width 90 height 25
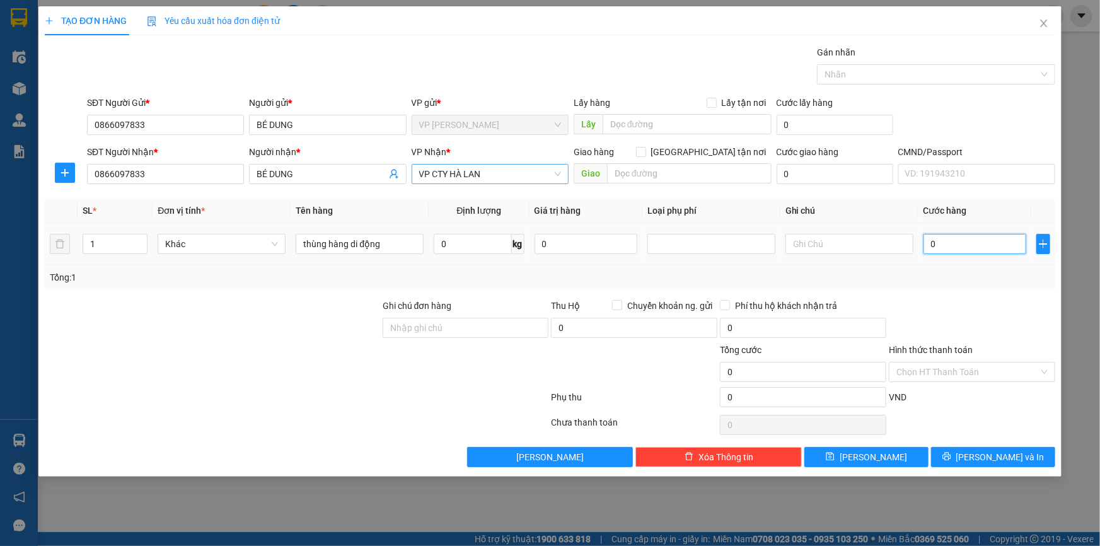
click at [971, 250] on input "0" at bounding box center [975, 244] width 103 height 20
type input "1"
type input "10"
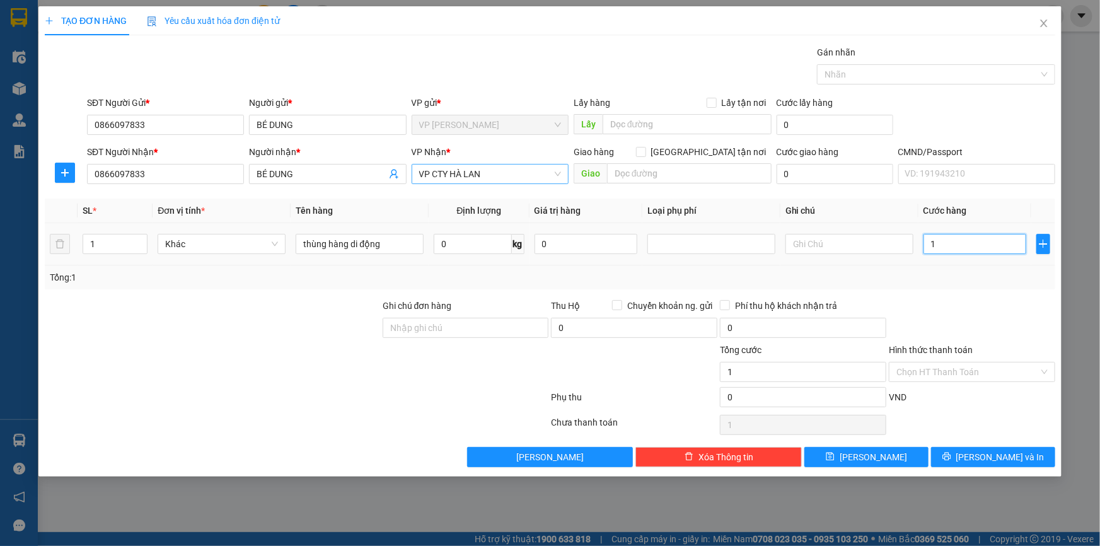
type input "10"
type input "100"
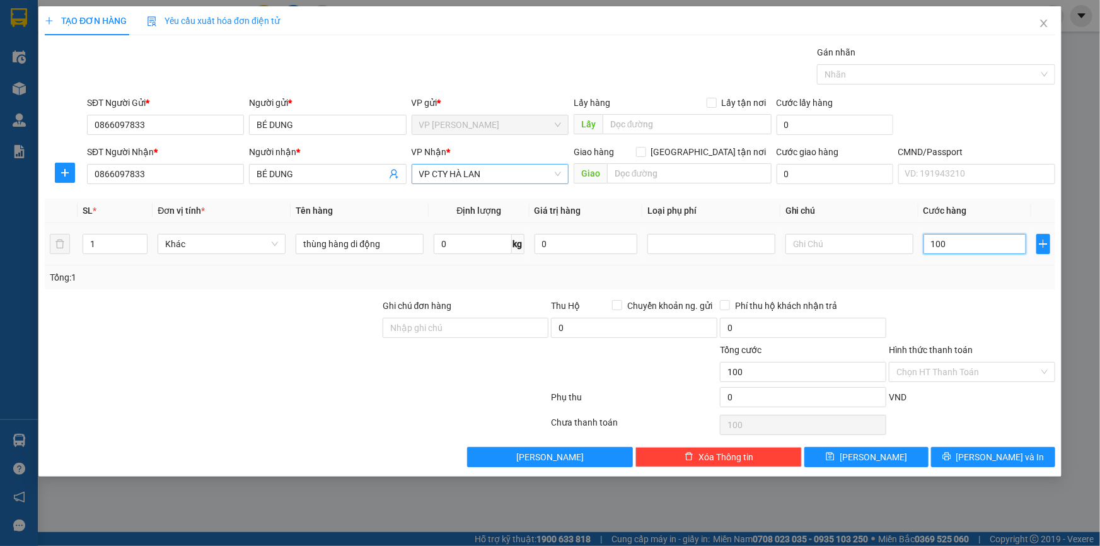
type input "1.000"
type input "10.000"
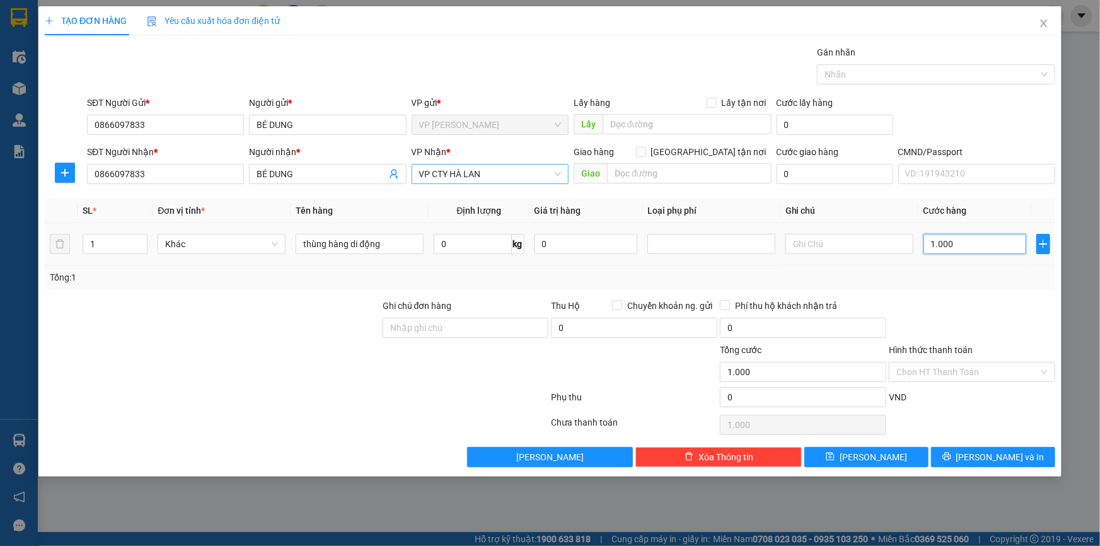
type input "10.000"
type input "100.000"
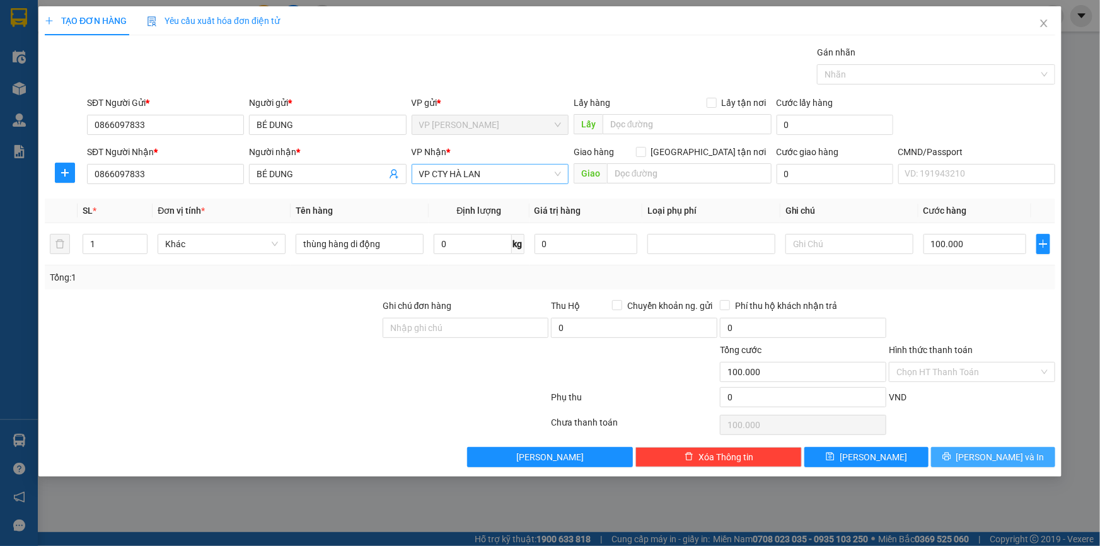
click at [1008, 451] on span "[PERSON_NAME] và In" at bounding box center [1000, 457] width 88 height 14
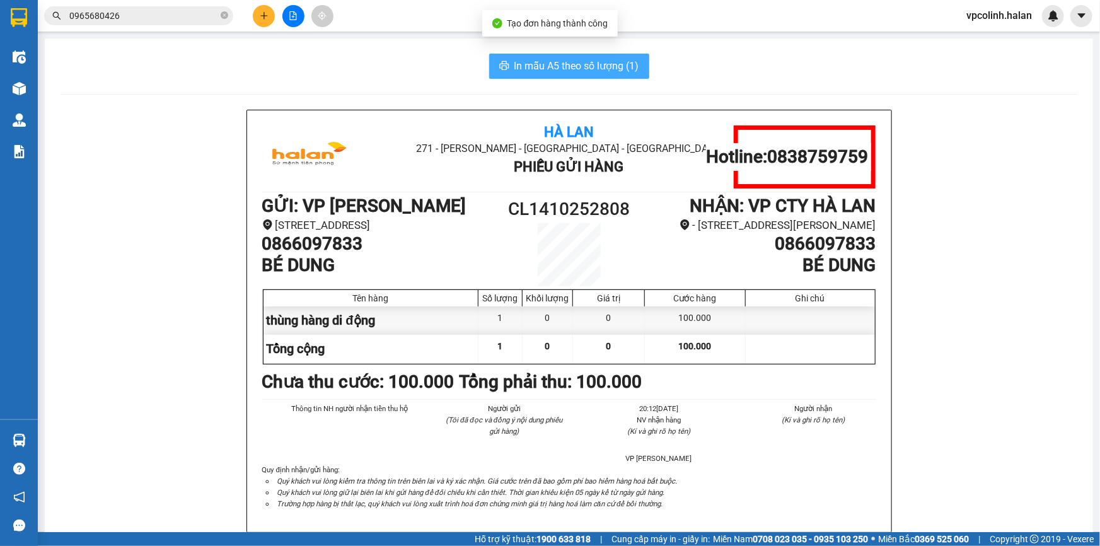
click at [588, 65] on span "In mẫu A5 theo số lượng (1)" at bounding box center [576, 66] width 125 height 16
click at [194, 15] on input "0965680426" at bounding box center [143, 16] width 149 height 14
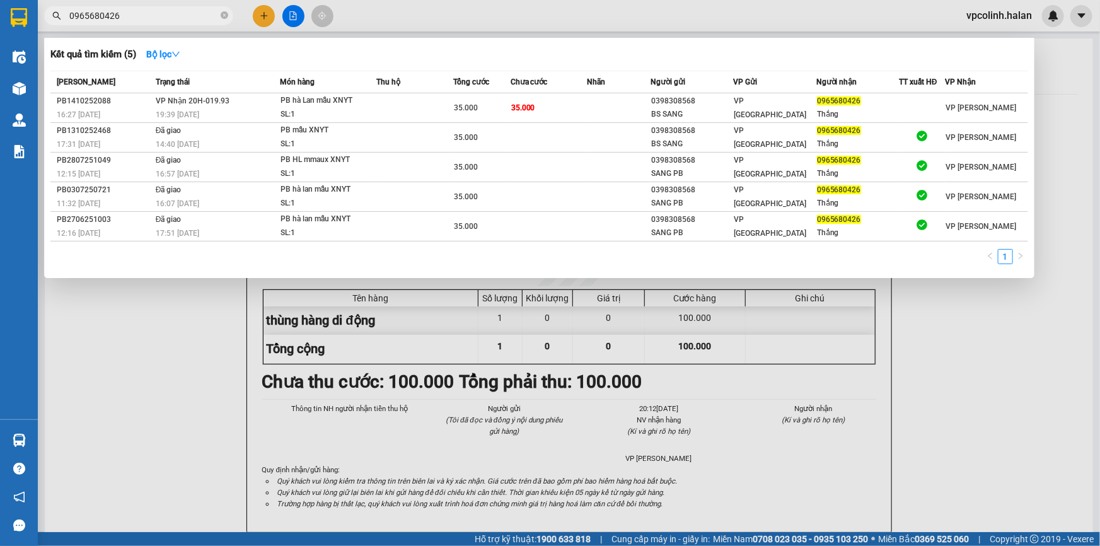
click at [194, 15] on input "0965680426" at bounding box center [143, 16] width 149 height 14
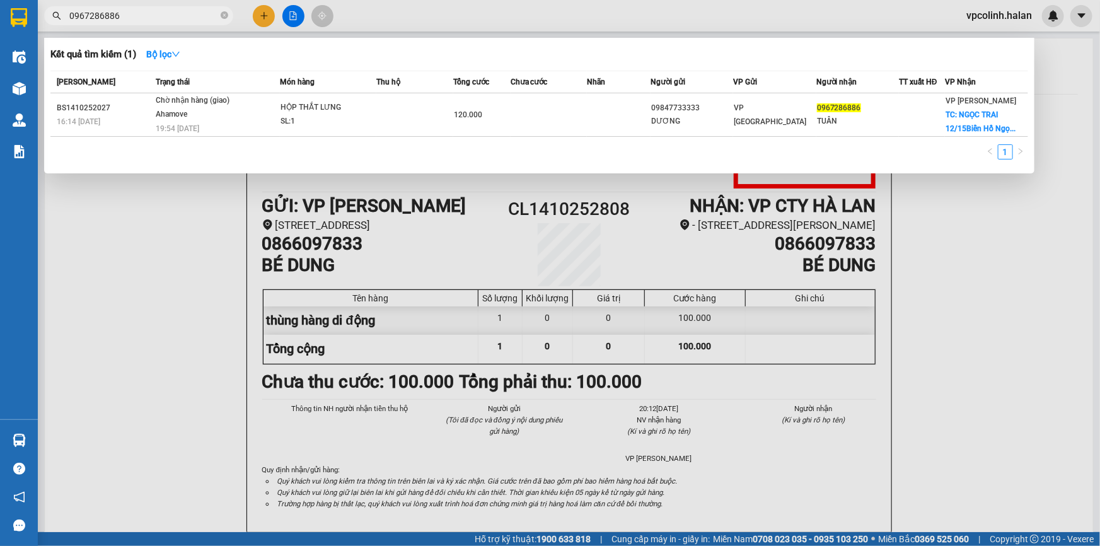
type input "0967286886"
drag, startPoint x: 225, startPoint y: 234, endPoint x: 219, endPoint y: 230, distance: 6.8
click at [224, 234] on div at bounding box center [550, 273] width 1100 height 546
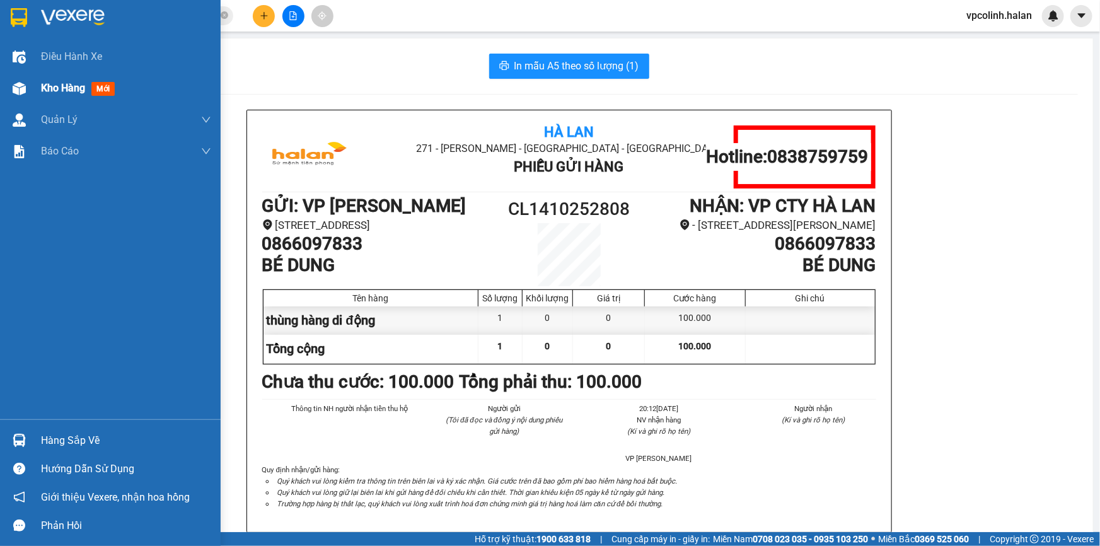
click at [25, 88] on div at bounding box center [19, 89] width 22 height 22
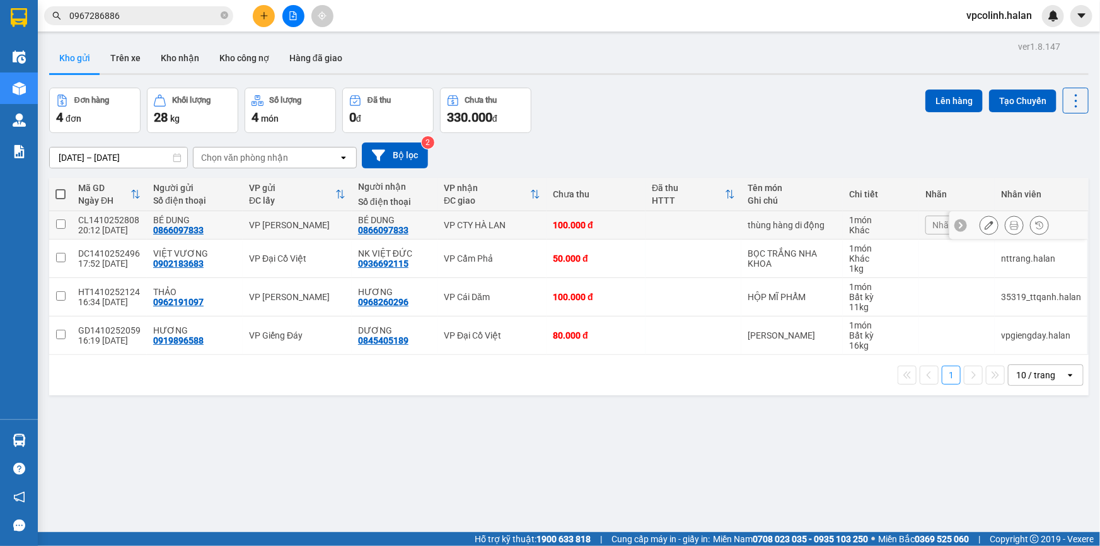
drag, startPoint x: 571, startPoint y: 221, endPoint x: 554, endPoint y: 204, distance: 23.6
click at [572, 221] on div "100.000 đ" at bounding box center [596, 225] width 86 height 10
checkbox input "true"
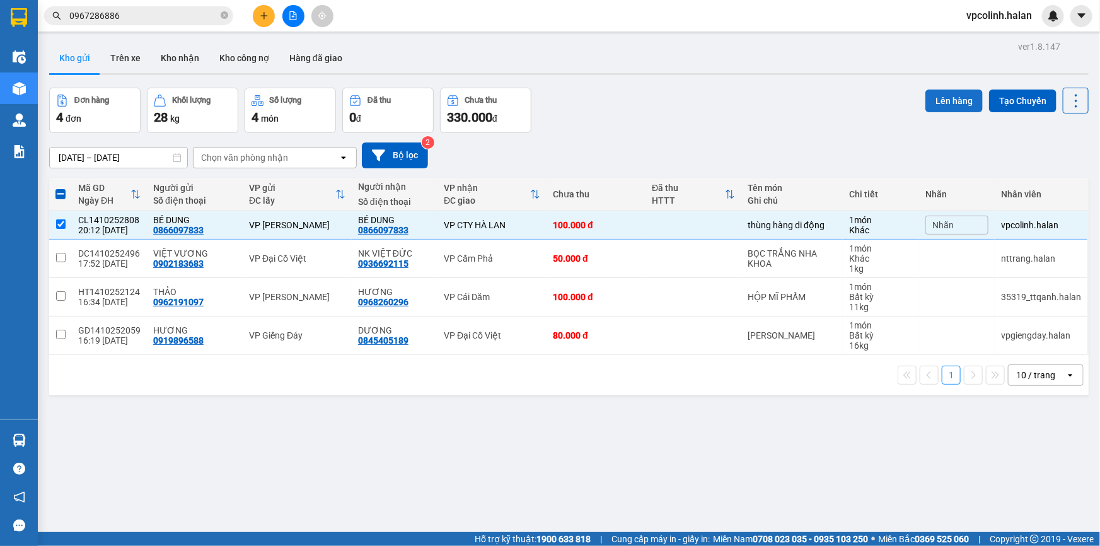
click at [957, 95] on button "Lên hàng" at bounding box center [954, 101] width 57 height 23
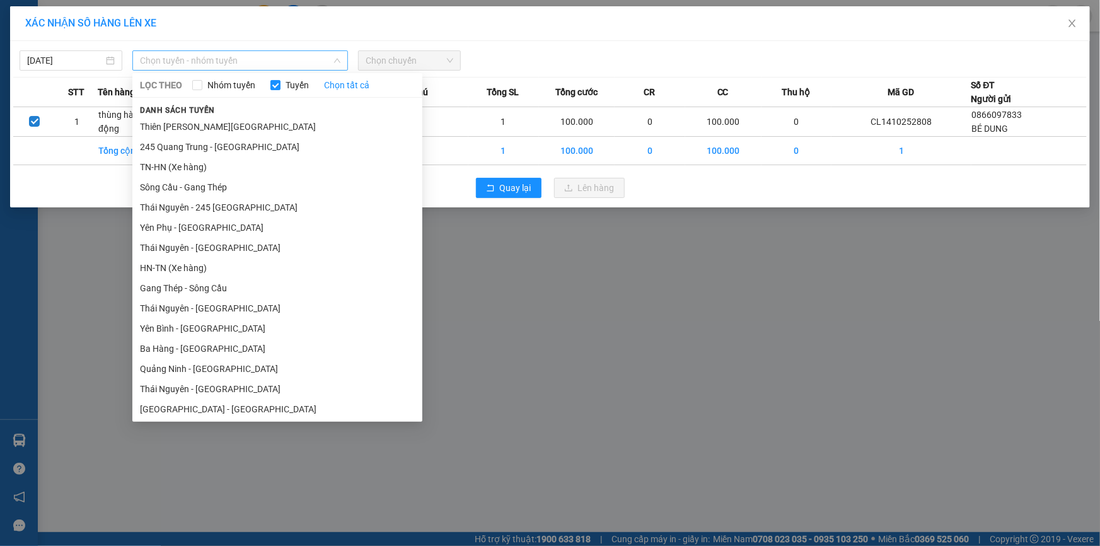
click at [313, 63] on span "Chọn tuyến - nhóm tuyến" at bounding box center [240, 60] width 200 height 19
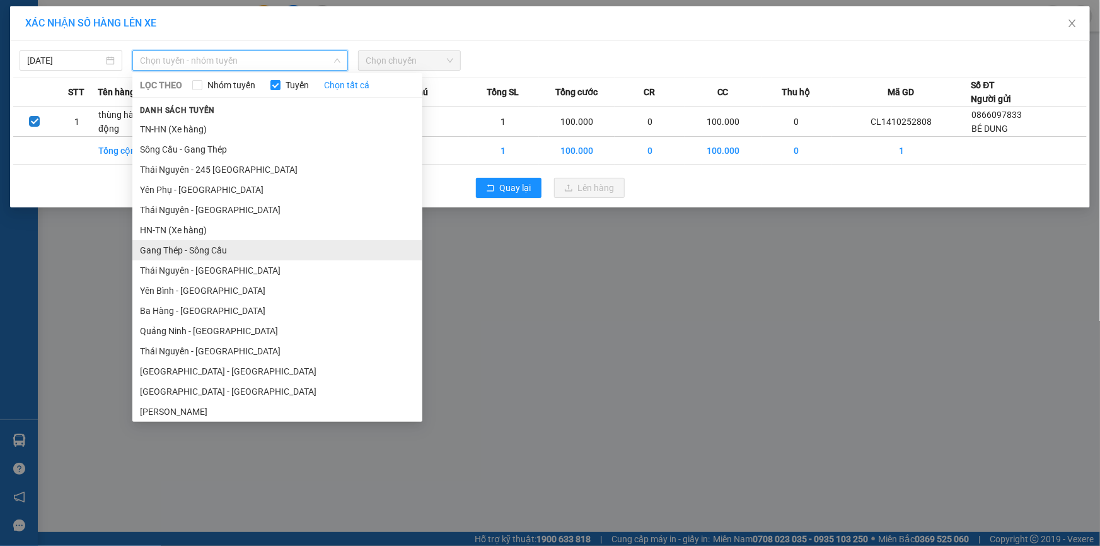
scroll to position [57, 0]
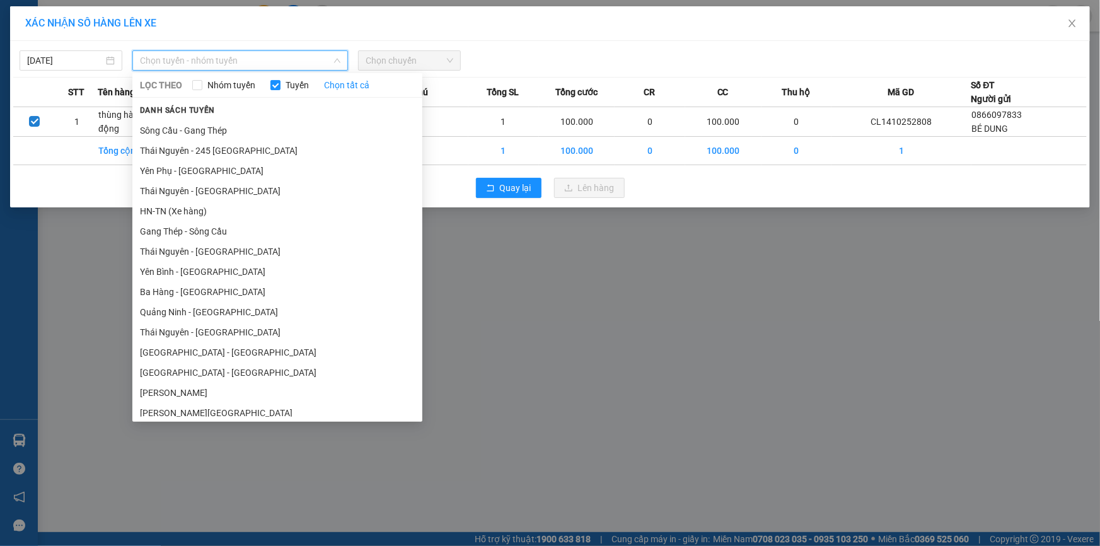
click at [197, 208] on li "HN-TN (Xe hàng)" at bounding box center [277, 211] width 290 height 20
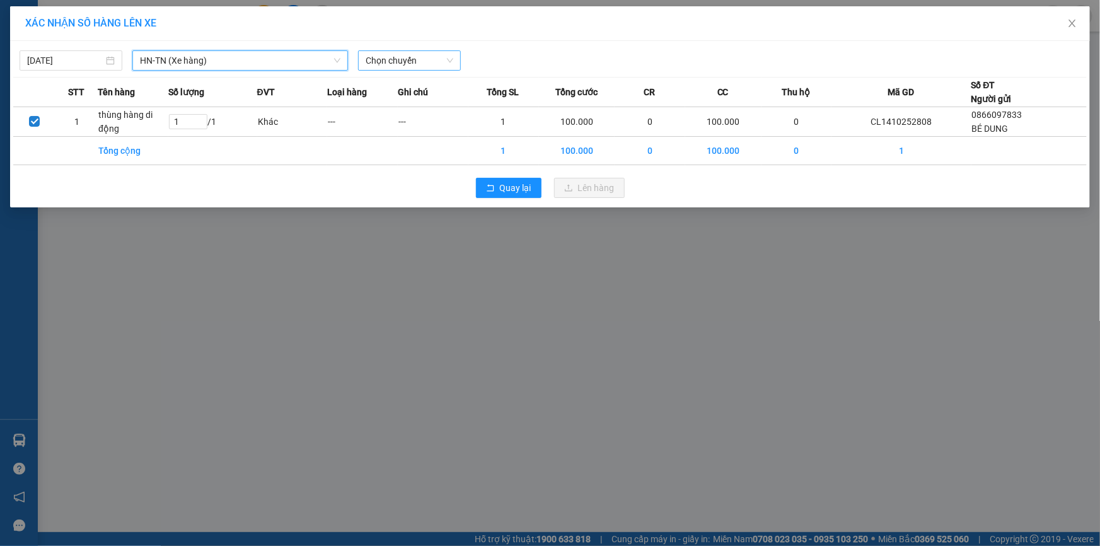
click at [424, 51] on span "Chọn chuyến" at bounding box center [410, 60] width 88 height 19
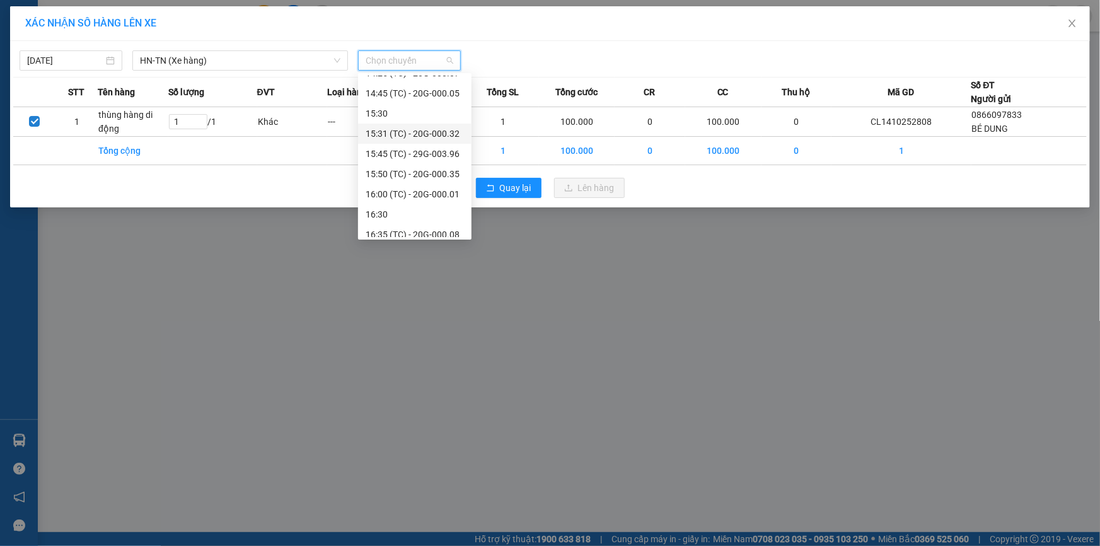
scroll to position [458, 0]
click at [423, 196] on div "16:00 (TC) - 20G-000.01" at bounding box center [415, 192] width 98 height 14
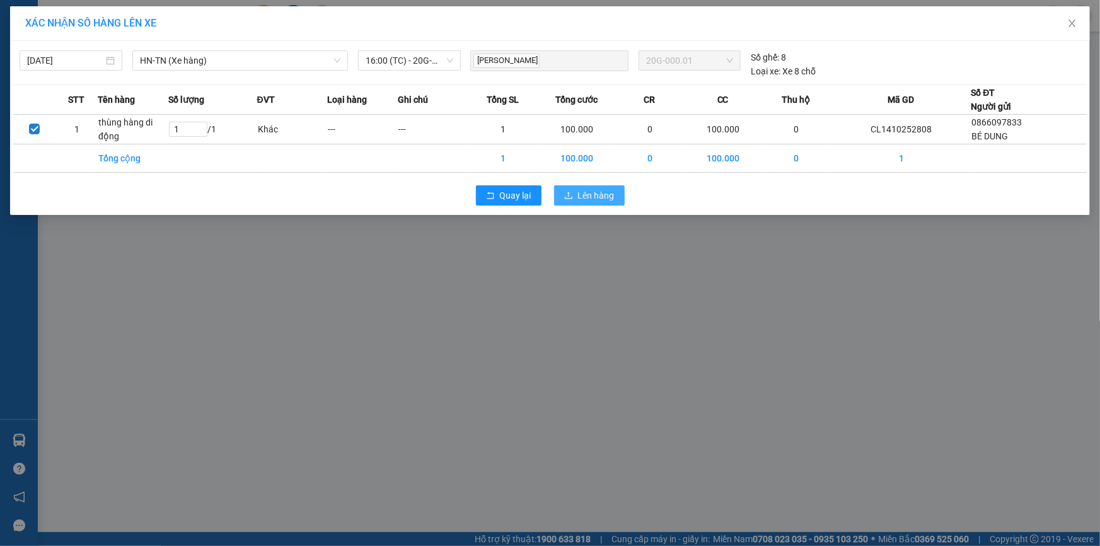
click at [610, 197] on span "Lên hàng" at bounding box center [596, 196] width 37 height 14
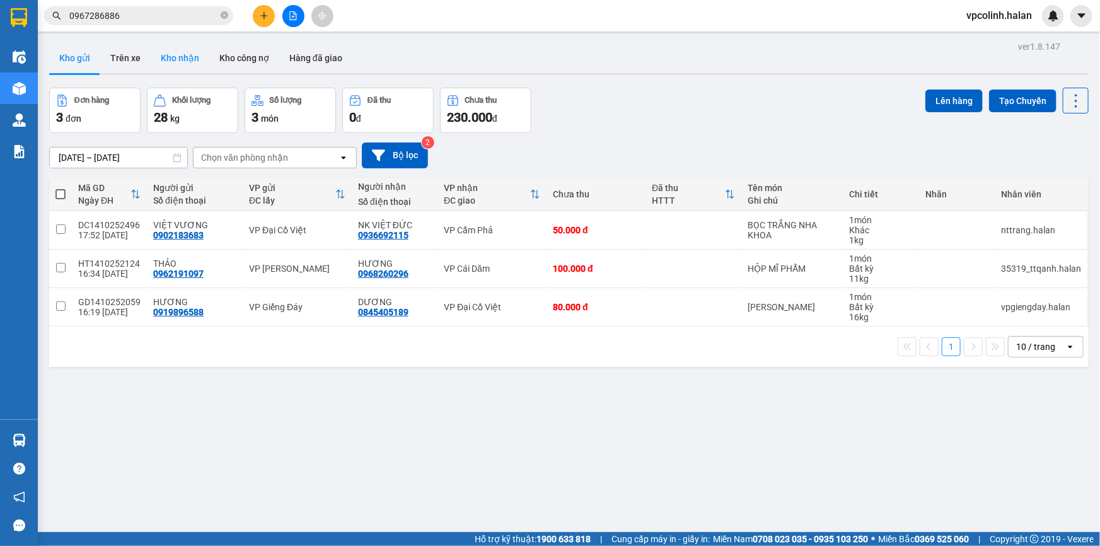
click at [190, 69] on button "Kho nhận" at bounding box center [180, 58] width 59 height 30
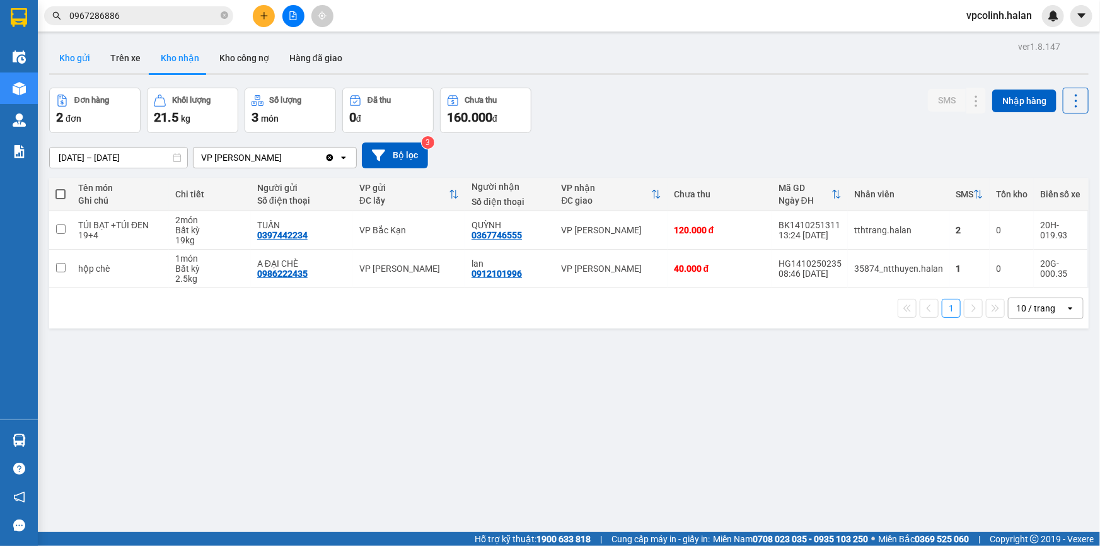
click at [79, 64] on button "Kho gửi" at bounding box center [74, 58] width 51 height 30
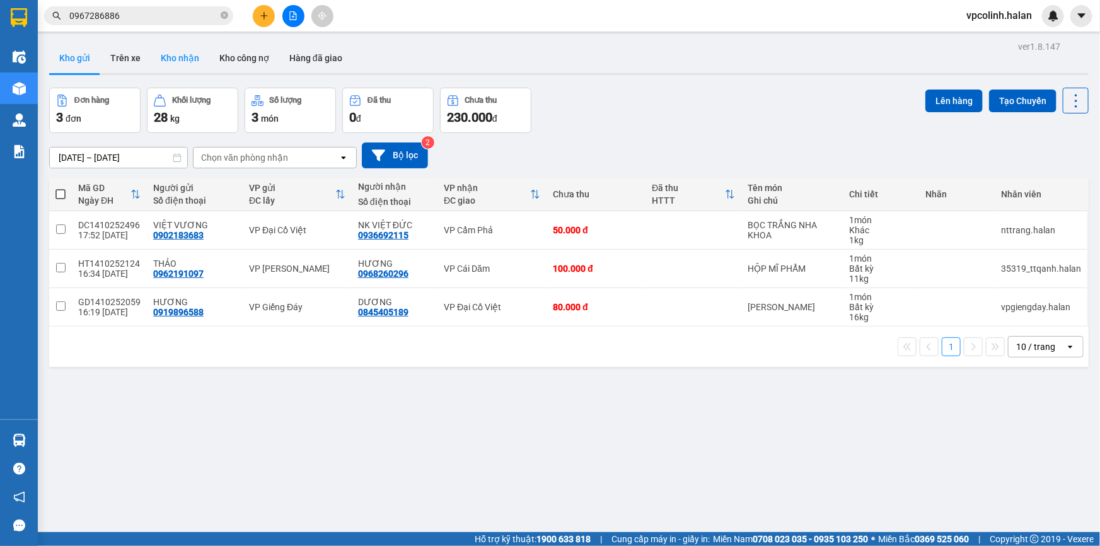
click at [183, 69] on button "Kho nhận" at bounding box center [180, 58] width 59 height 30
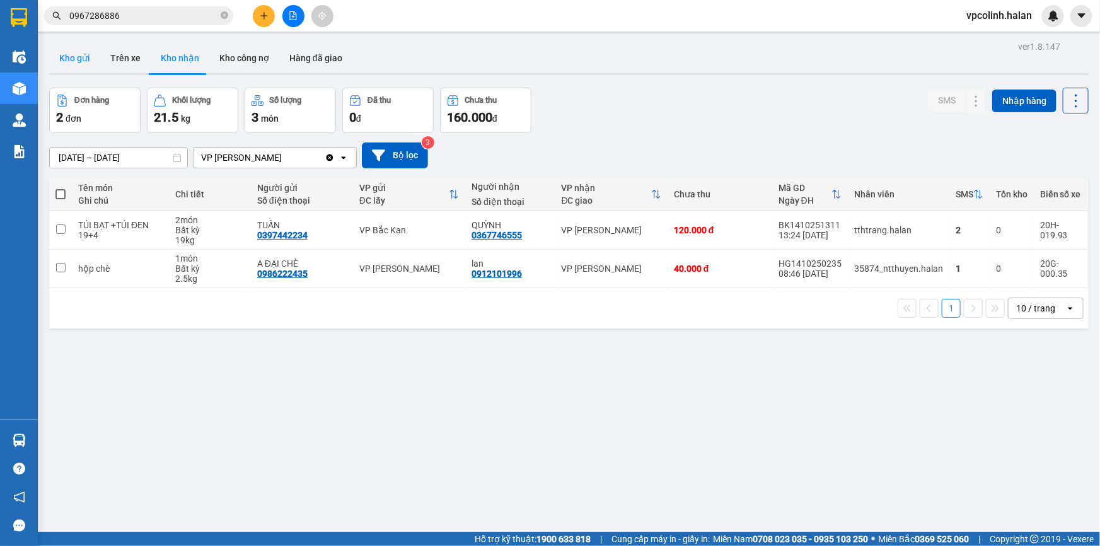
click at [85, 55] on button "Kho gửi" at bounding box center [74, 58] width 51 height 30
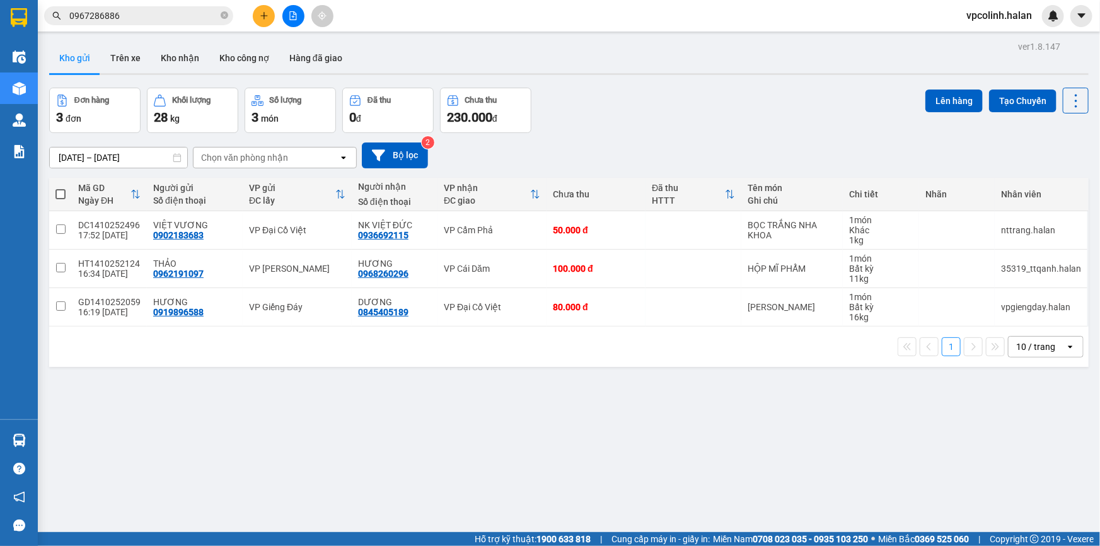
click at [154, 21] on input "0967286886" at bounding box center [143, 16] width 149 height 14
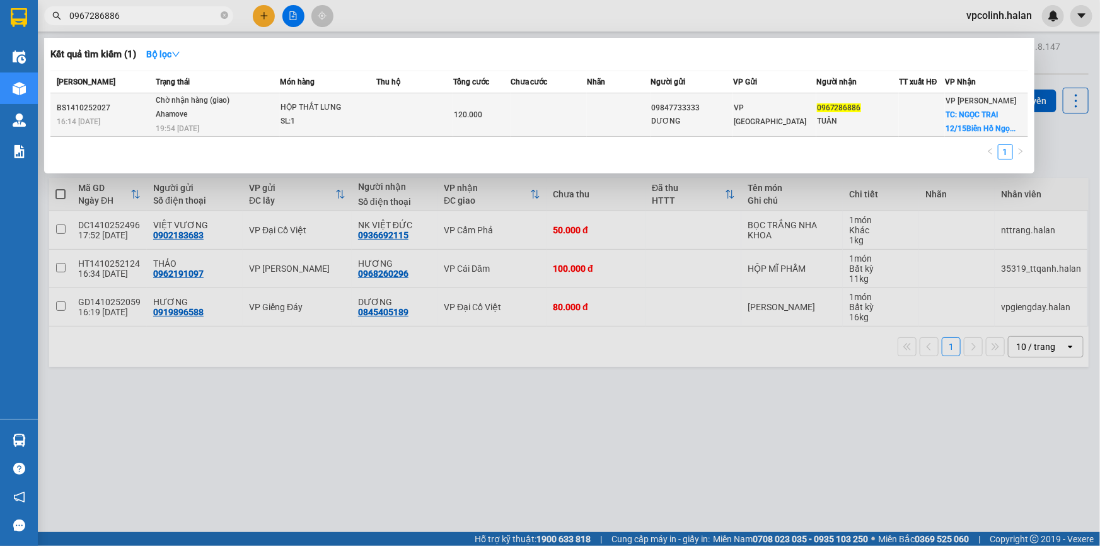
click at [284, 106] on div "HỘP THẮT LƯNG" at bounding box center [328, 108] width 95 height 14
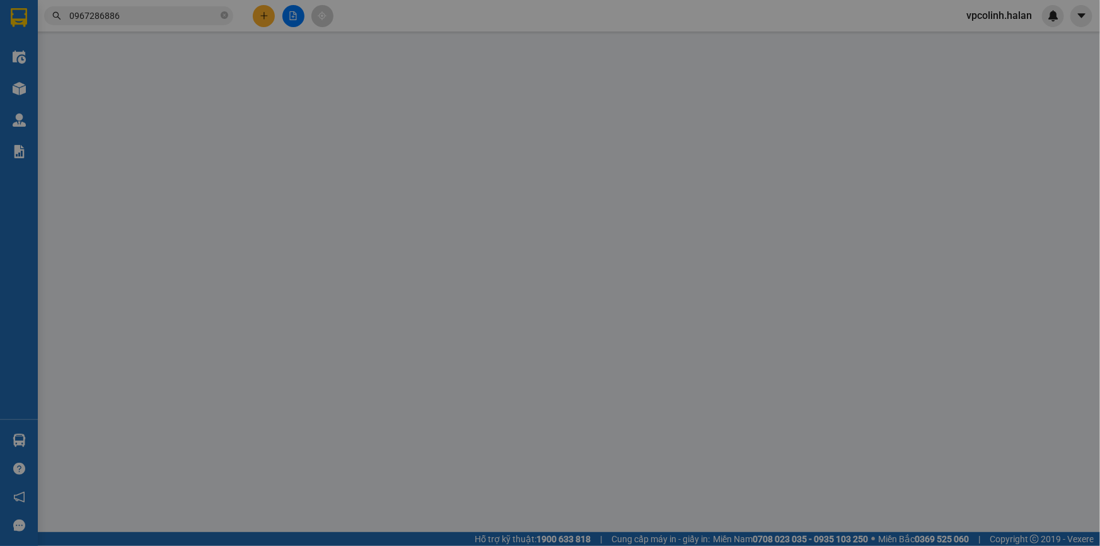
type input "09847733333"
type input "DƯƠNG"
type input "0967286886"
type input "TUÂN"
checkbox input "true"
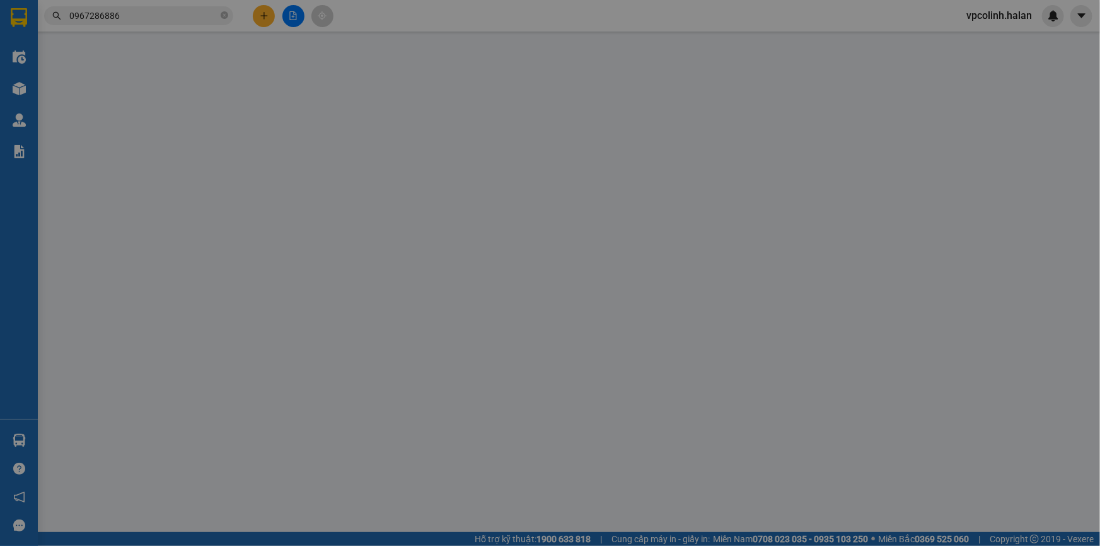
type input "NGỌC TRAI 12/15Biển [PERSON_NAME], [GEOGRAPHIC_DATA], [GEOGRAPHIC_DATA], [GEOGR…"
type input "60.000"
type input "0"
type input "120.000"
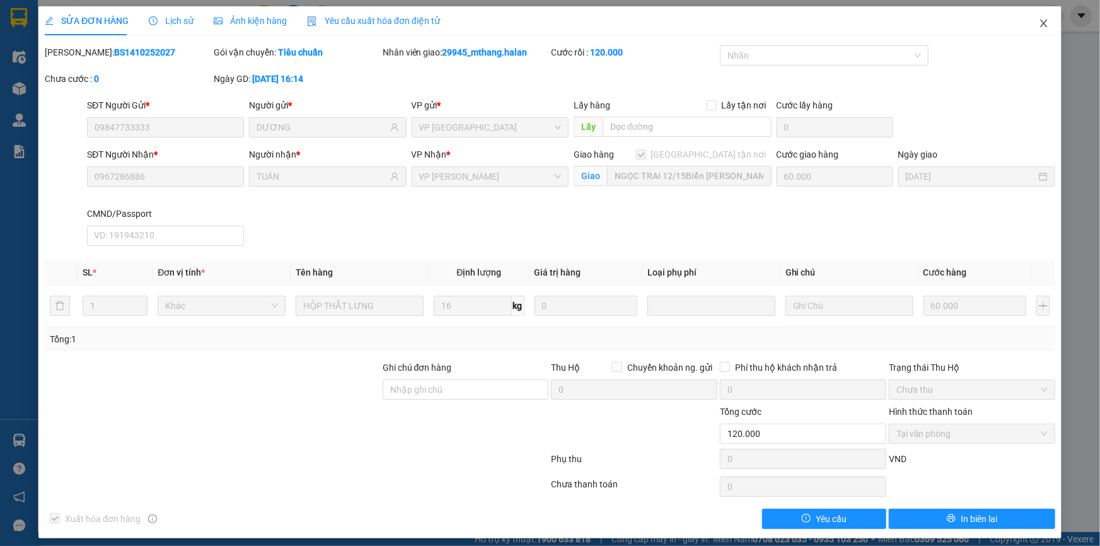
click at [1038, 32] on span "Close" at bounding box center [1043, 23] width 35 height 35
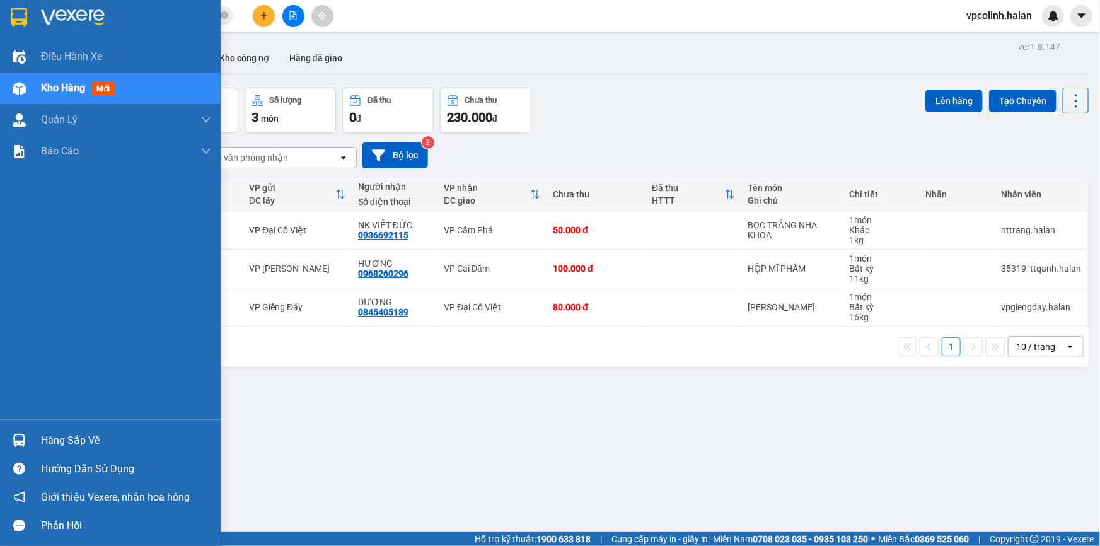
click at [0, 445] on div "Hàng sắp về" at bounding box center [110, 440] width 221 height 28
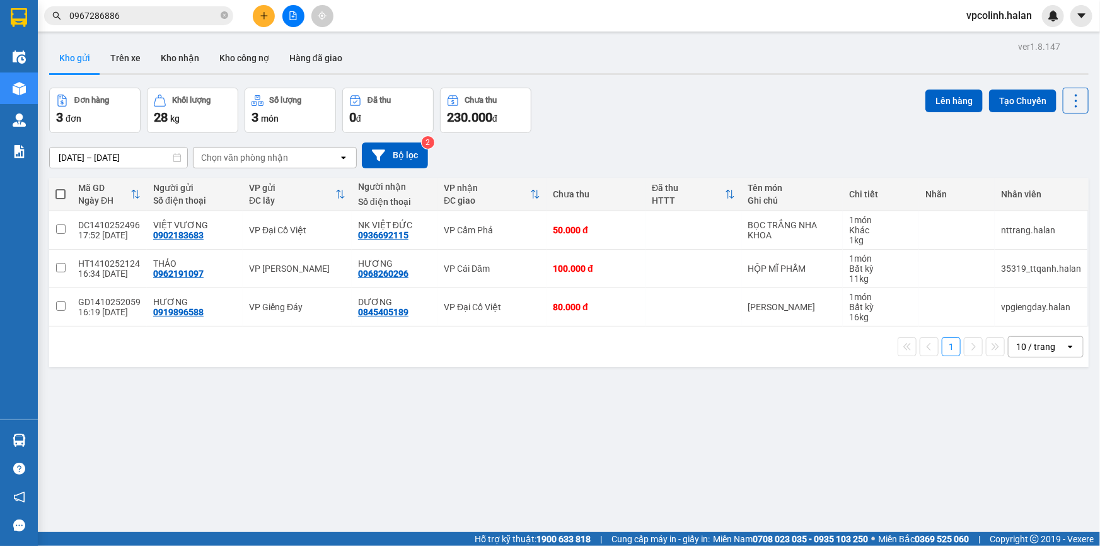
drag, startPoint x: 669, startPoint y: 419, endPoint x: 628, endPoint y: 356, distance: 75.2
click at [670, 398] on section "Kết quả tìm kiếm ( 1 ) Bộ lọc Mã ĐH Trạng thái Món hàng Thu hộ Tổng cước Chưa c…" at bounding box center [550, 273] width 1100 height 546
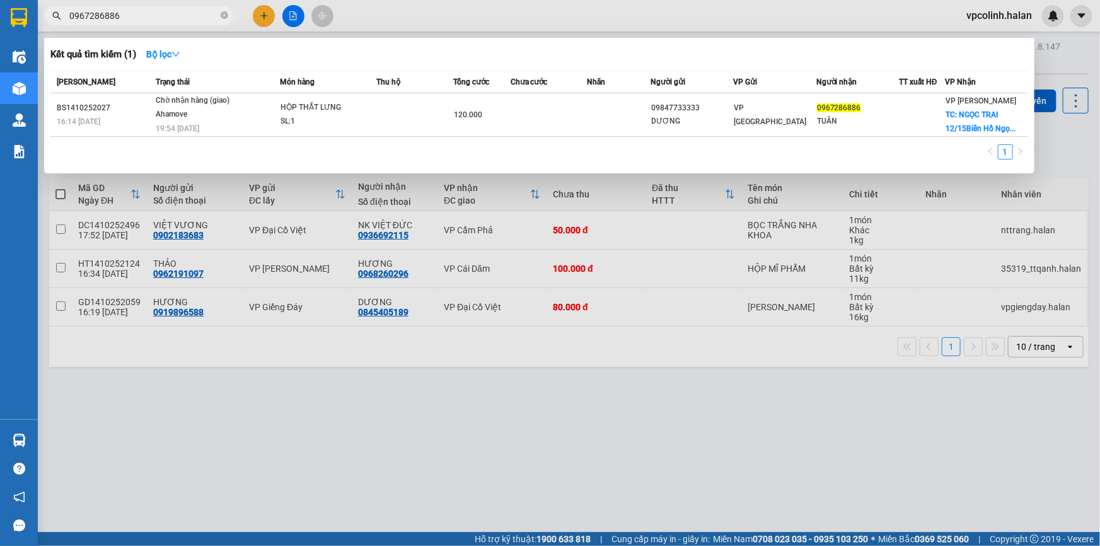
click at [163, 21] on input "0967286886" at bounding box center [143, 16] width 149 height 14
click at [163, 20] on input "0967286886" at bounding box center [143, 16] width 149 height 14
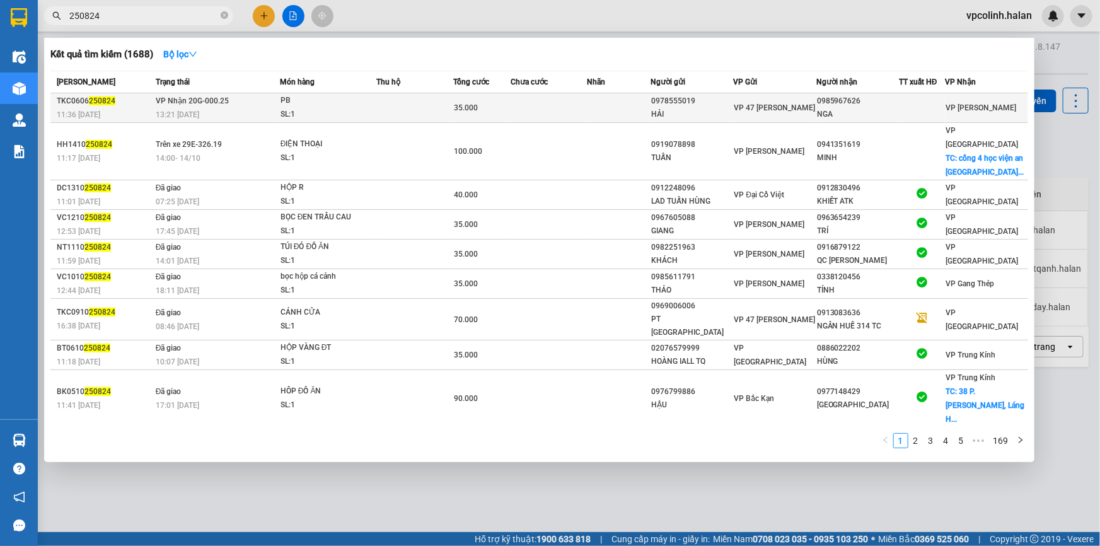
type input "250824"
click at [361, 116] on div "SL: 1" at bounding box center [328, 115] width 95 height 14
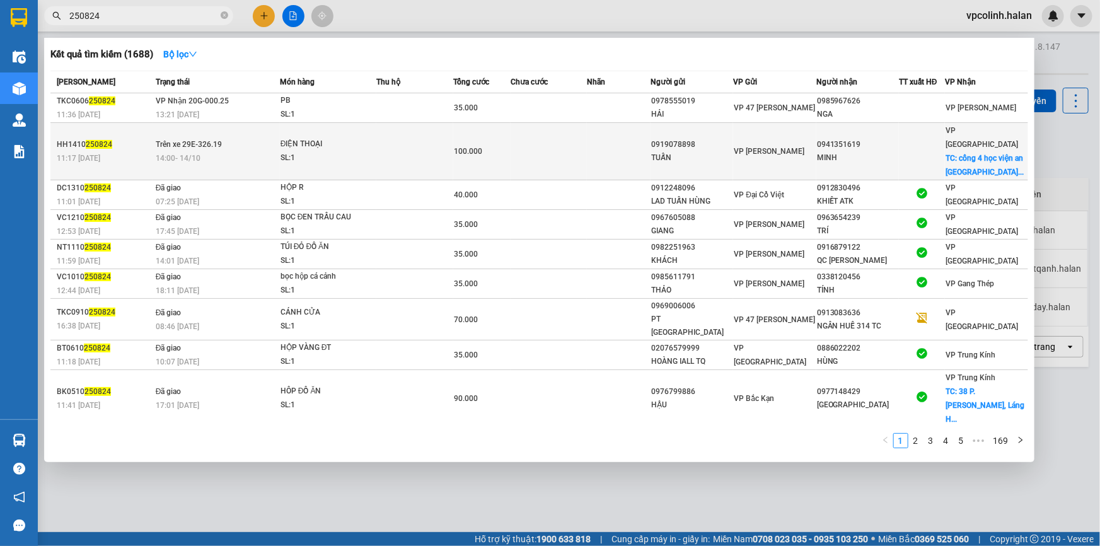
click at [355, 137] on div "ĐIỆN THOẠI" at bounding box center [328, 144] width 95 height 14
click at [889, 151] on div "MINH" at bounding box center [857, 157] width 81 height 13
click at [964, 154] on span "TC: cổng 4 học viện an [GEOGRAPHIC_DATA]..." at bounding box center [985, 165] width 78 height 23
drag, startPoint x: 964, startPoint y: 144, endPoint x: 929, endPoint y: 128, distance: 38.9
click at [929, 128] on td at bounding box center [922, 151] width 46 height 57
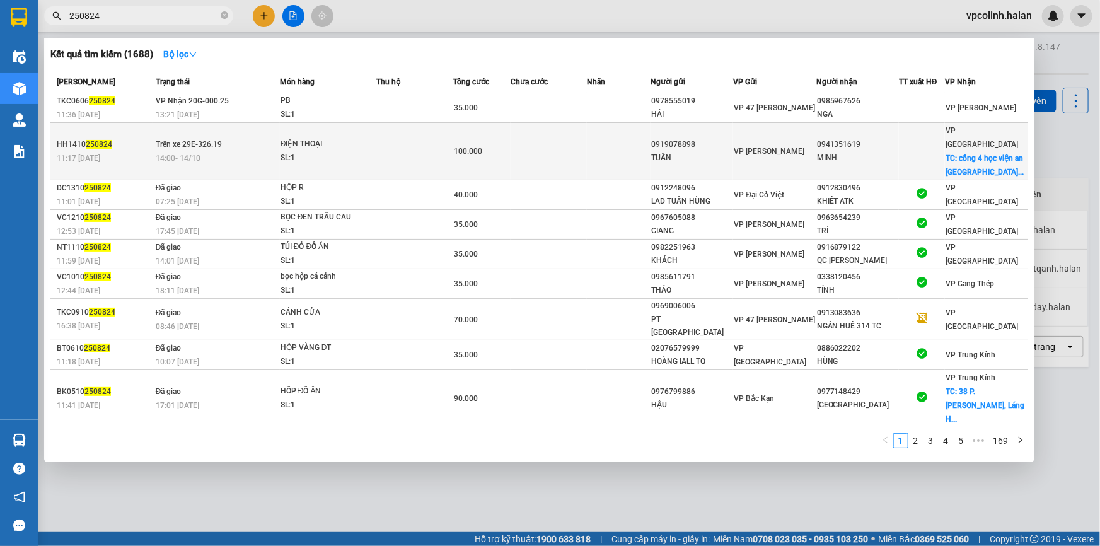
click at [968, 154] on span "TC: cổng 4 học viện an [GEOGRAPHIC_DATA]..." at bounding box center [985, 165] width 78 height 23
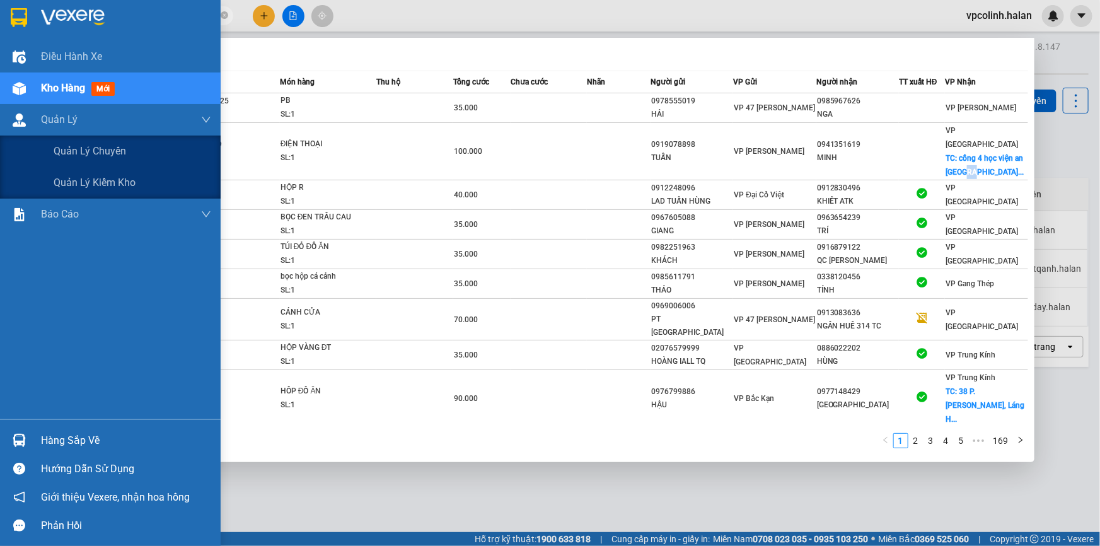
click at [44, 93] on span "Kho hàng" at bounding box center [63, 88] width 44 height 12
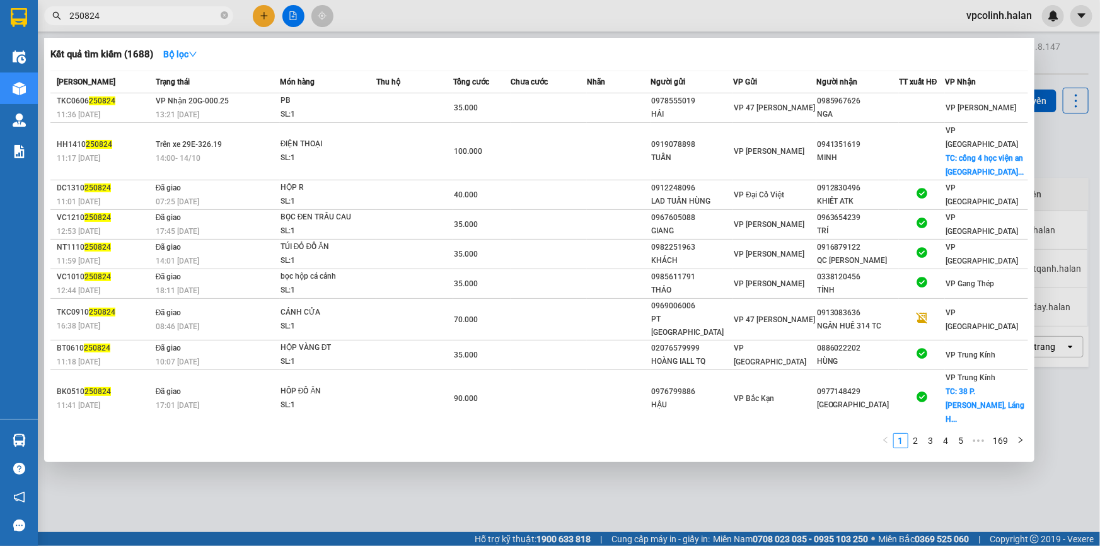
click at [276, 508] on div at bounding box center [550, 273] width 1100 height 546
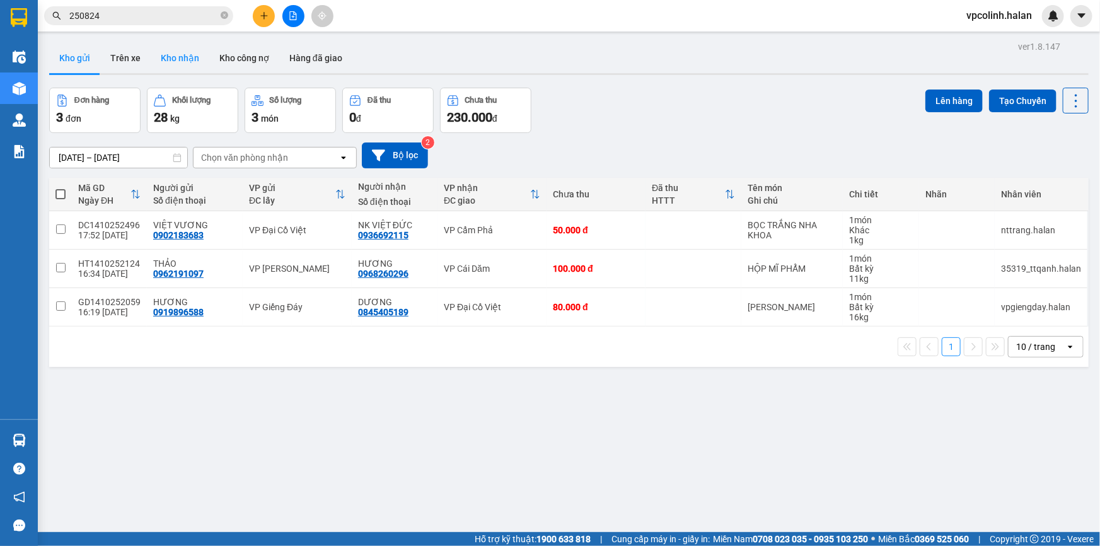
click at [186, 69] on button "Kho nhận" at bounding box center [180, 58] width 59 height 30
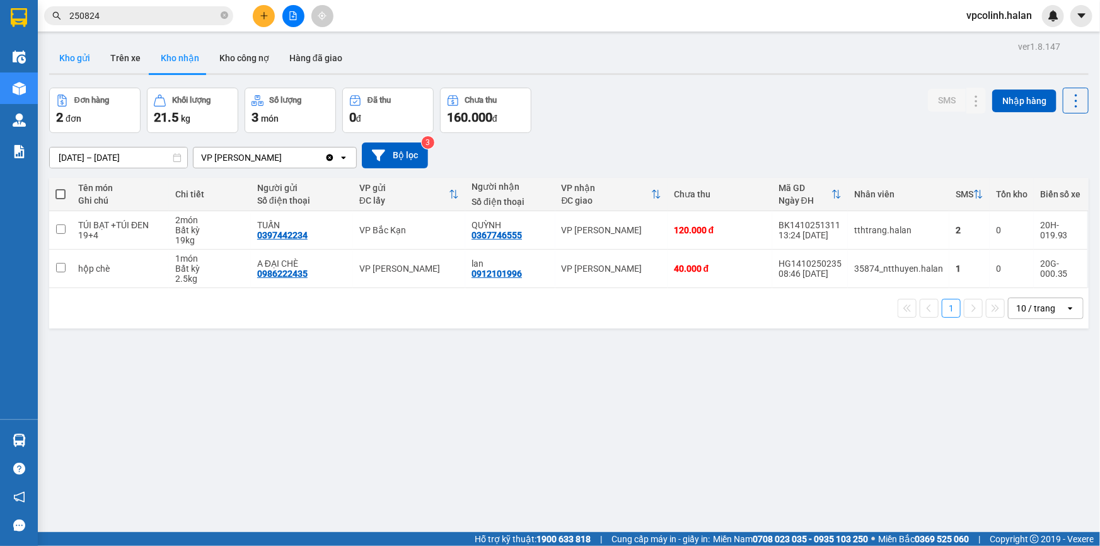
click at [93, 59] on button "Kho gửi" at bounding box center [74, 58] width 51 height 30
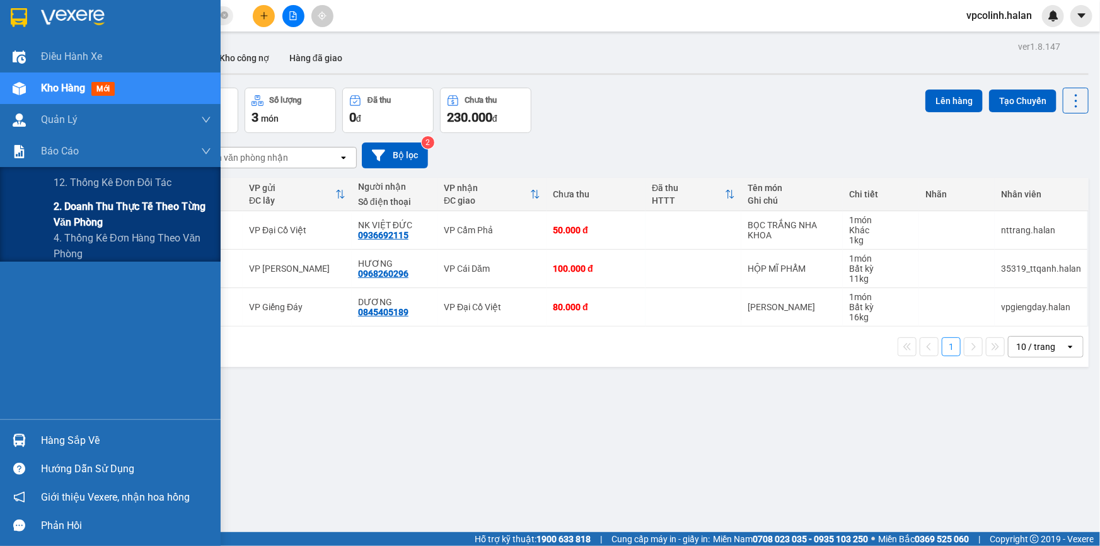
click at [83, 216] on span "2. Doanh thu thực tế theo từng văn phòng" at bounding box center [133, 215] width 158 height 32
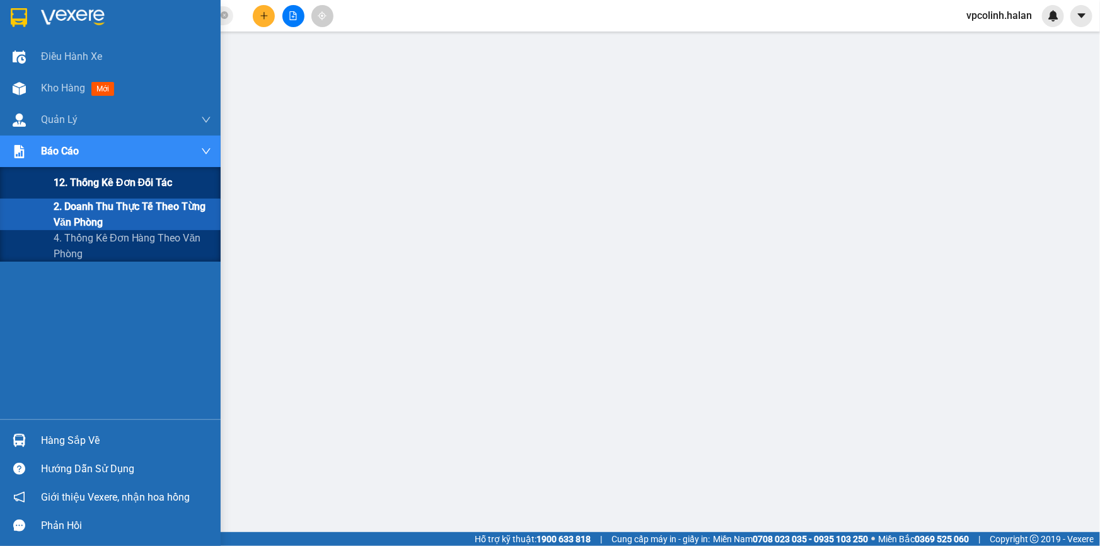
click at [83, 189] on span "12. Thống kê đơn đối tác" at bounding box center [113, 183] width 119 height 16
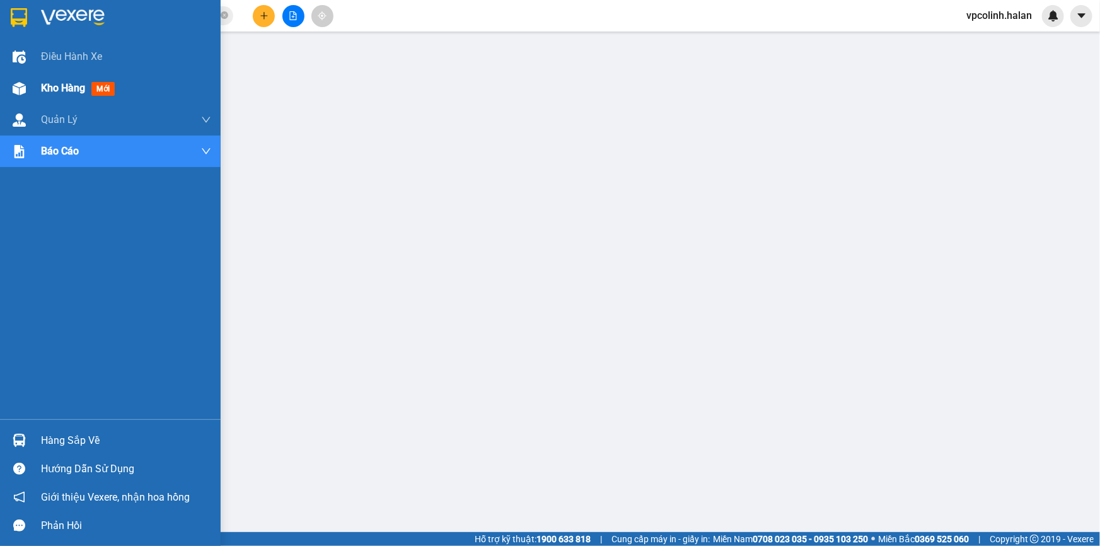
click at [18, 85] on img at bounding box center [19, 88] width 13 height 13
